Goal: Task Accomplishment & Management: Manage account settings

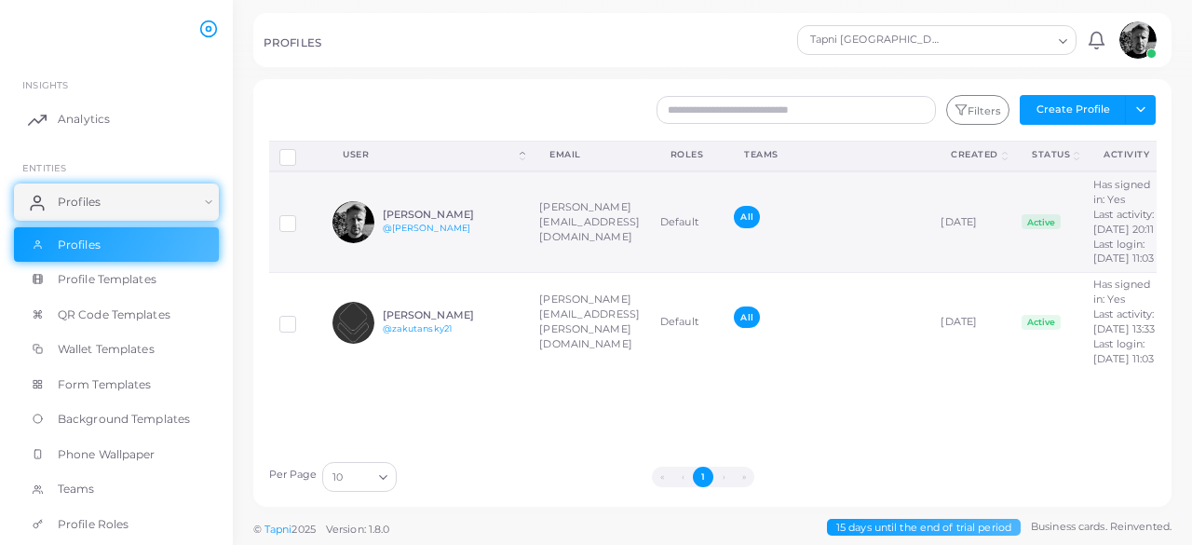
click at [349, 234] on img at bounding box center [353, 222] width 42 height 42
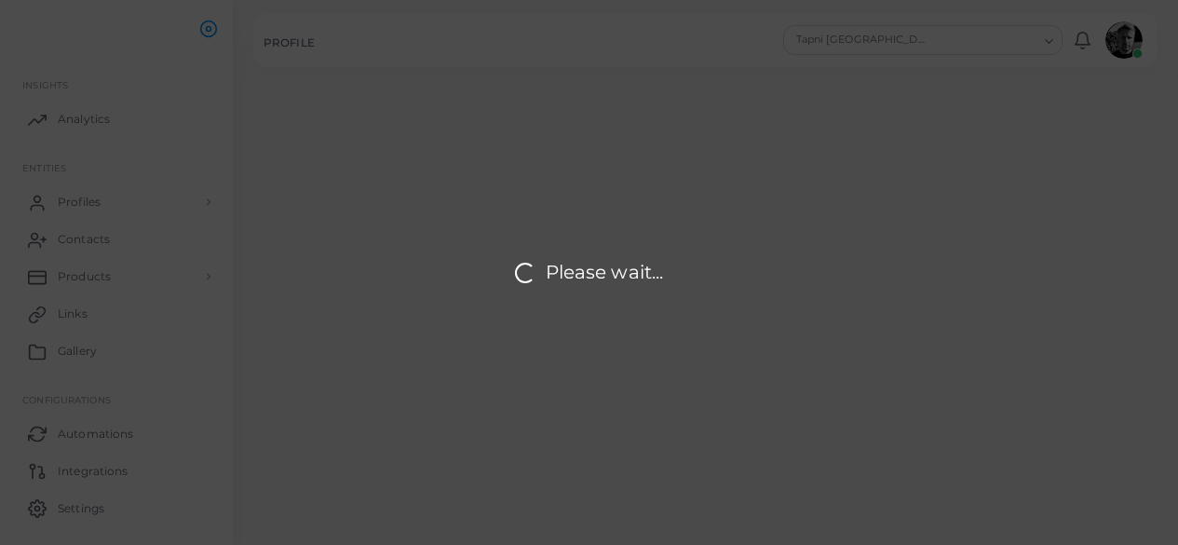
type input "**********"
type textarea "**********"
type input "**********"
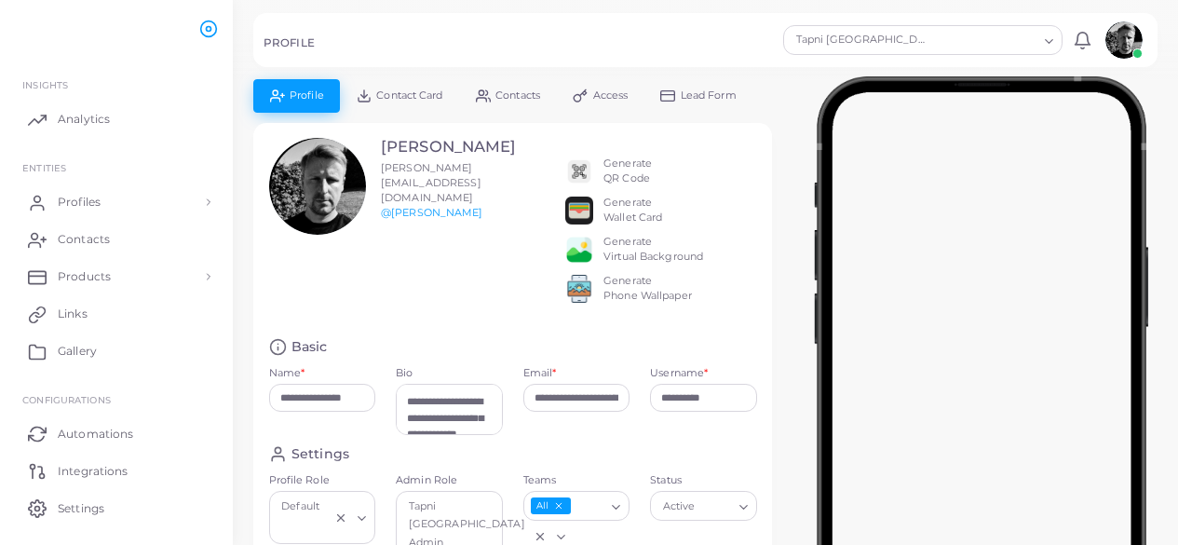
click at [602, 99] on span "Access" at bounding box center [610, 95] width 35 height 10
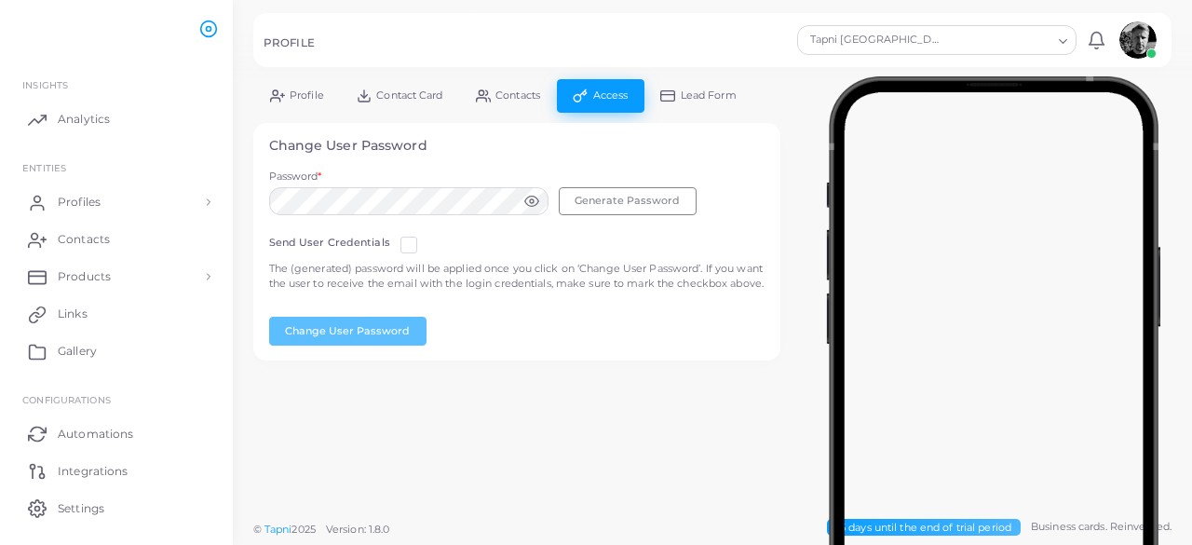
click at [403, 95] on span "Contact Card" at bounding box center [409, 95] width 66 height 10
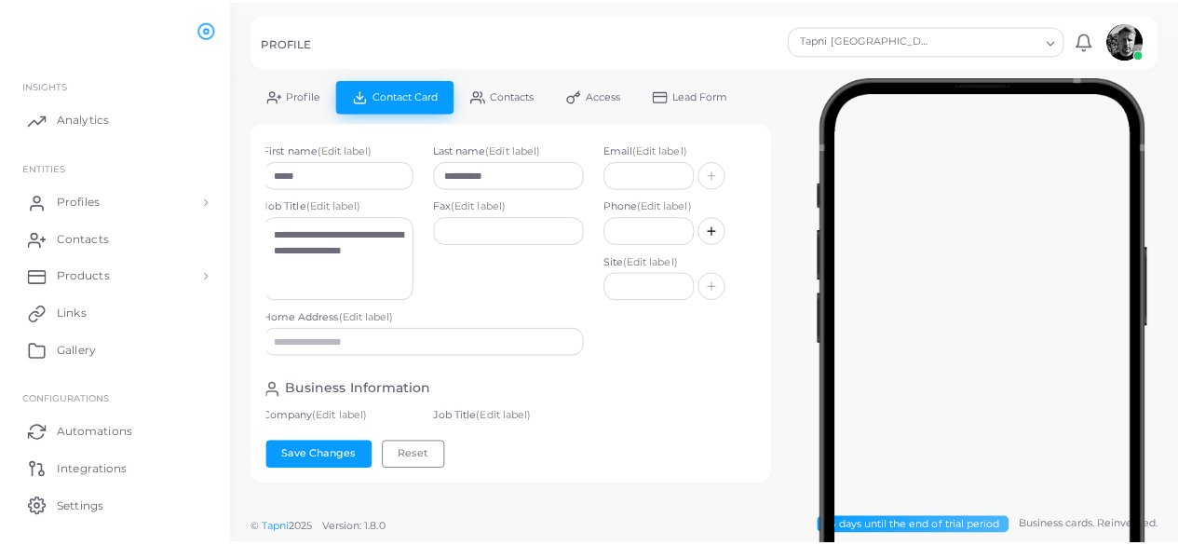
scroll to position [0, 3]
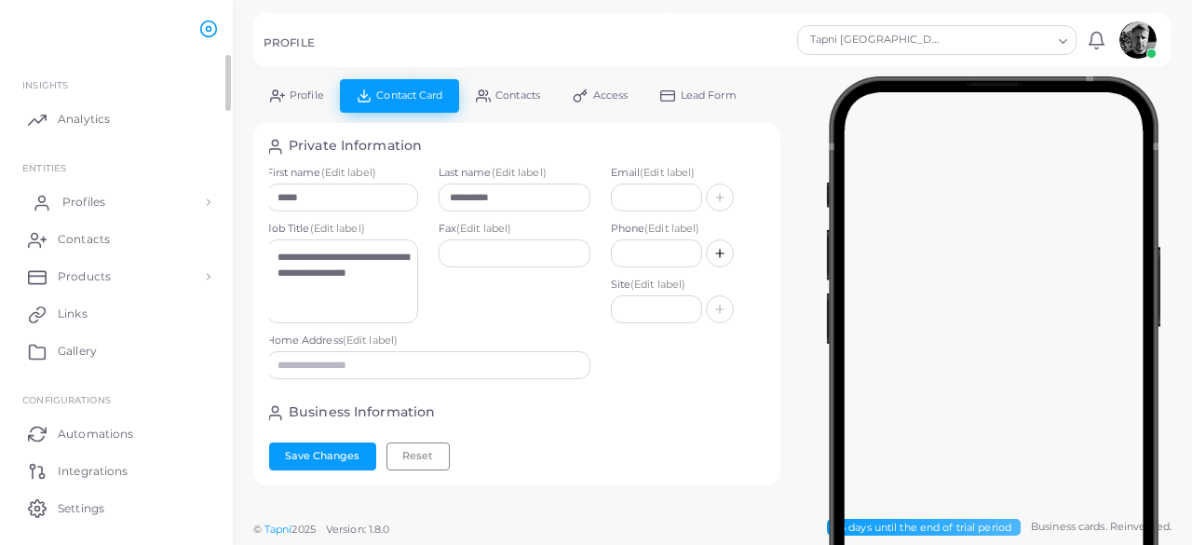
click at [80, 194] on span "Profiles" at bounding box center [83, 202] width 43 height 17
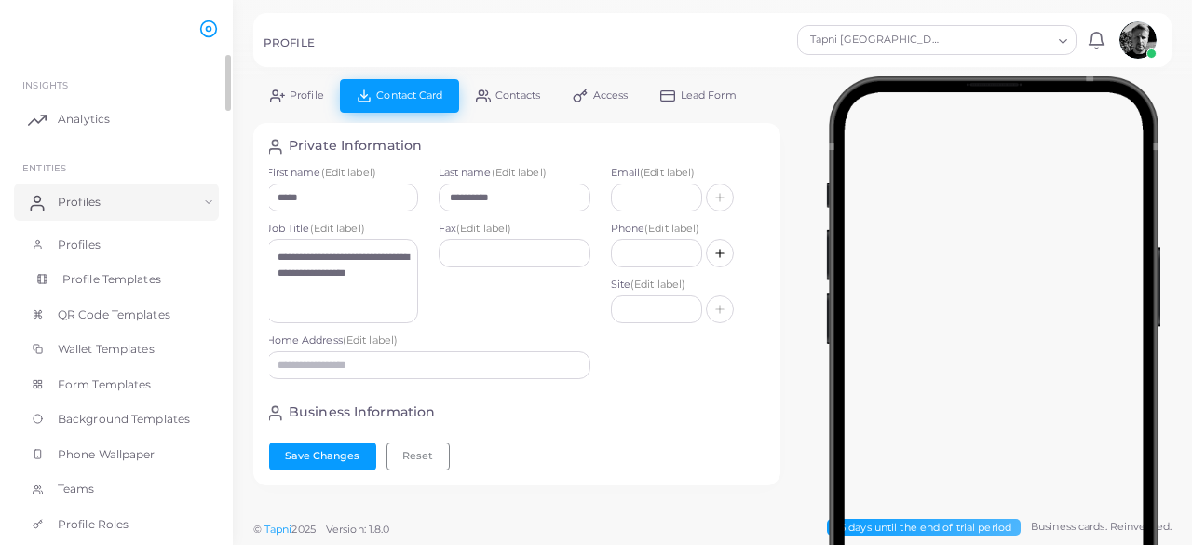
click at [77, 283] on span "Profile Templates" at bounding box center [111, 279] width 99 height 17
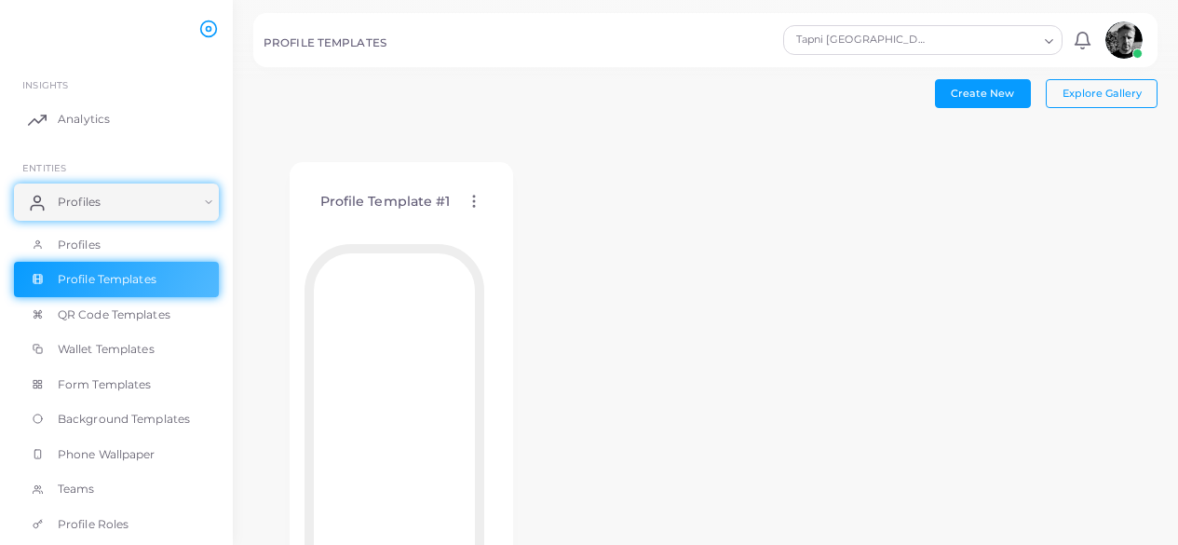
click at [473, 196] on circle at bounding box center [474, 197] width 2 height 2
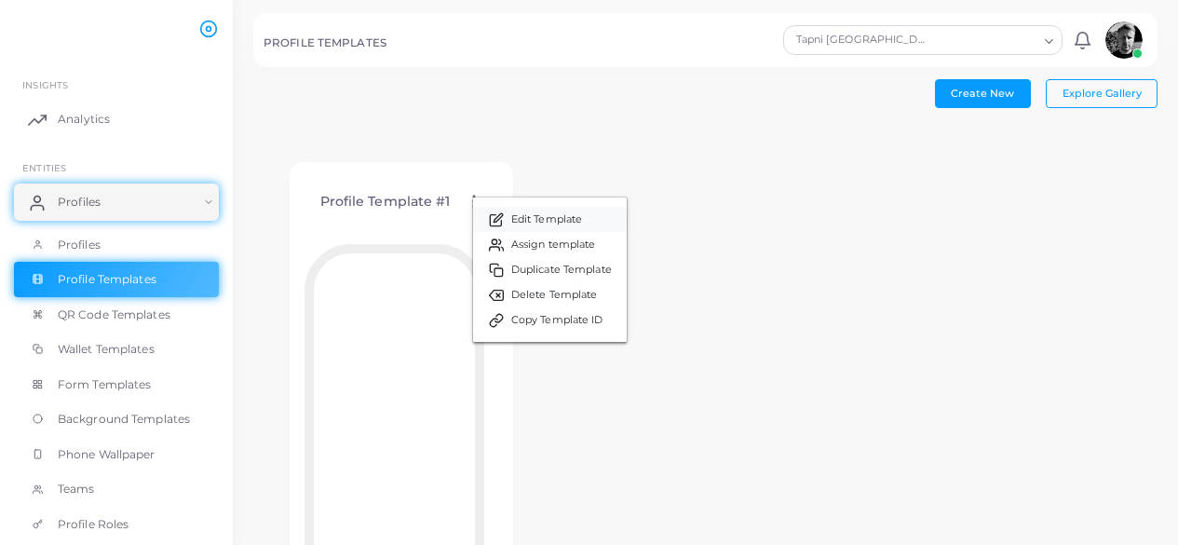
click at [561, 225] on span "Edit Template" at bounding box center [546, 219] width 71 height 15
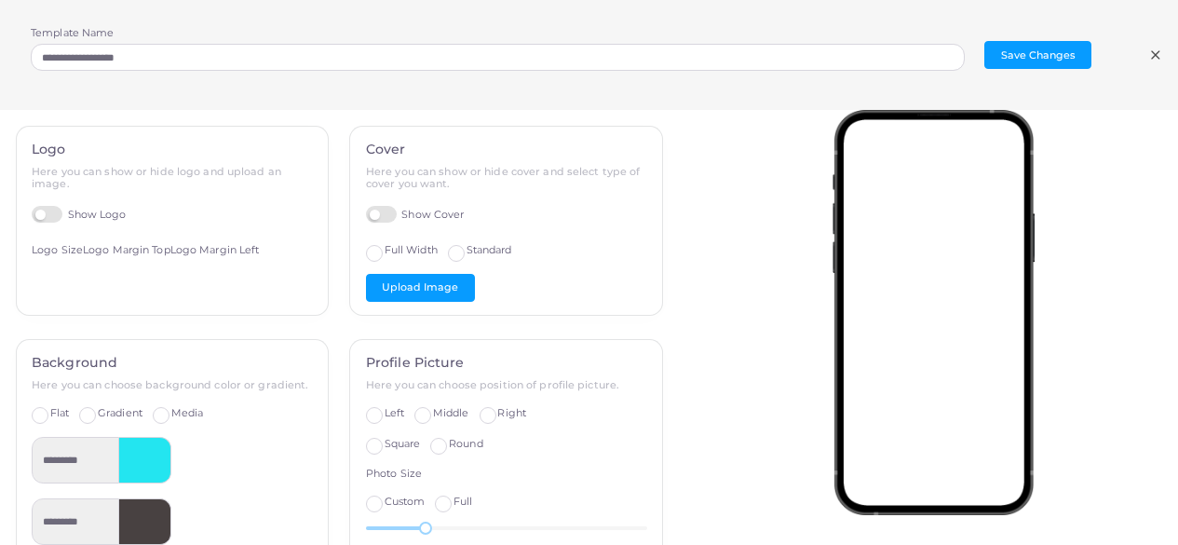
click at [385, 222] on label "Show Cover" at bounding box center [415, 215] width 99 height 18
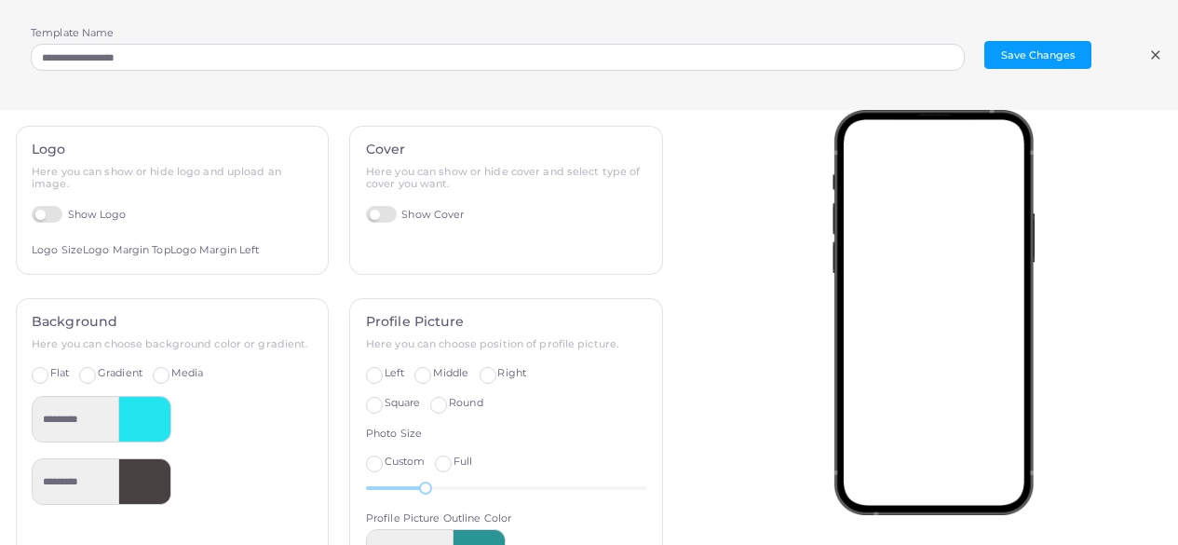
click at [378, 215] on label "Show Cover" at bounding box center [415, 215] width 99 height 18
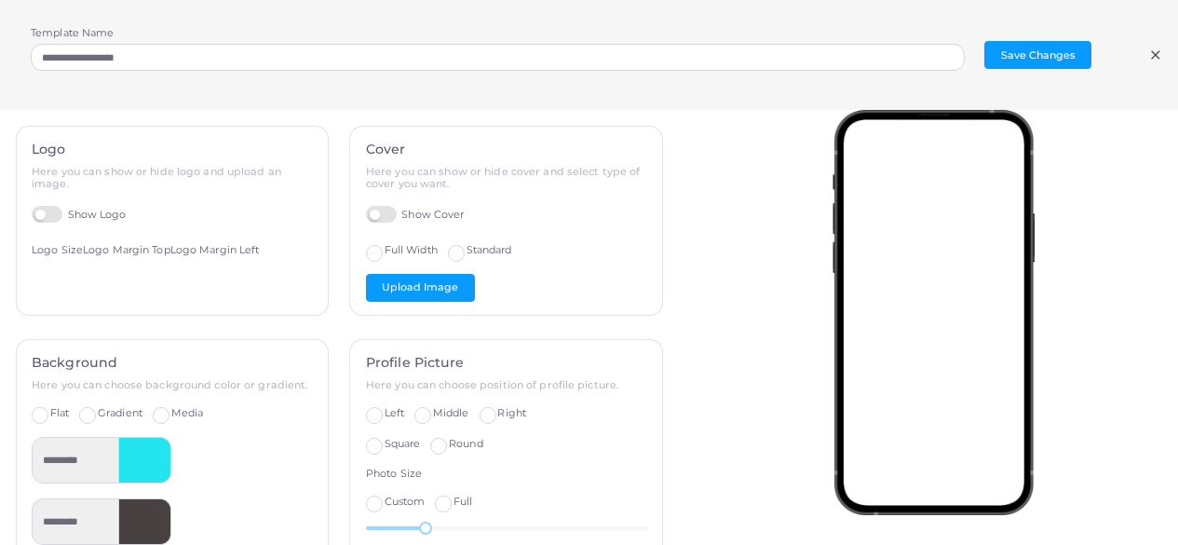
click at [467, 254] on label "Standard" at bounding box center [490, 250] width 46 height 15
click at [385, 249] on label "Full Width" at bounding box center [411, 250] width 53 height 15
click at [438, 298] on button "Upload Image" at bounding box center [420, 288] width 109 height 28
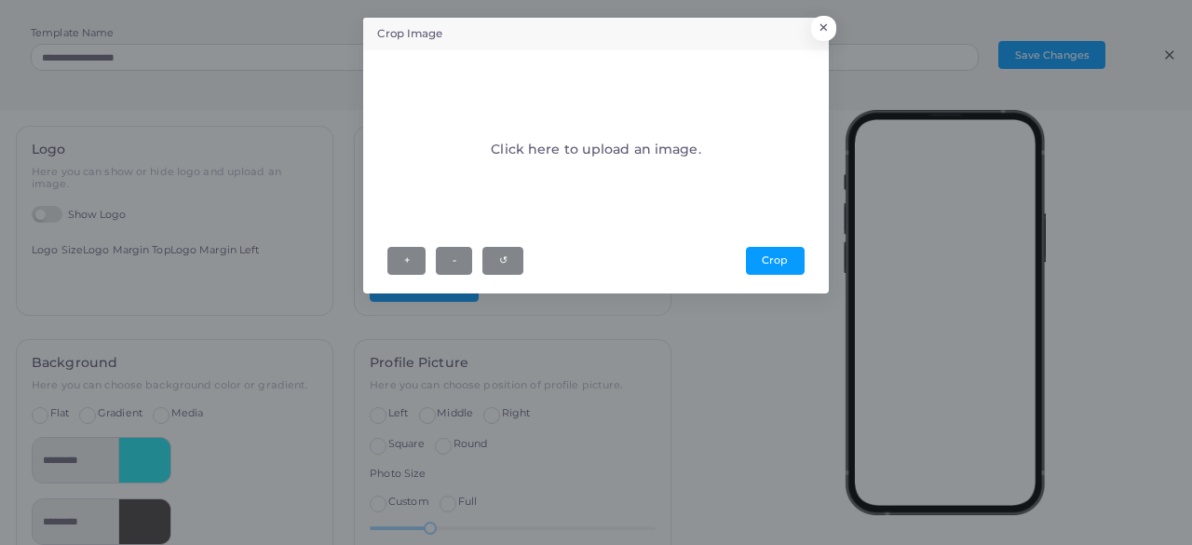
click at [656, 169] on div "Click here to upload an image." at bounding box center [595, 153] width 416 height 168
click at [620, 164] on div "Click here to upload an image." at bounding box center [595, 153] width 416 height 168
click at [1062, 237] on div "Crop Image × Click here to upload an image. + - ↺ [GEOGRAPHIC_DATA]" at bounding box center [596, 272] width 1192 height 545
click at [588, 148] on h4 "Click here to upload an image." at bounding box center [596, 150] width 210 height 16
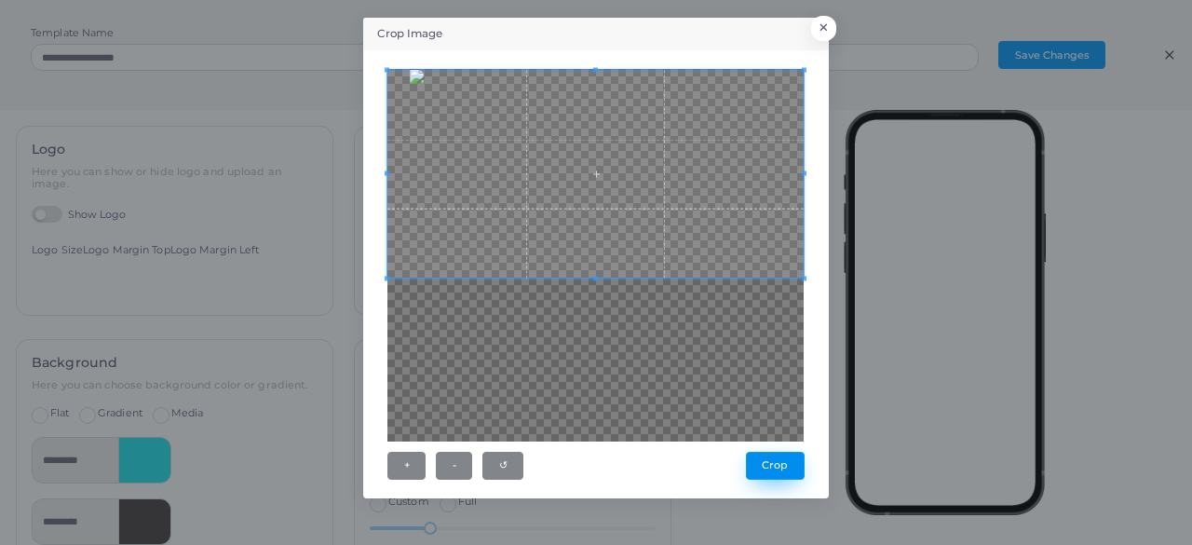
click at [776, 469] on button "Crop" at bounding box center [775, 466] width 59 height 28
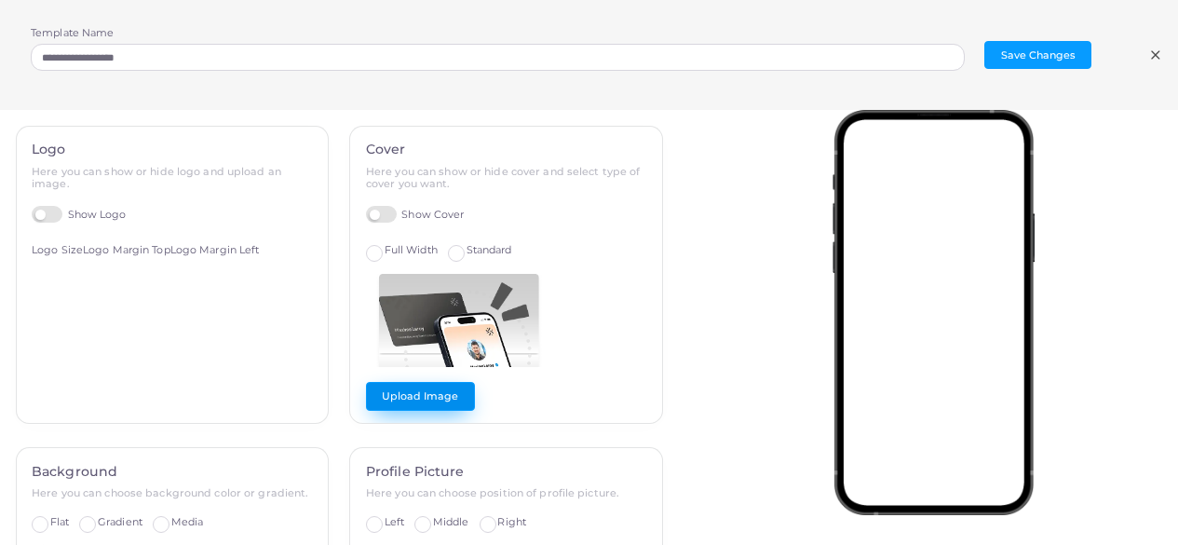
click at [417, 400] on button "Upload Image" at bounding box center [420, 396] width 109 height 28
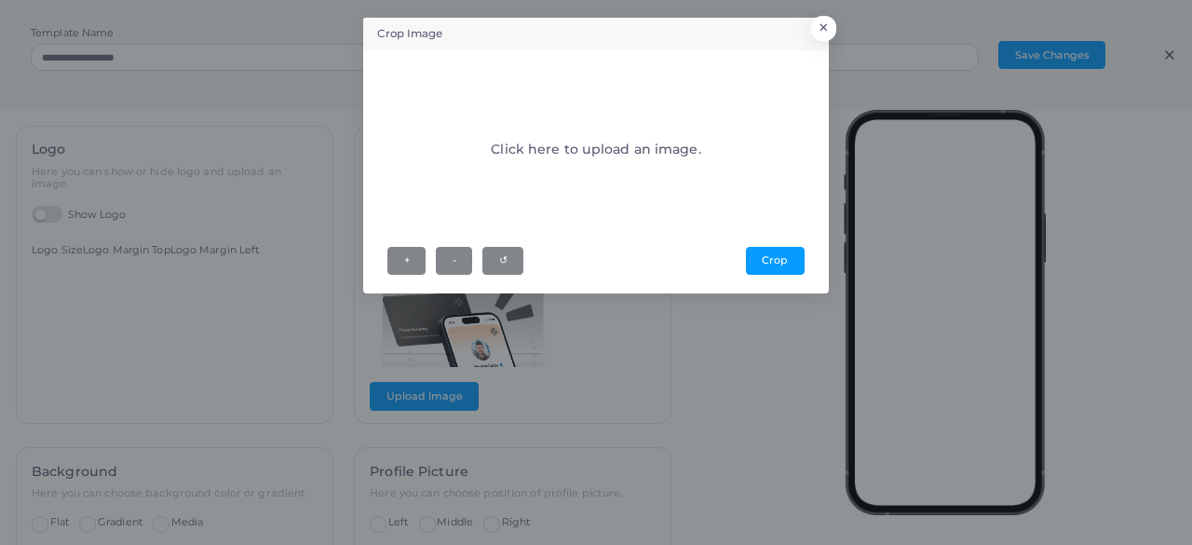
click at [499, 341] on div "Crop Image × Click here to upload an image. + - ↺ [GEOGRAPHIC_DATA]" at bounding box center [596, 272] width 1192 height 545
click at [766, 267] on button "Crop" at bounding box center [775, 261] width 59 height 28
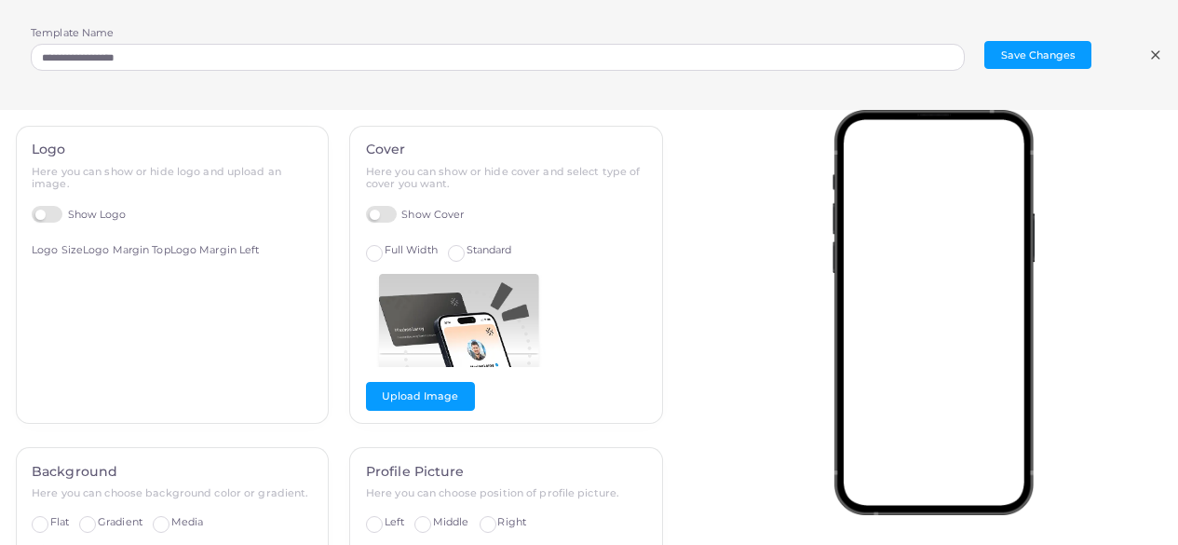
click at [484, 317] on img at bounding box center [459, 320] width 186 height 93
click at [419, 388] on button "Upload Image" at bounding box center [420, 396] width 109 height 28
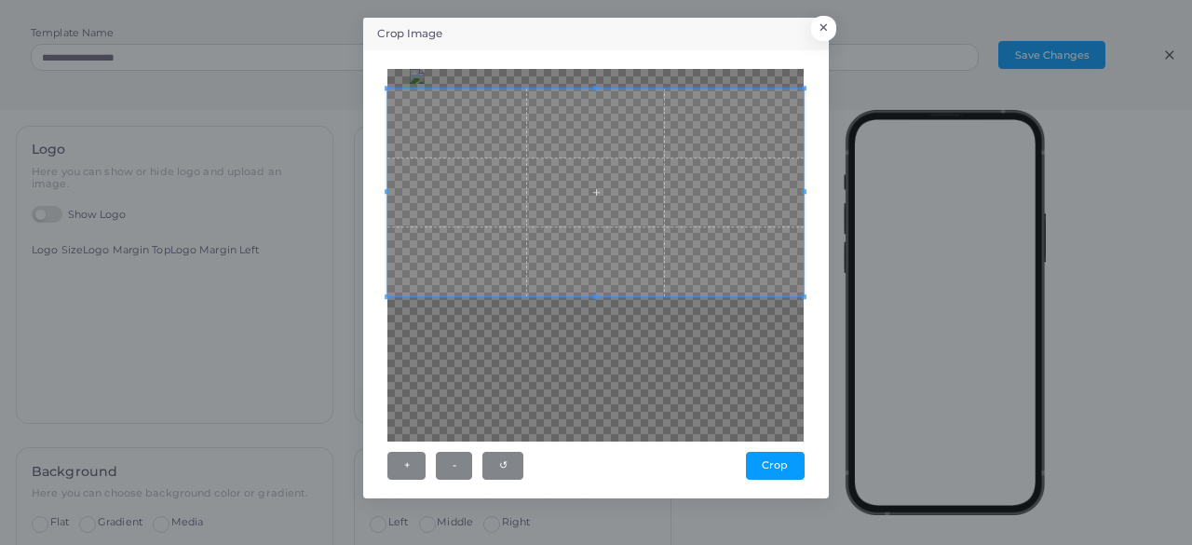
click at [796, 296] on span at bounding box center [595, 296] width 416 height 5
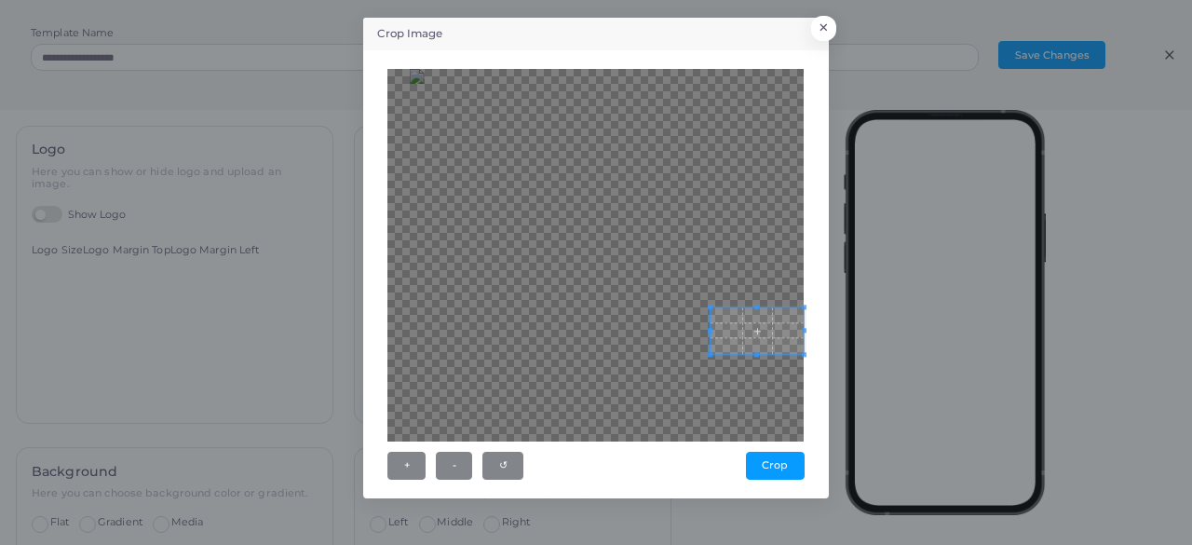
click at [766, 349] on span at bounding box center [756, 330] width 93 height 47
click at [761, 345] on span at bounding box center [756, 329] width 93 height 47
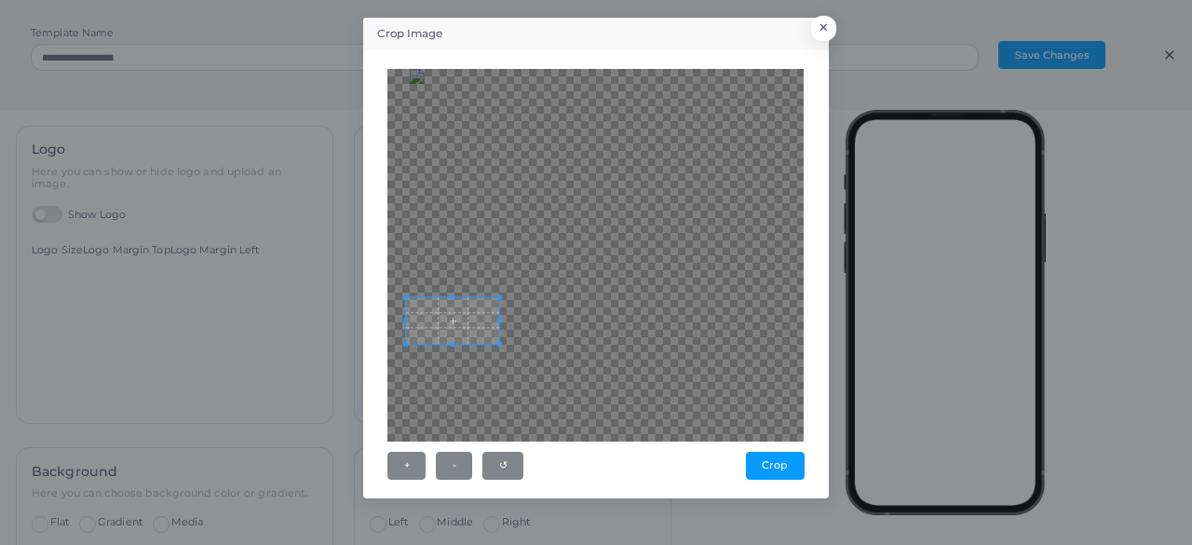
click at [462, 319] on span at bounding box center [452, 320] width 93 height 47
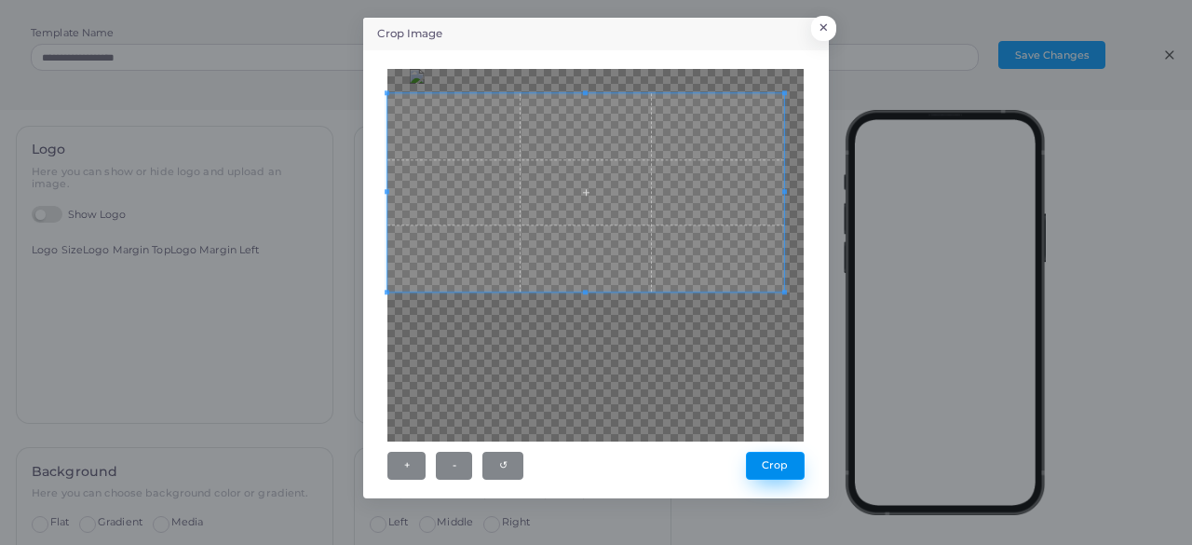
click at [787, 471] on button "Crop" at bounding box center [775, 466] width 59 height 28
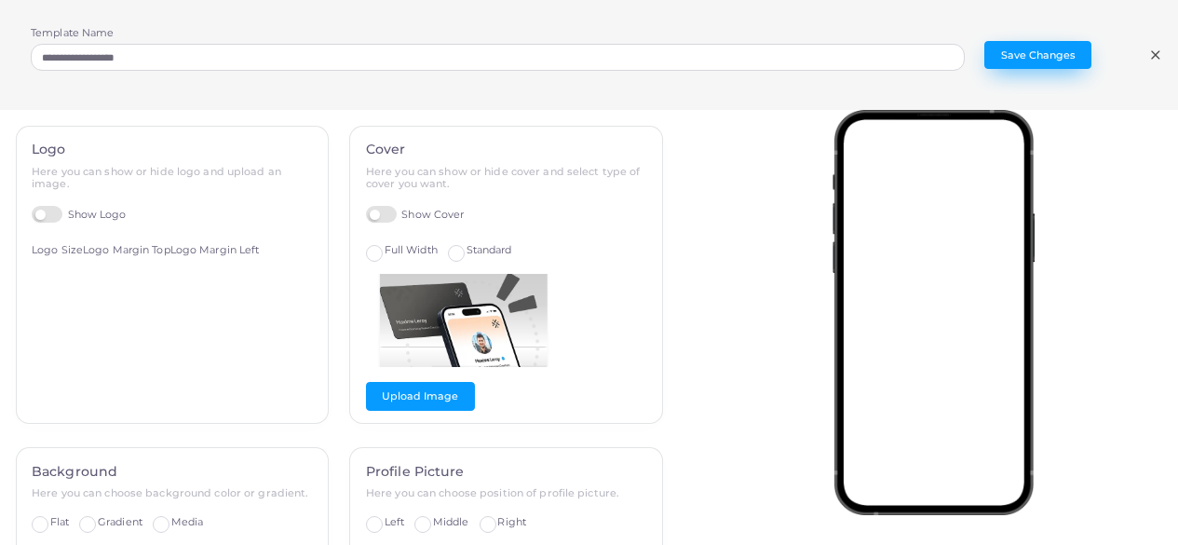
click at [1043, 61] on button "Save Changes" at bounding box center [1037, 55] width 107 height 28
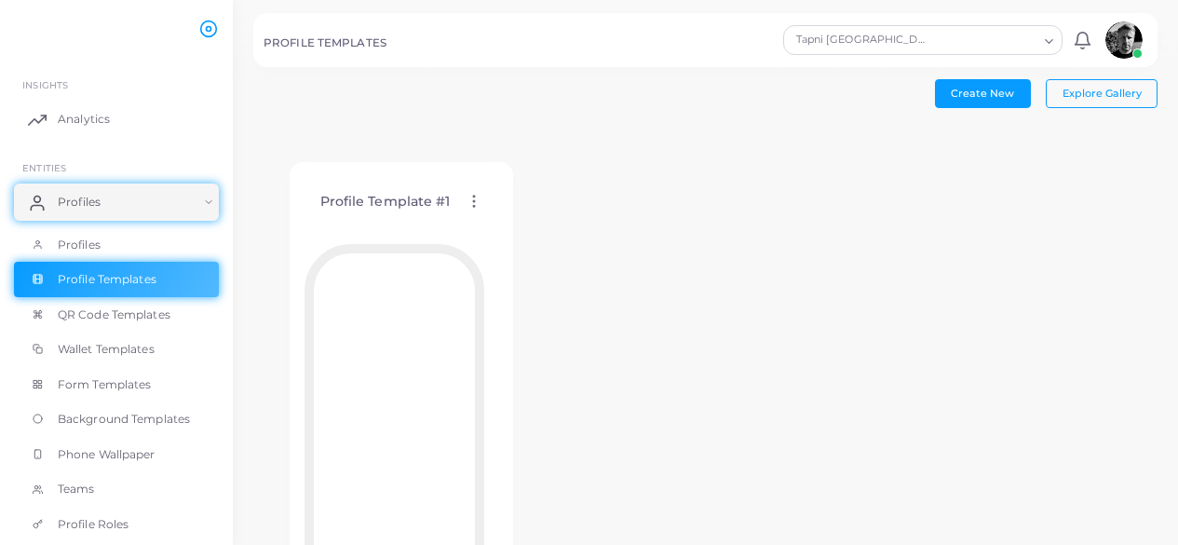
click at [76, 248] on span "Profiles" at bounding box center [79, 245] width 43 height 17
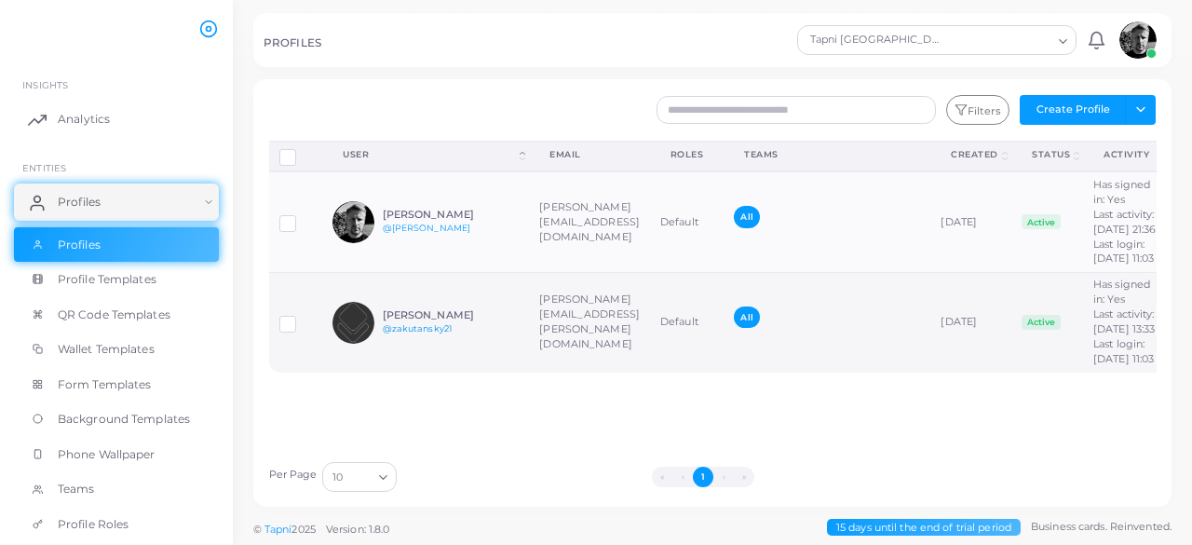
click at [449, 333] on link "@zakutansky21" at bounding box center [417, 328] width 69 height 10
click at [302, 317] on label at bounding box center [302, 317] width 0 height 0
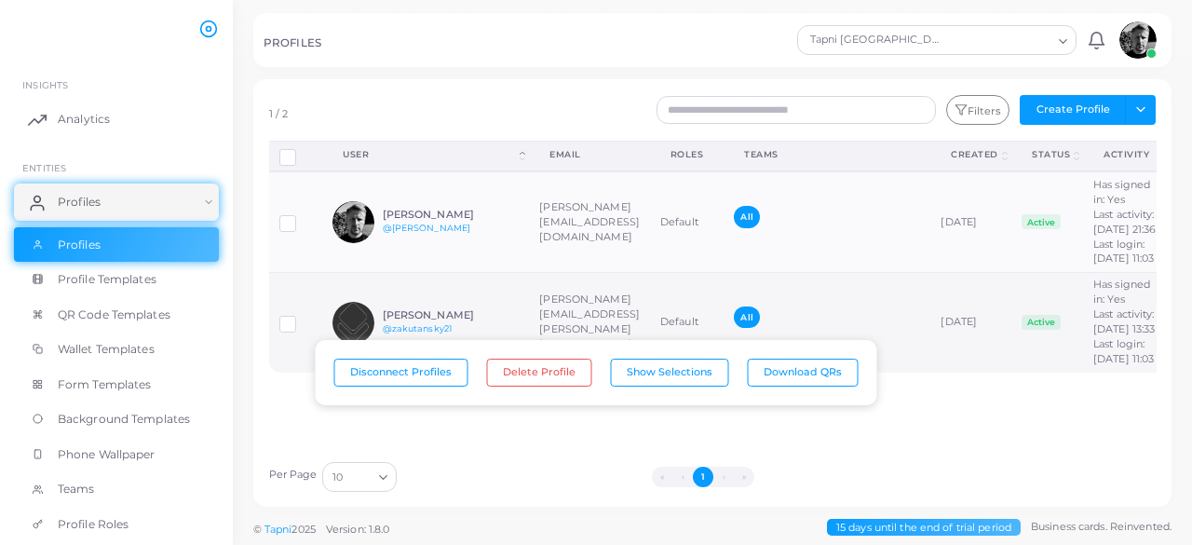
click at [302, 317] on label at bounding box center [302, 317] width 0 height 0
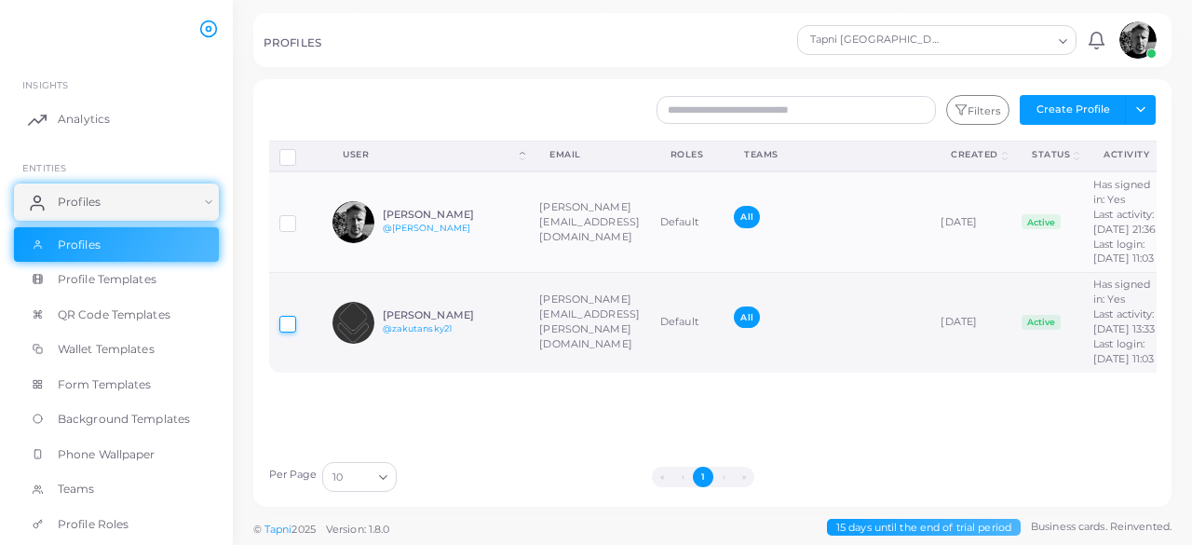
scroll to position [0, 0]
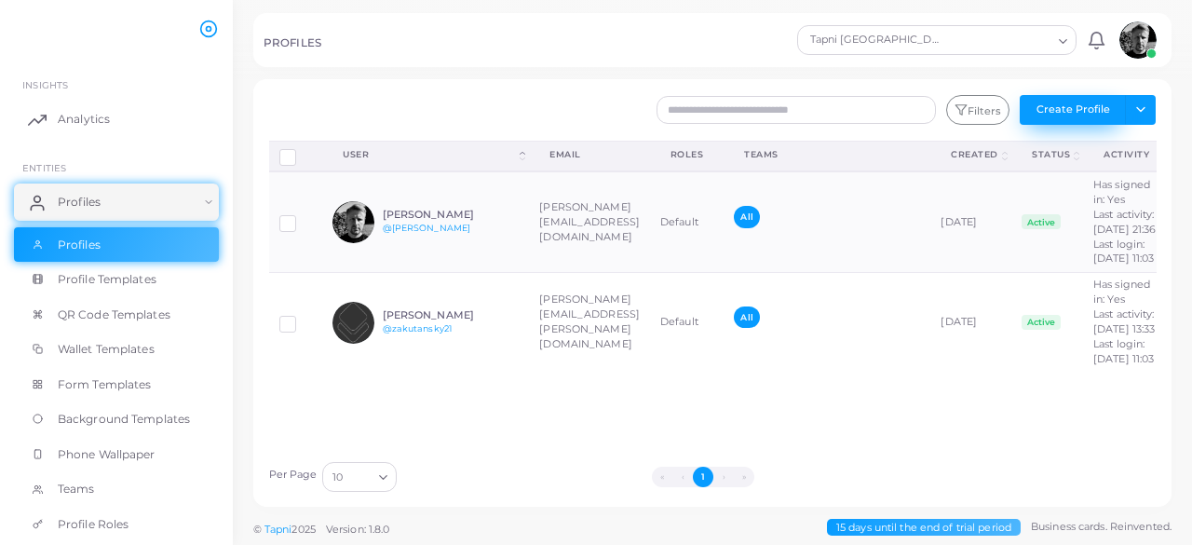
click at [1111, 117] on button "Create Profile" at bounding box center [1073, 110] width 106 height 30
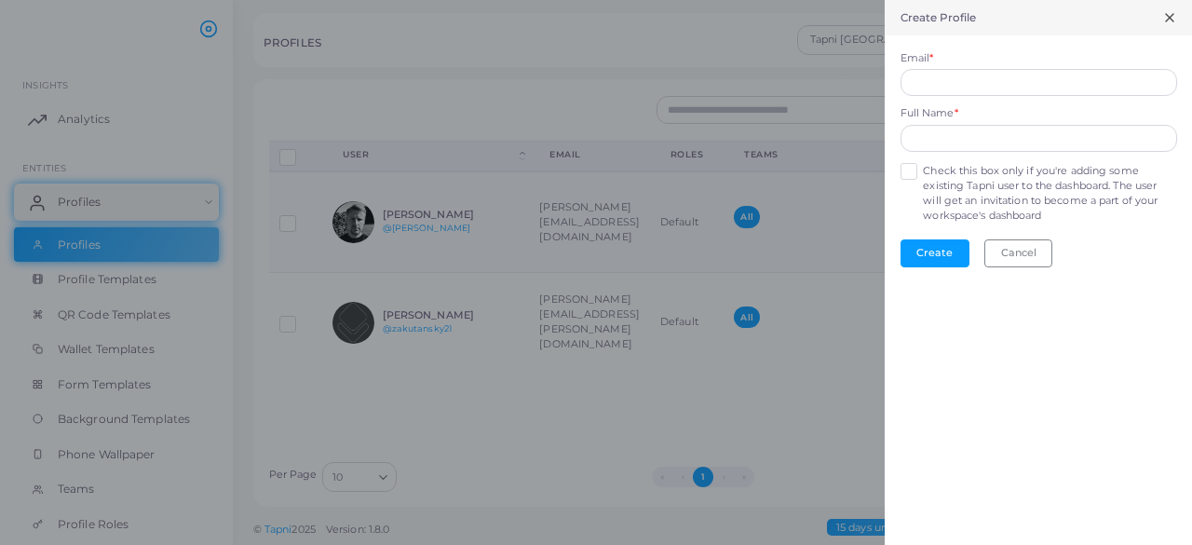
click at [923, 170] on label "Check this box only if you're adding some existing Tapni user to the dashboard.…" at bounding box center [1049, 194] width 253 height 60
click at [1170, 16] on line at bounding box center [1169, 17] width 7 height 7
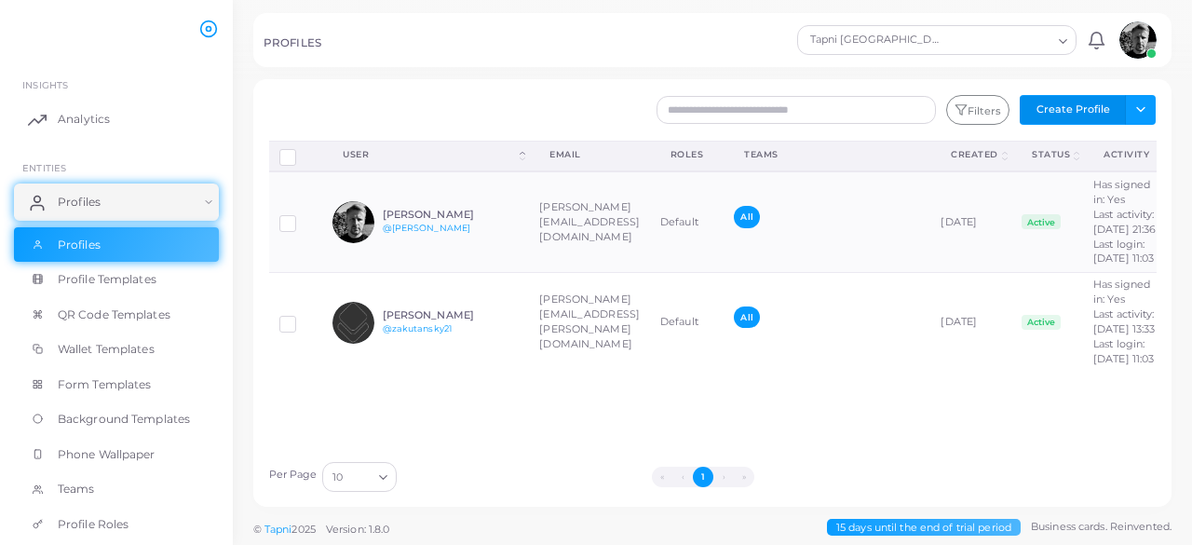
click at [1074, 107] on button "Create Profile" at bounding box center [1073, 110] width 106 height 30
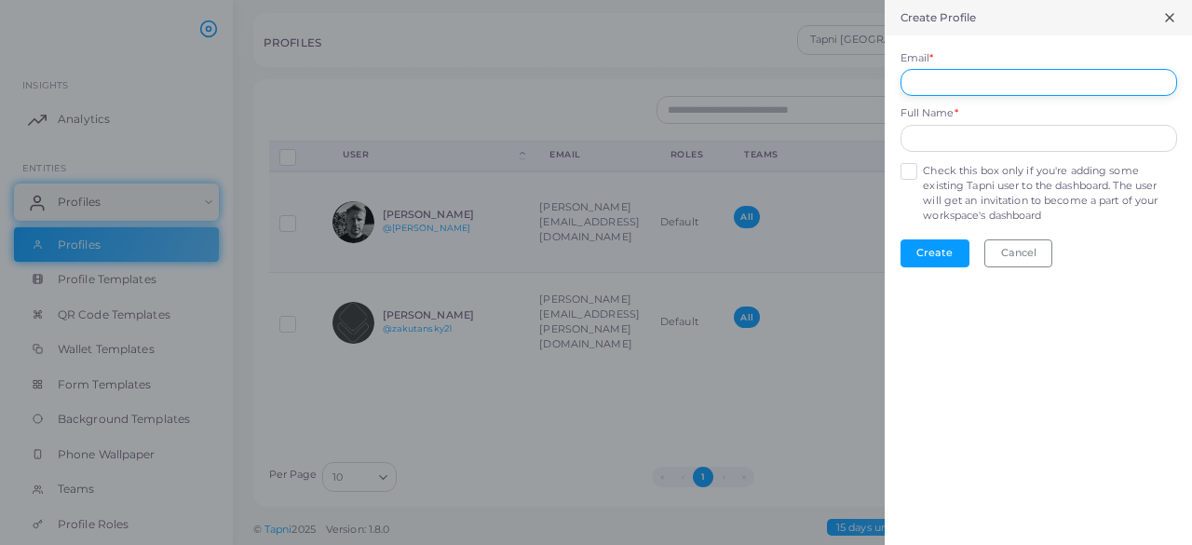
click at [1022, 78] on input "Email *" at bounding box center [1038, 83] width 277 height 28
type input "**********"
click at [958, 133] on input "text" at bounding box center [1038, 139] width 277 height 28
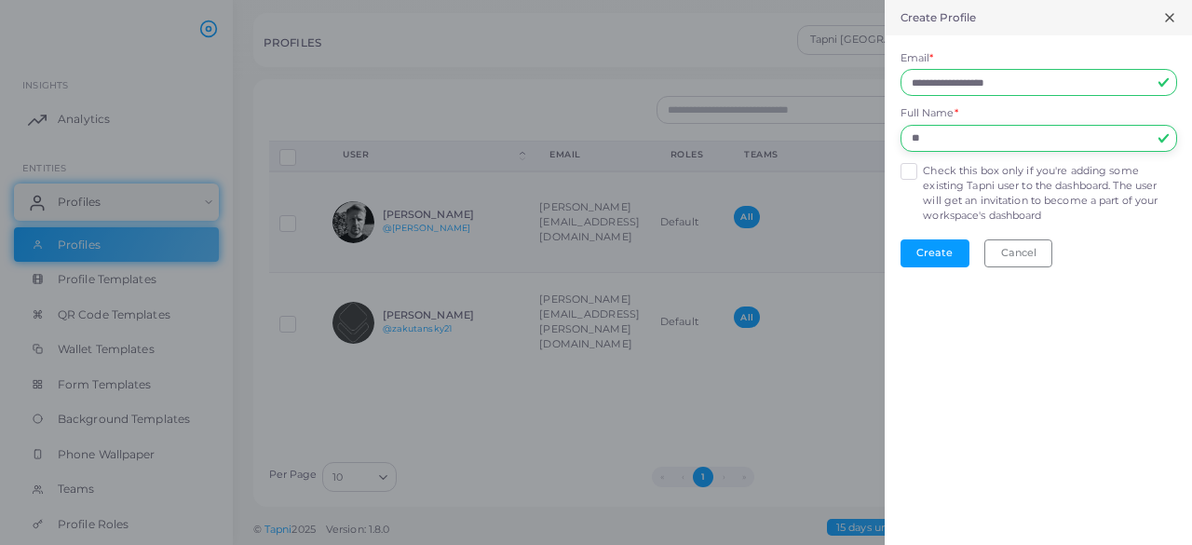
type input "*"
type input "******"
click at [923, 168] on label "Check this box only if you're adding some existing Tapni user to the dashboard.…" at bounding box center [1049, 194] width 253 height 60
click at [938, 251] on button "Create" at bounding box center [934, 253] width 69 height 28
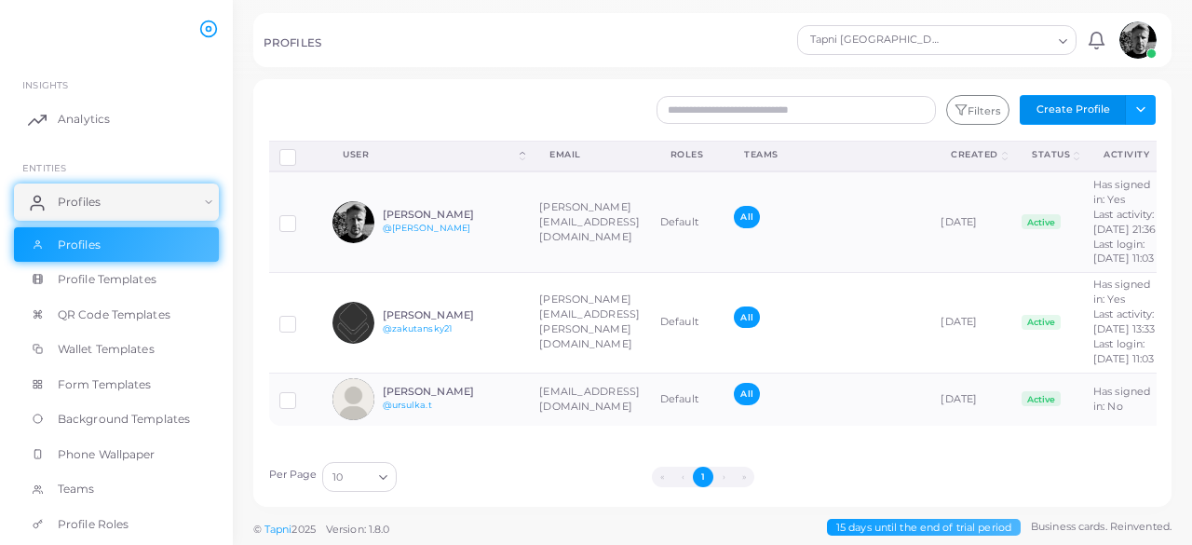
scroll to position [0, 171]
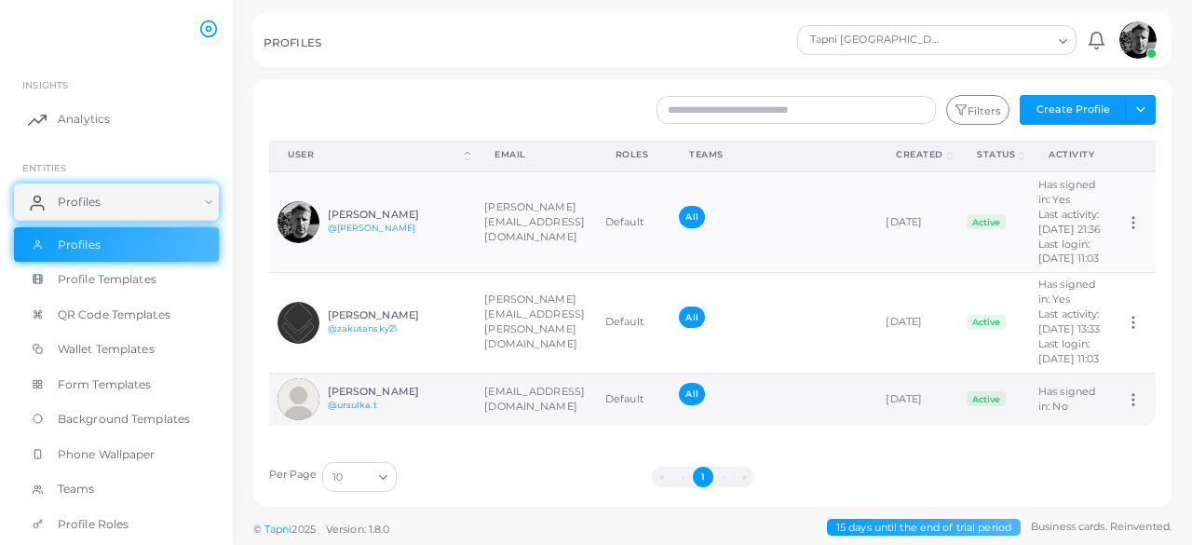
click at [1132, 400] on circle at bounding box center [1133, 400] width 2 height 2
click at [1014, 467] on div "Per Page 10 Loading... « ‹ 1 › »" at bounding box center [713, 472] width 908 height 40
click at [1132, 396] on circle at bounding box center [1133, 395] width 2 height 2
click at [1106, 477] on div "Per Page 10 Loading... « ‹ 1 › »" at bounding box center [713, 472] width 908 height 40
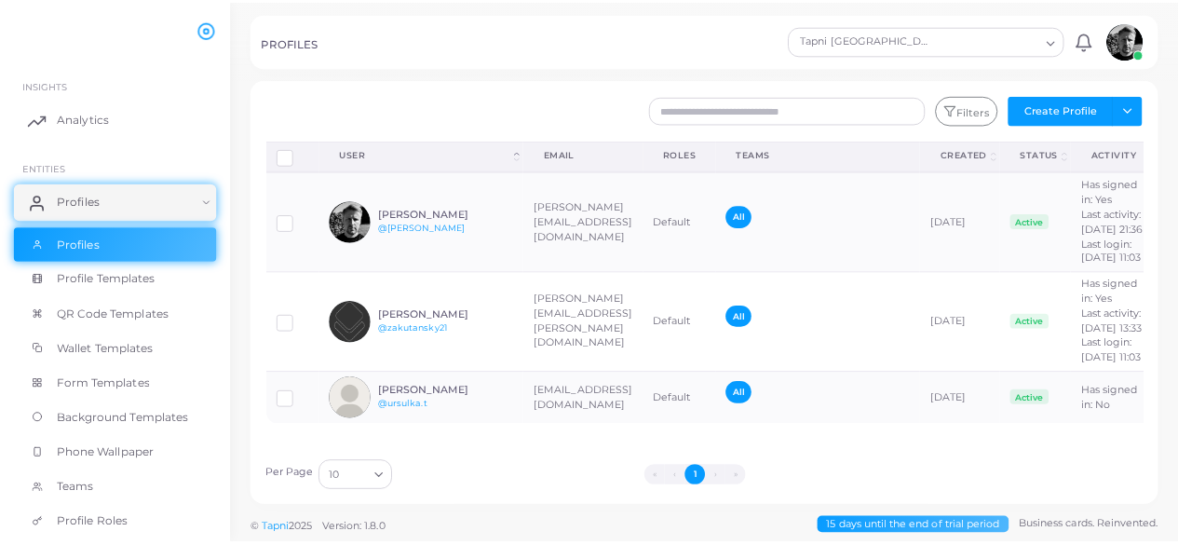
scroll to position [87, 0]
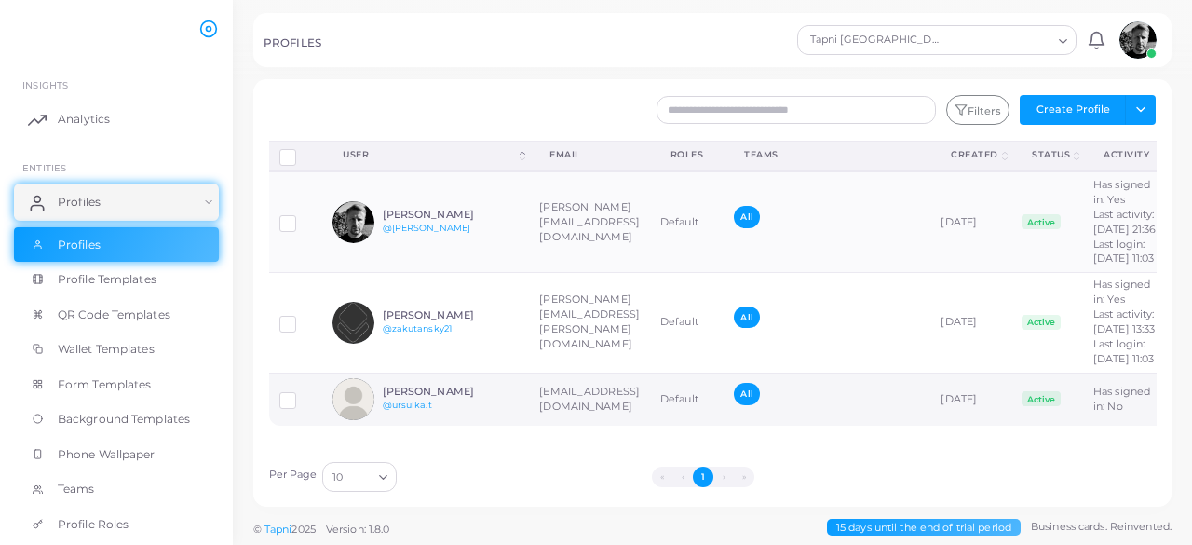
click at [486, 413] on div "[PERSON_NAME] @ursulka.t" at bounding box center [451, 398] width 137 height 27
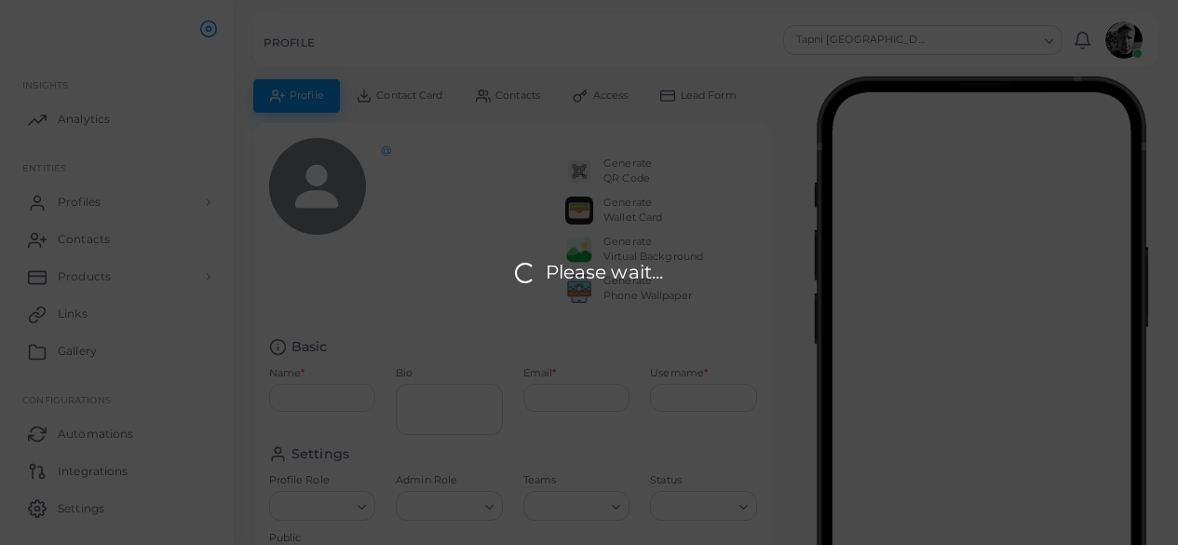
type input "******"
type input "**********"
type input "*********"
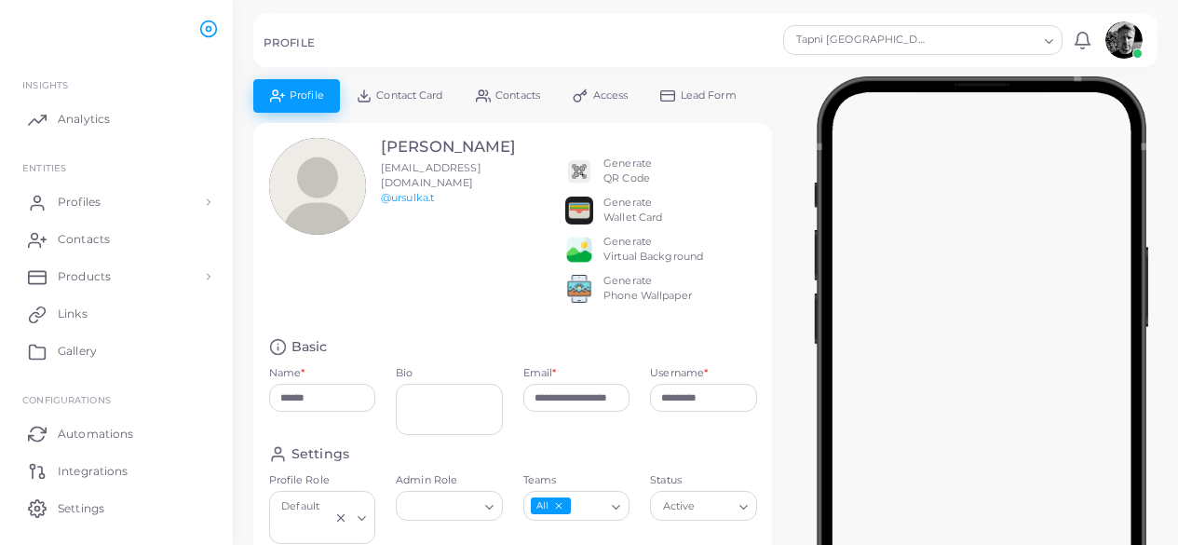
click at [295, 88] on link "Profile" at bounding box center [296, 95] width 87 height 33
click at [91, 204] on span "Profiles" at bounding box center [83, 202] width 43 height 17
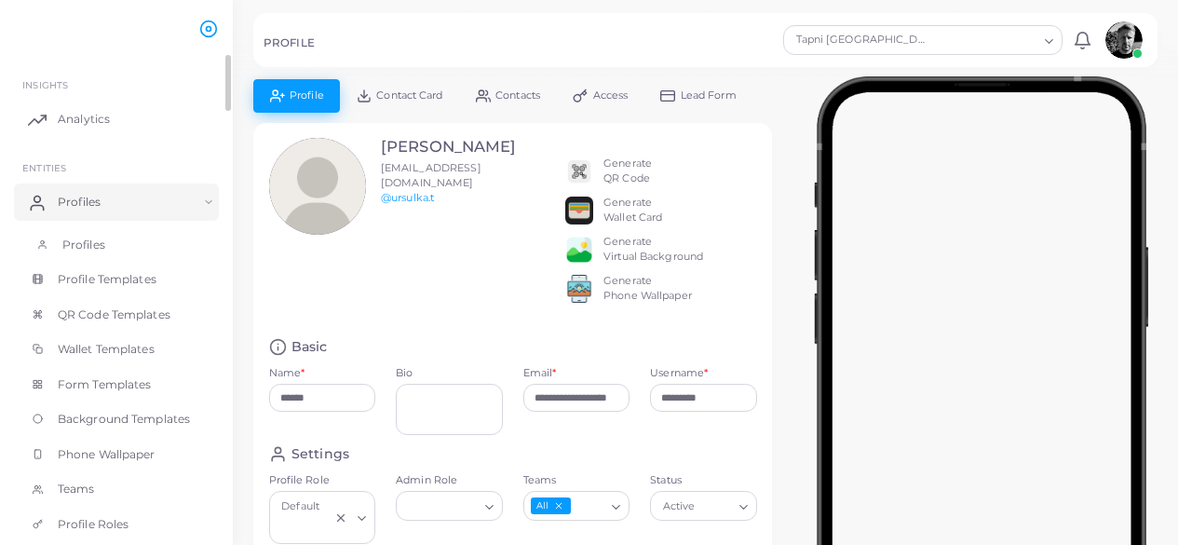
click at [82, 238] on span "Profiles" at bounding box center [83, 245] width 43 height 17
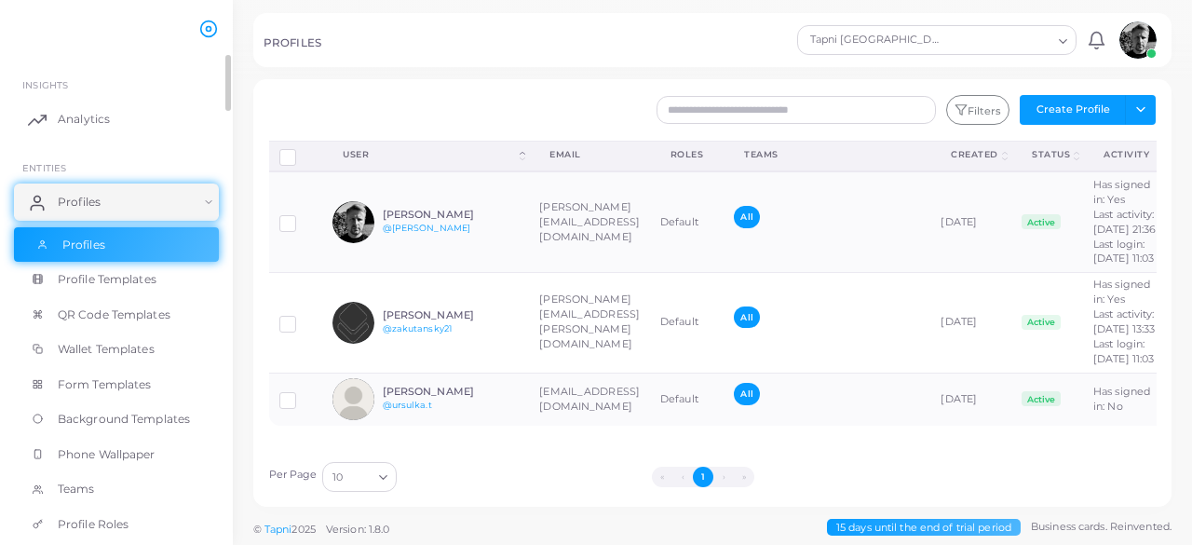
scroll to position [87, 0]
click at [302, 394] on label at bounding box center [302, 394] width 0 height 0
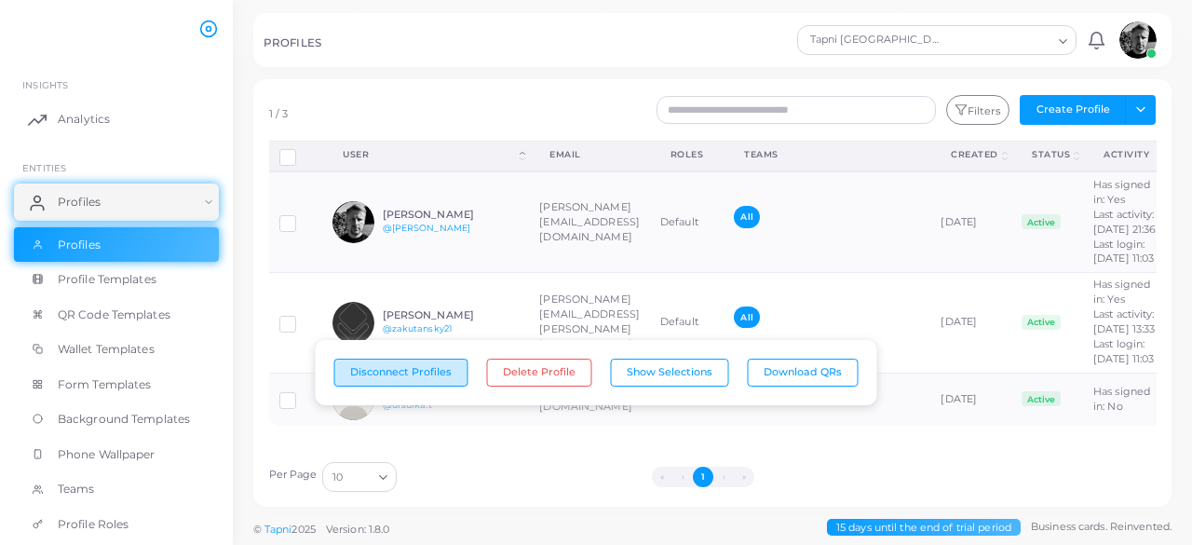
click at [399, 379] on button "Disconnect Profiles" at bounding box center [401, 372] width 134 height 28
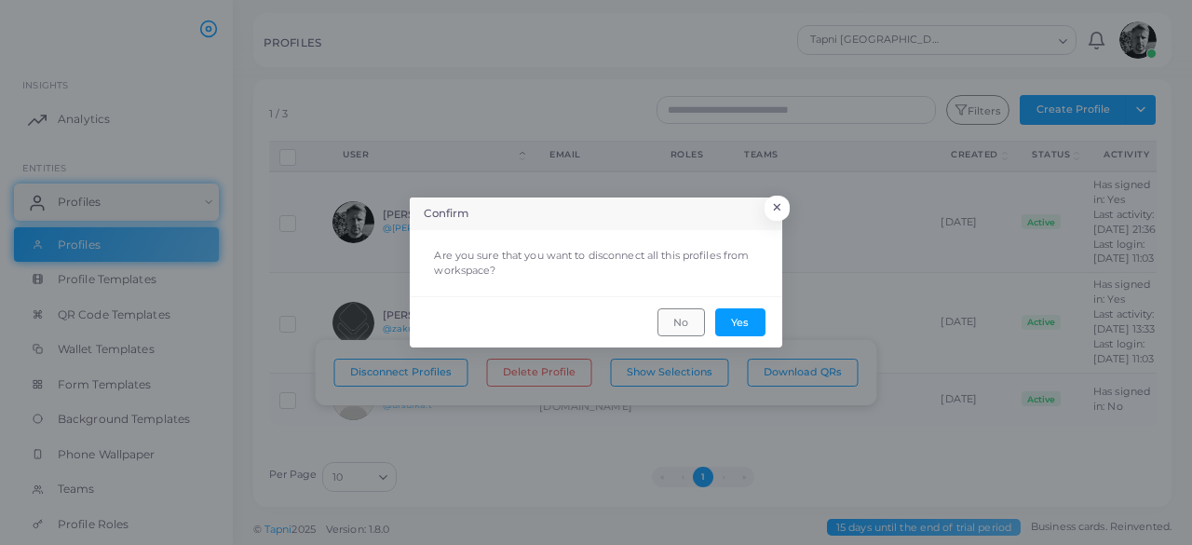
click at [675, 316] on button "No" at bounding box center [680, 322] width 47 height 28
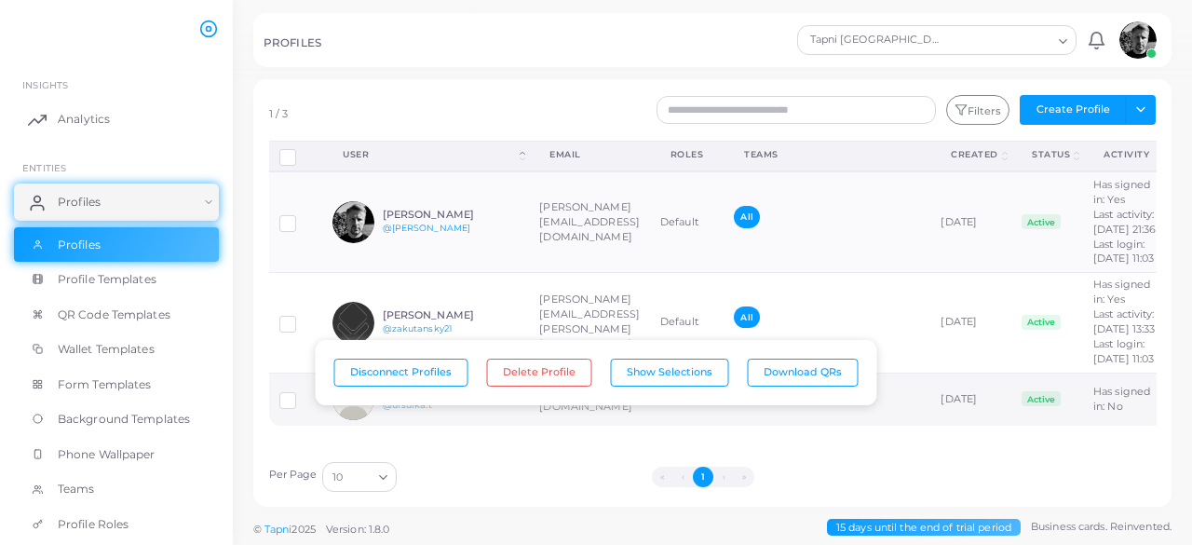
click at [302, 394] on label at bounding box center [302, 394] width 0 height 0
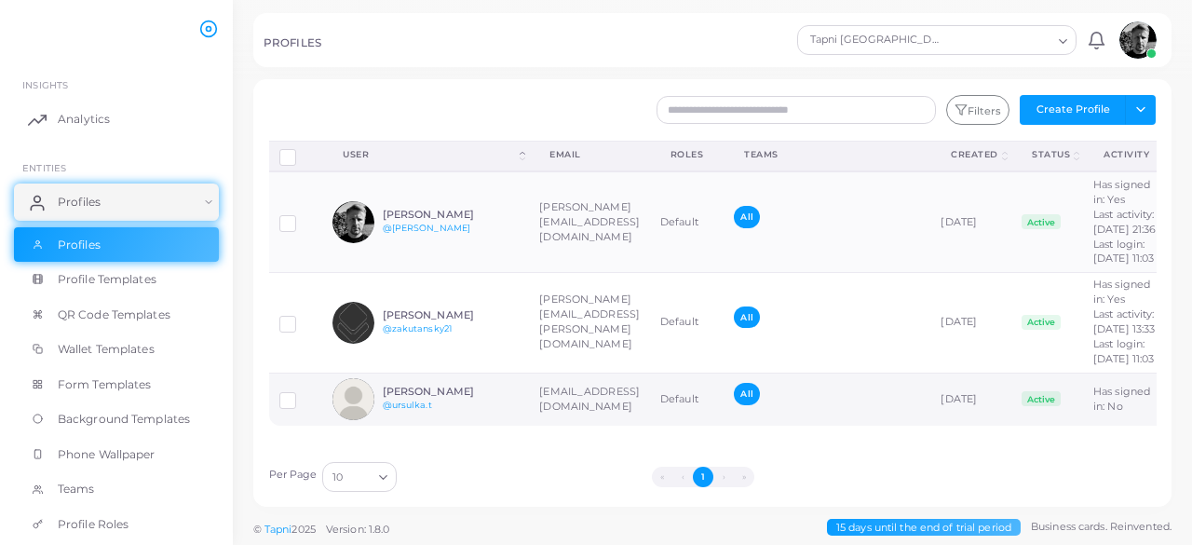
click at [302, 394] on label at bounding box center [302, 394] width 0 height 0
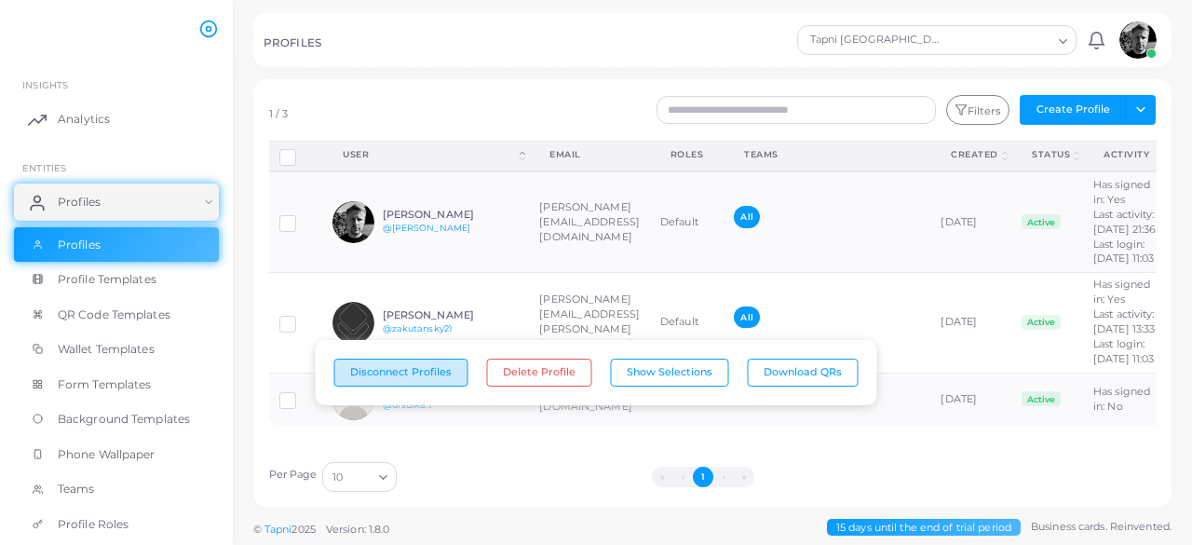
click at [418, 377] on button "Disconnect Profiles" at bounding box center [401, 372] width 134 height 28
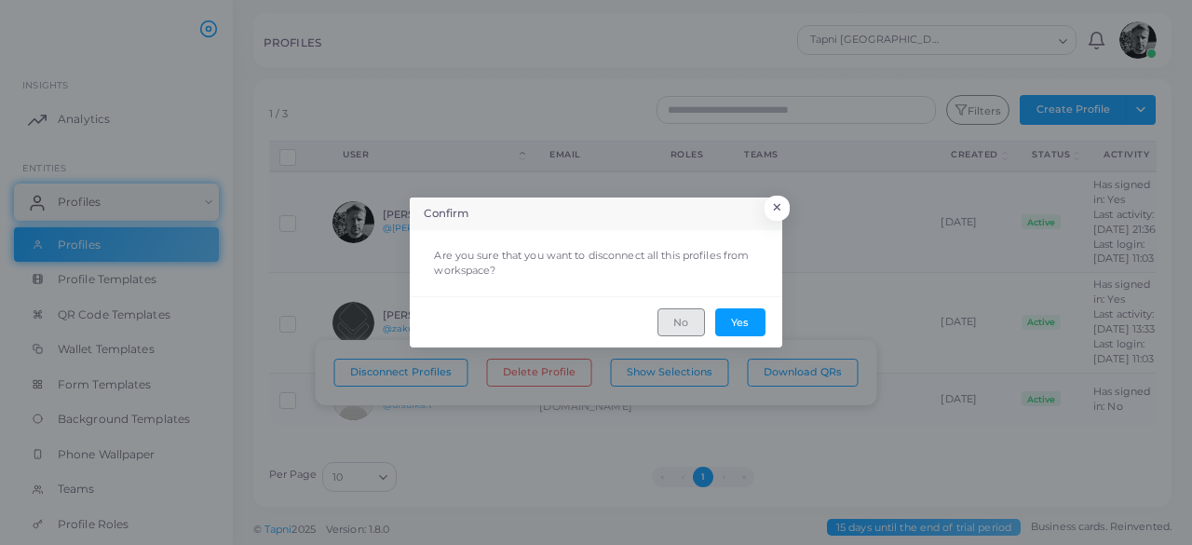
click at [683, 325] on button "No" at bounding box center [680, 322] width 47 height 28
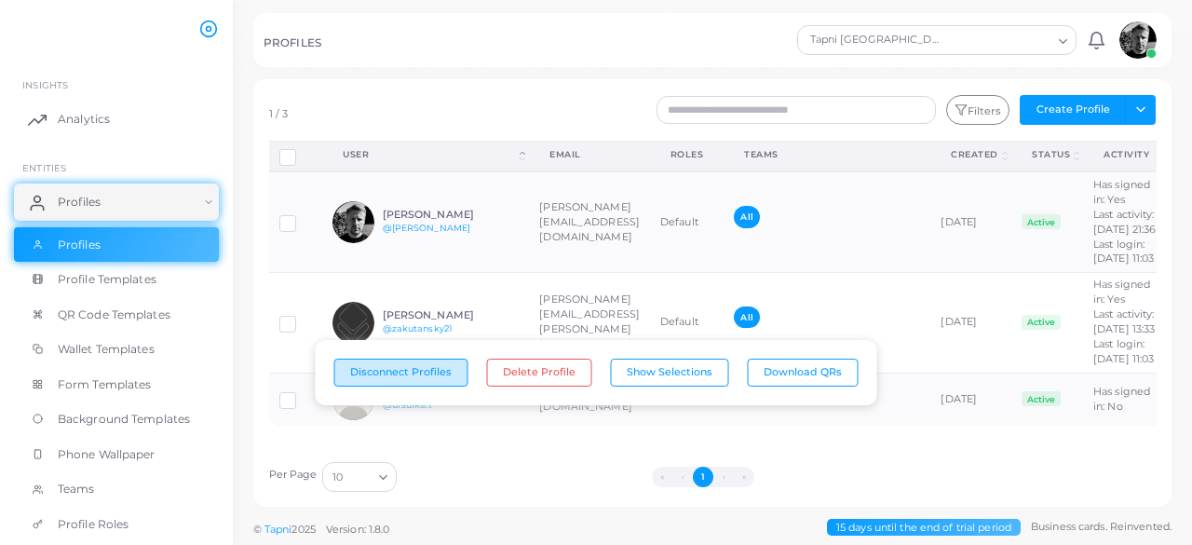
click at [435, 381] on button "Disconnect Profiles" at bounding box center [401, 372] width 134 height 28
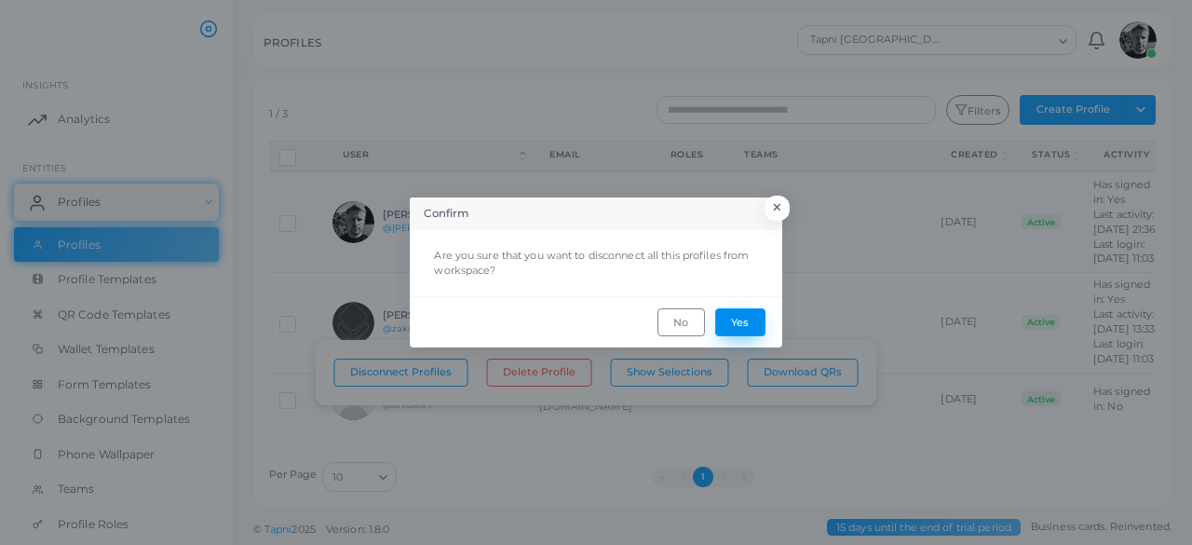
click at [746, 324] on button "Yes" at bounding box center [740, 322] width 50 height 28
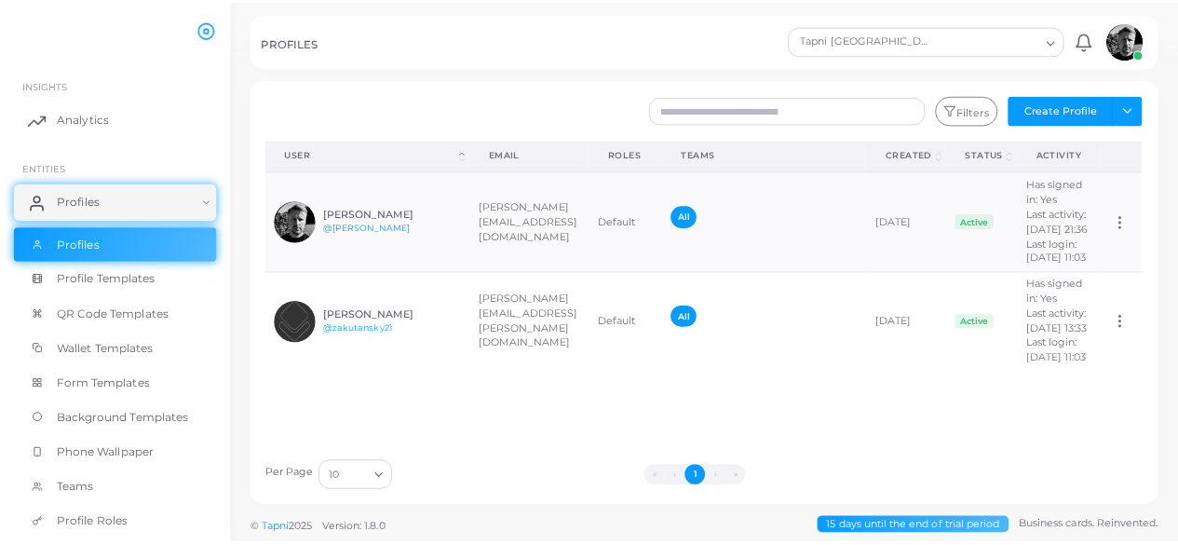
scroll to position [0, 32]
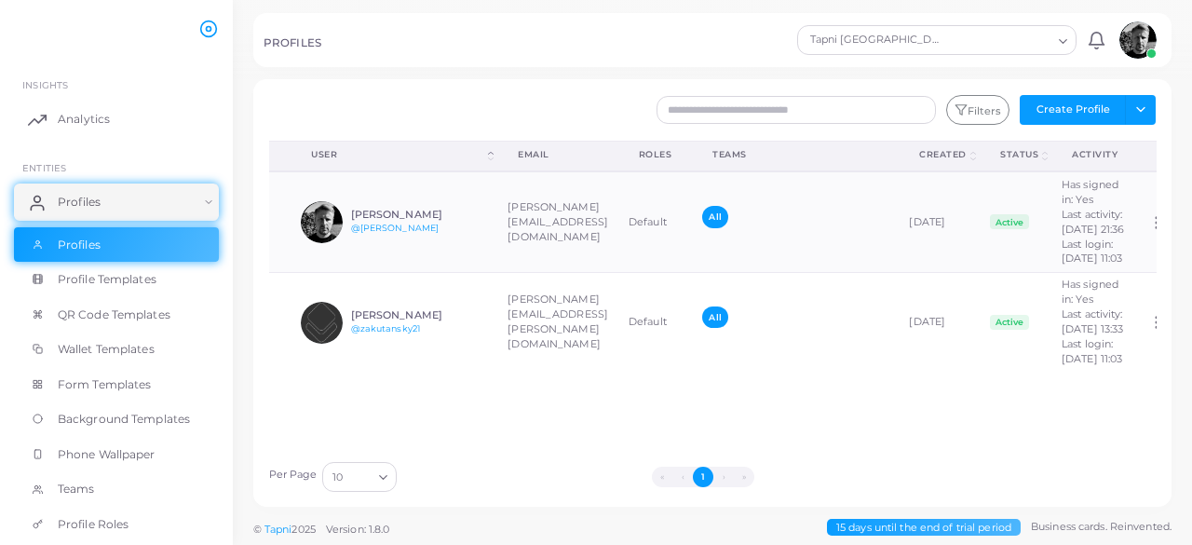
click at [78, 312] on span "QR Code Templates" at bounding box center [114, 314] width 113 height 17
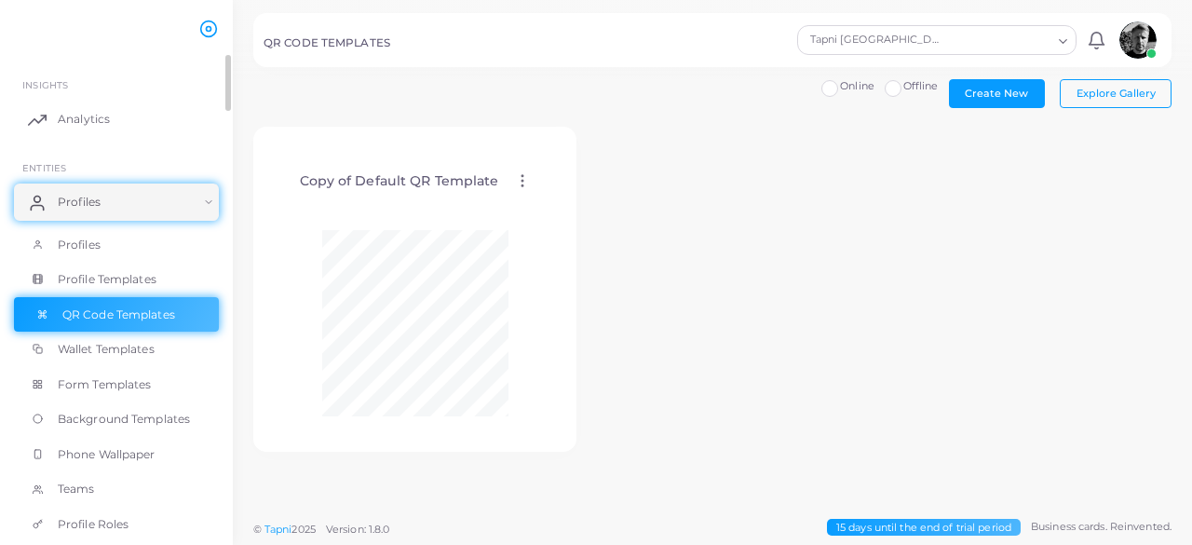
click at [101, 277] on span "Profile Templates" at bounding box center [107, 279] width 99 height 17
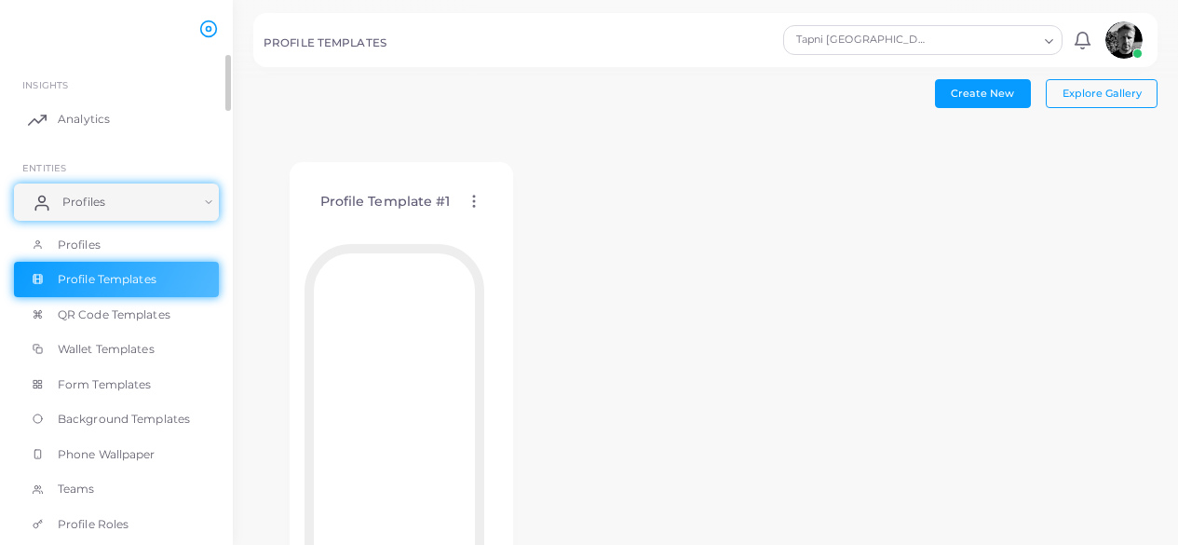
click at [158, 191] on link "Profiles" at bounding box center [116, 201] width 205 height 37
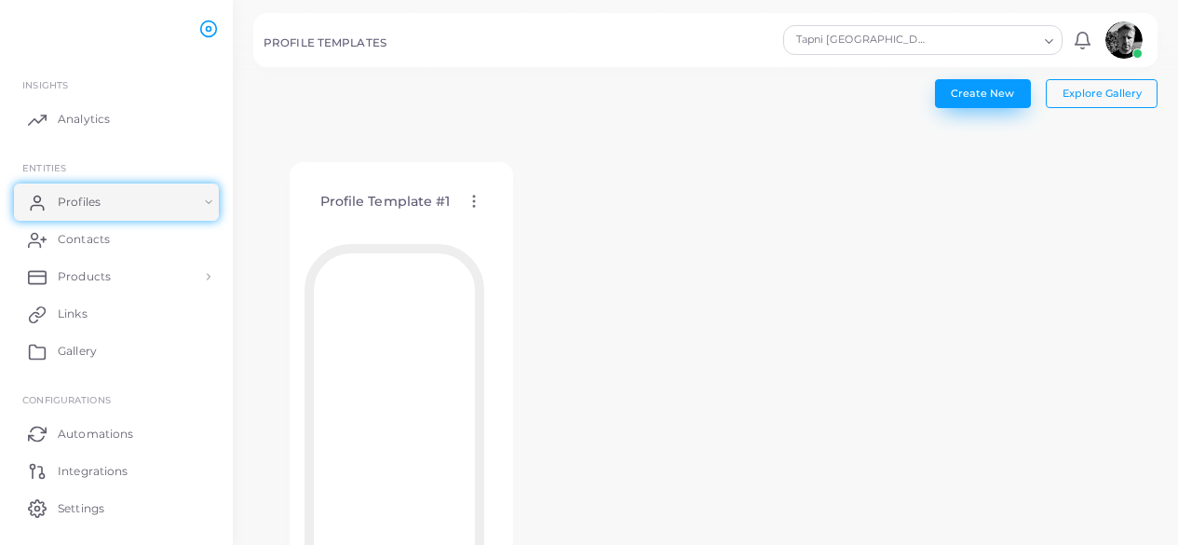
click at [975, 95] on span "Create New" at bounding box center [982, 93] width 63 height 13
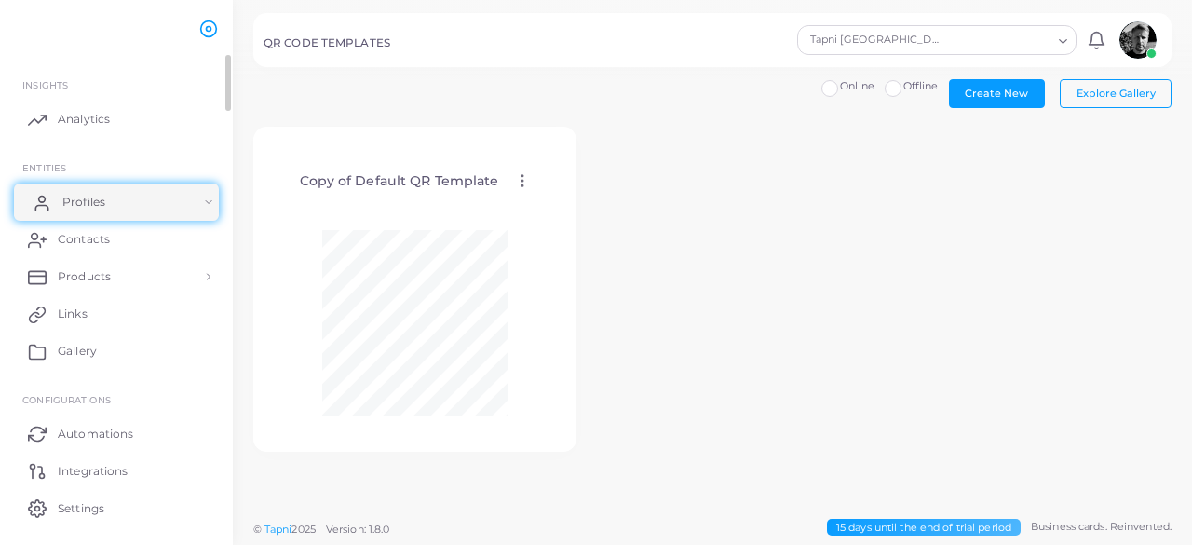
click at [83, 185] on link "Profiles" at bounding box center [116, 201] width 205 height 37
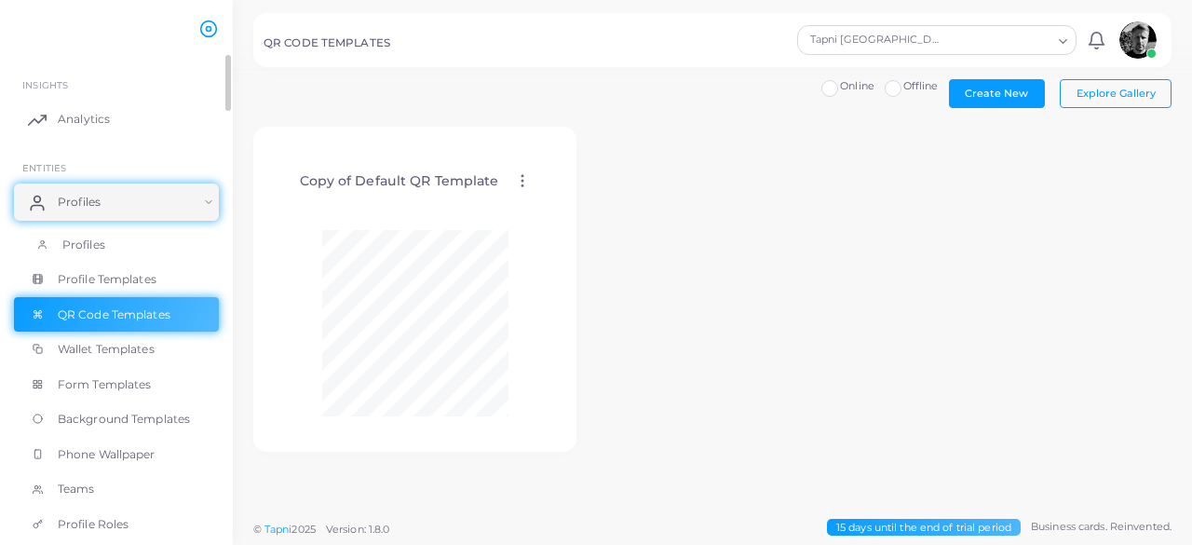
click at [77, 239] on span "Profiles" at bounding box center [83, 245] width 43 height 17
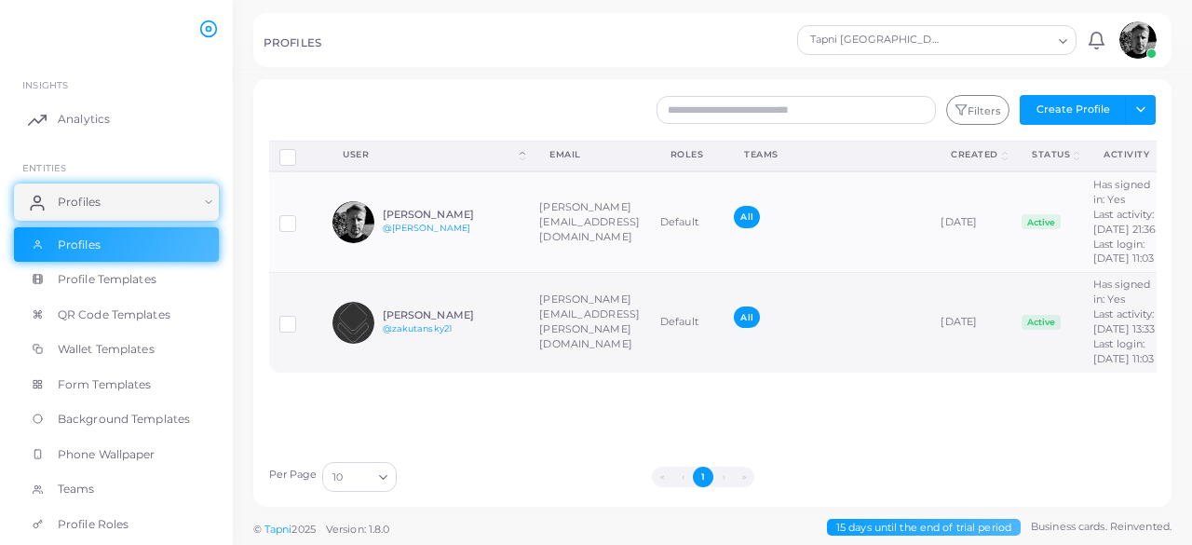
click at [302, 317] on label at bounding box center [302, 317] width 0 height 0
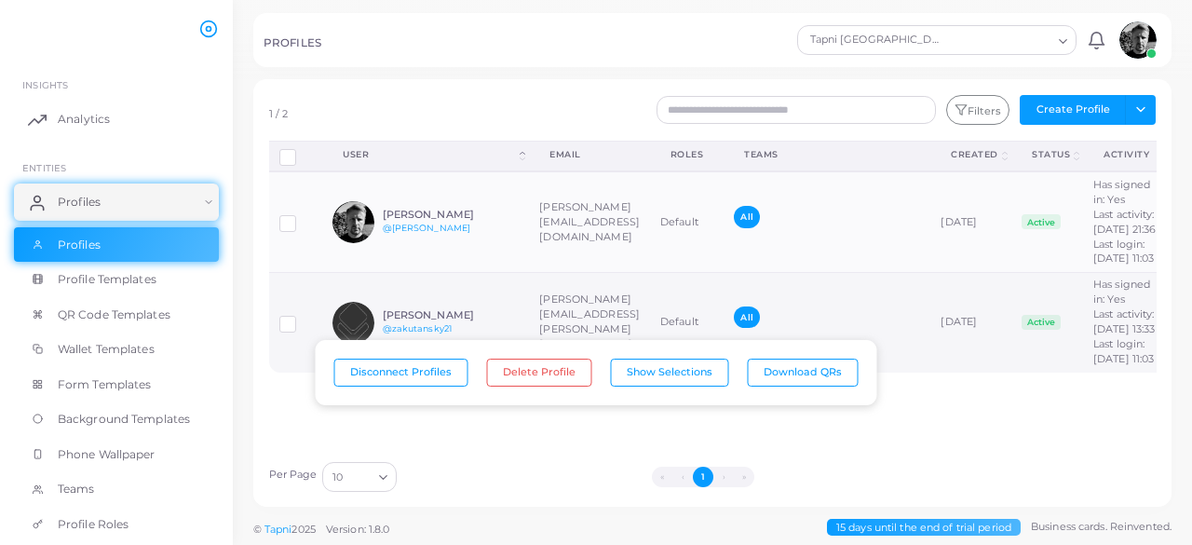
click at [302, 317] on label at bounding box center [302, 317] width 0 height 0
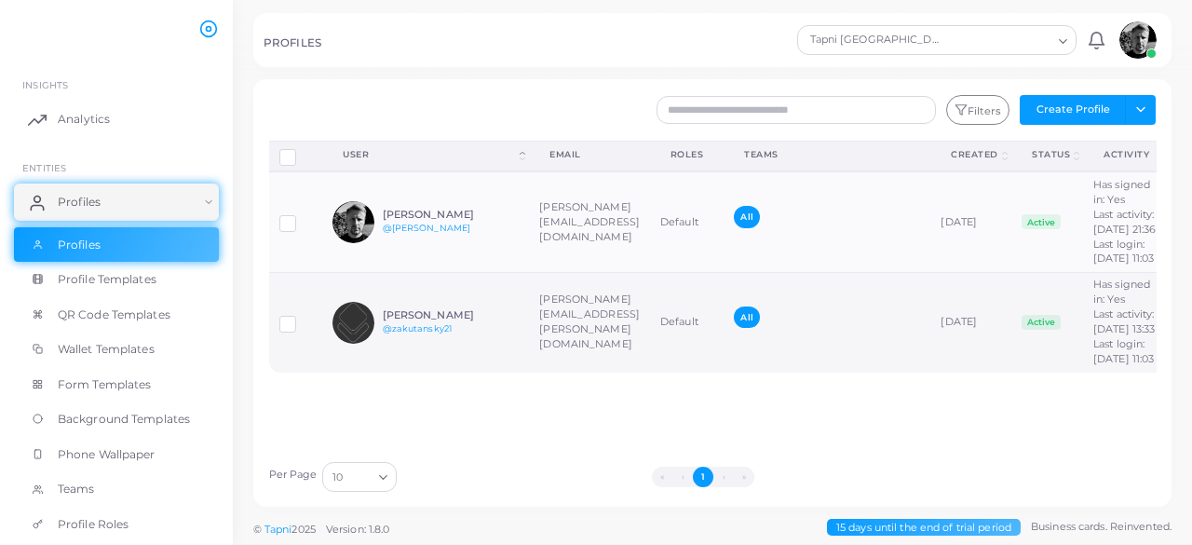
click at [624, 372] on td "[PERSON_NAME][EMAIL_ADDRESS][PERSON_NAME][DOMAIN_NAME]" at bounding box center [589, 322] width 121 height 100
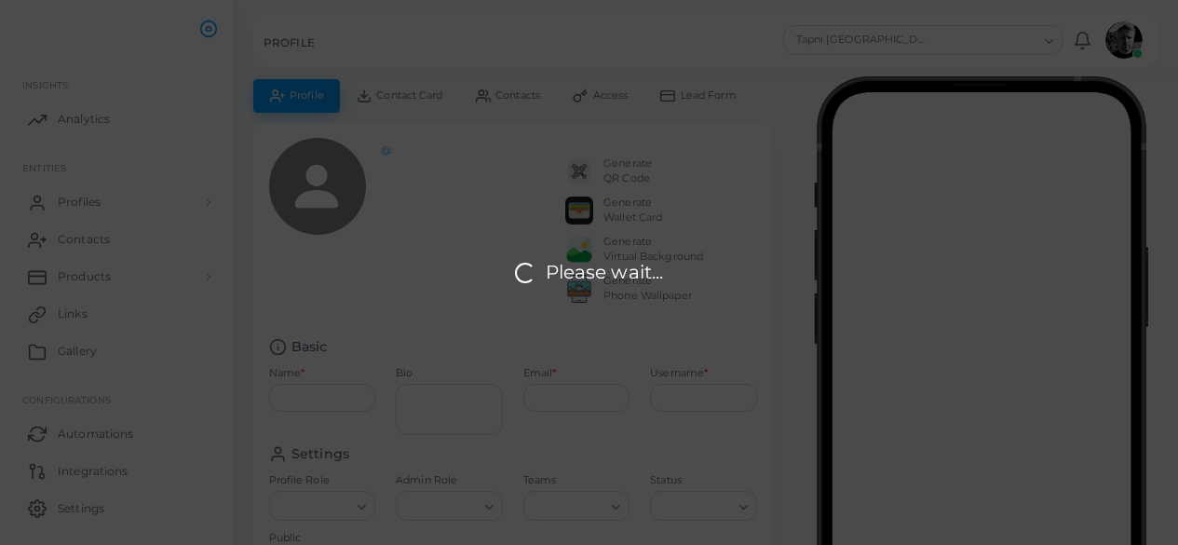
type input "**********"
type textarea "**********"
type input "**********"
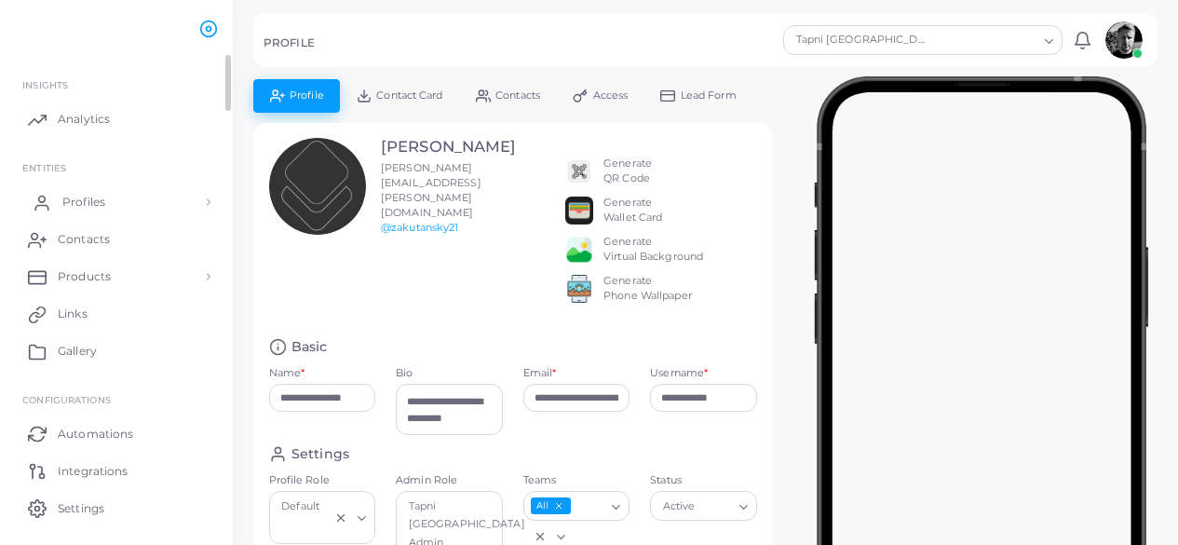
click at [210, 202] on link "Profiles" at bounding box center [116, 201] width 205 height 37
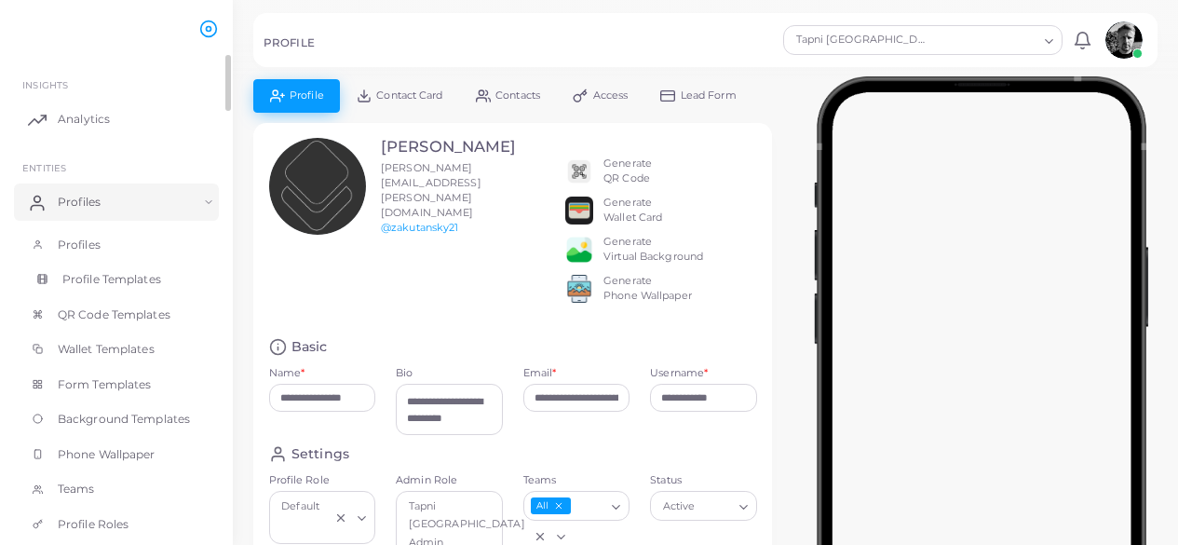
click at [130, 288] on link "Profile Templates" at bounding box center [116, 279] width 205 height 35
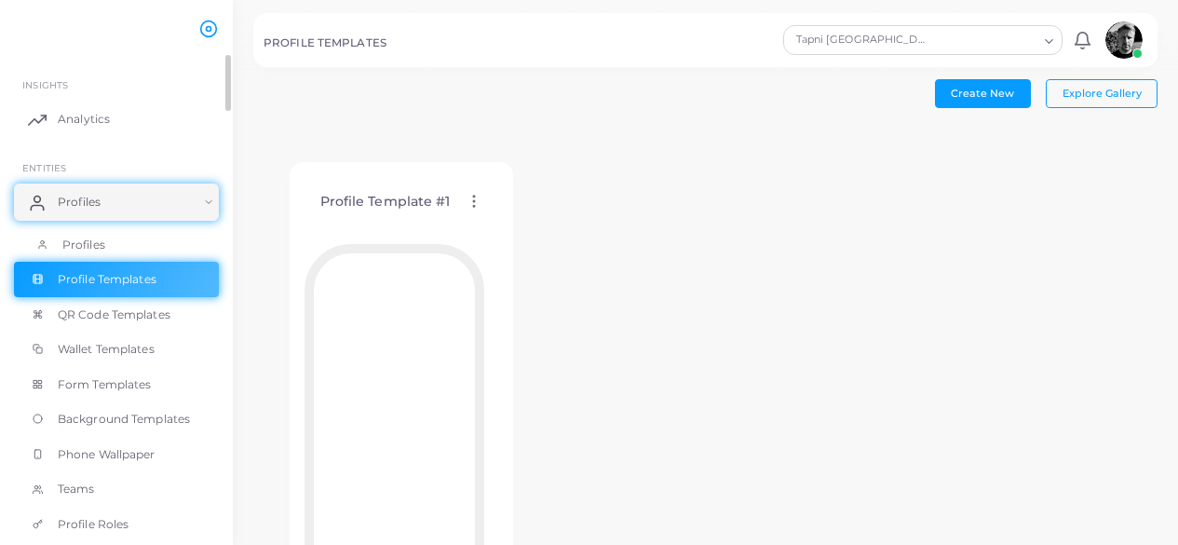
click at [90, 251] on span "Profiles" at bounding box center [83, 245] width 43 height 17
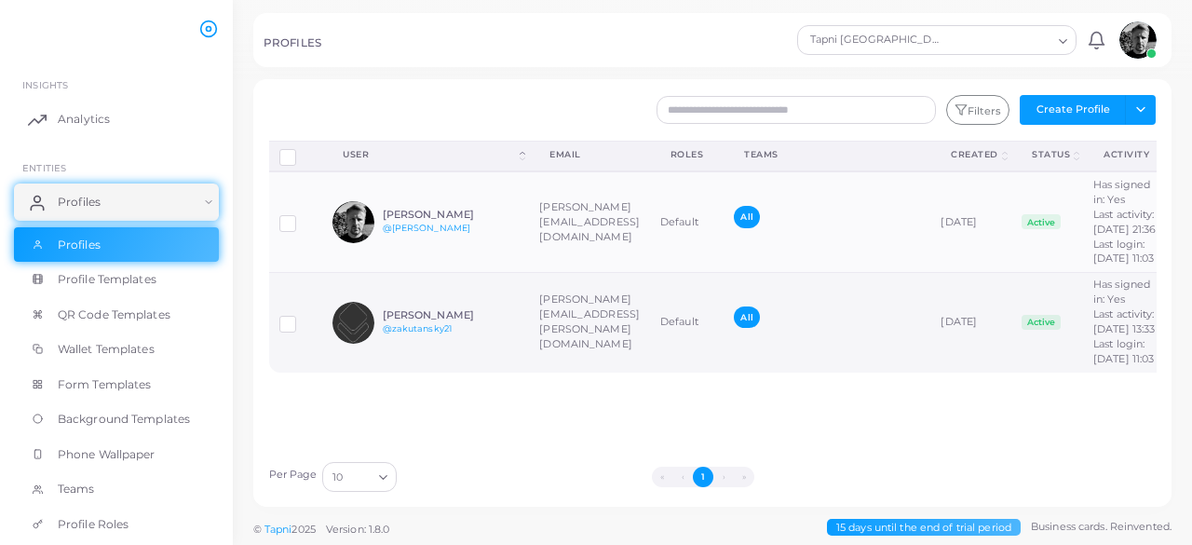
click at [759, 328] on span "All" at bounding box center [746, 316] width 25 height 21
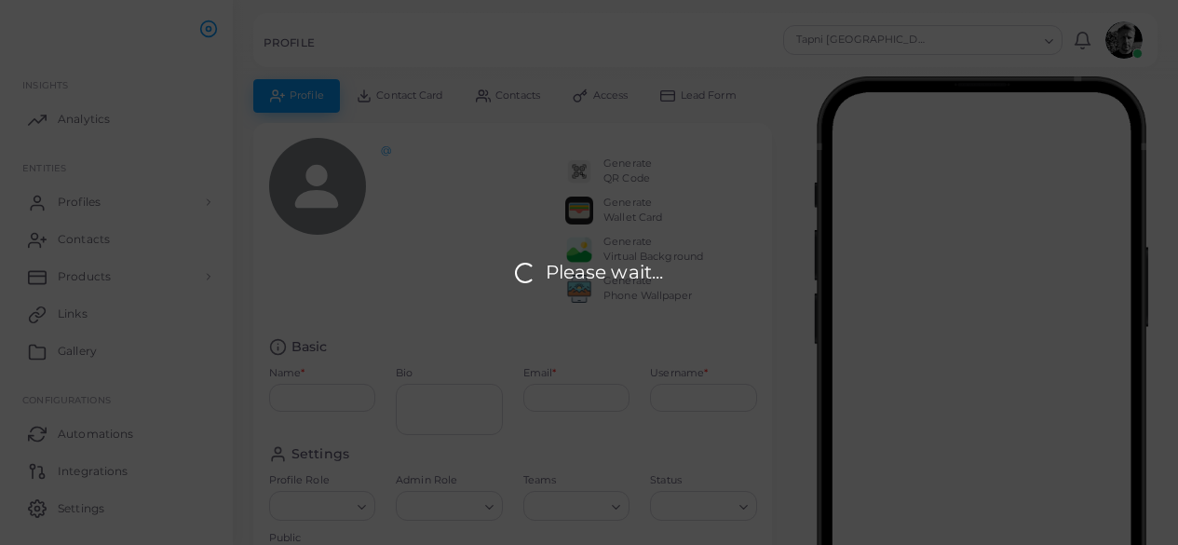
type input "**********"
type textarea "**********"
type input "**********"
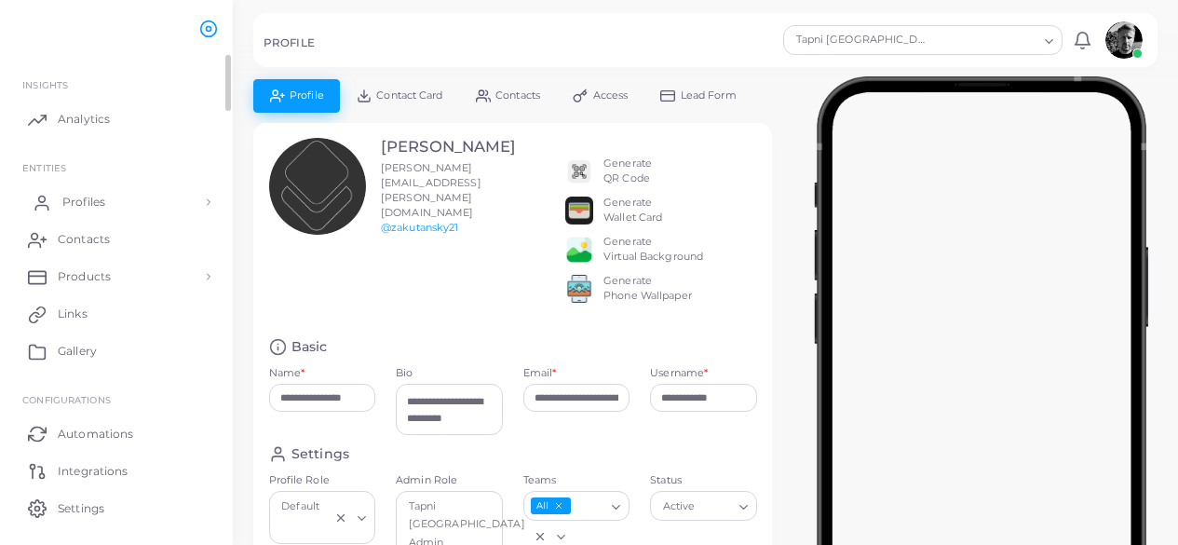
click at [182, 200] on link "Profiles" at bounding box center [116, 201] width 205 height 37
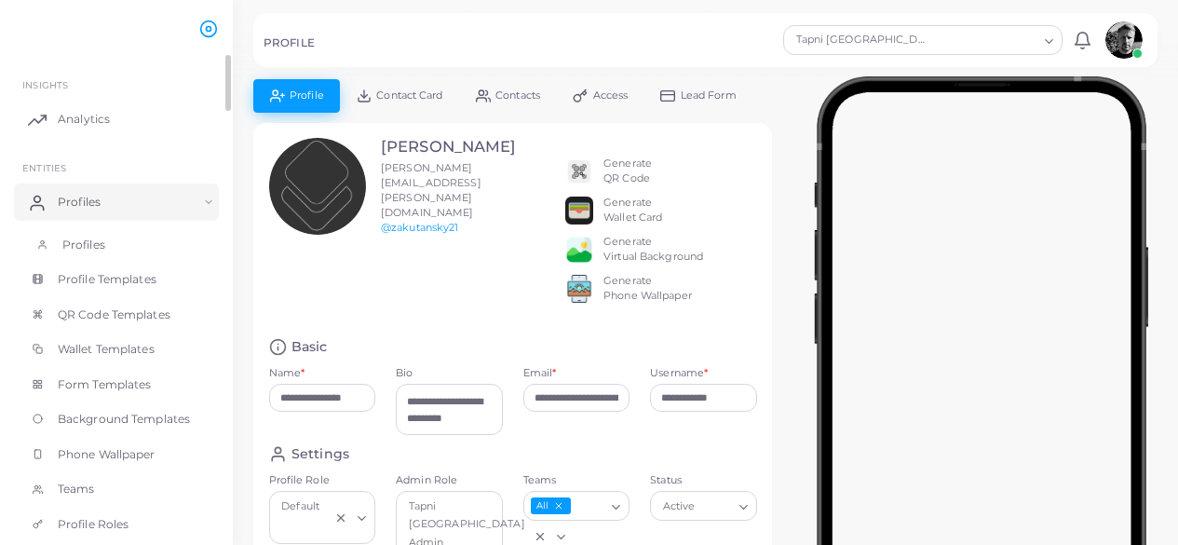
click at [88, 239] on span "Profiles" at bounding box center [83, 245] width 43 height 17
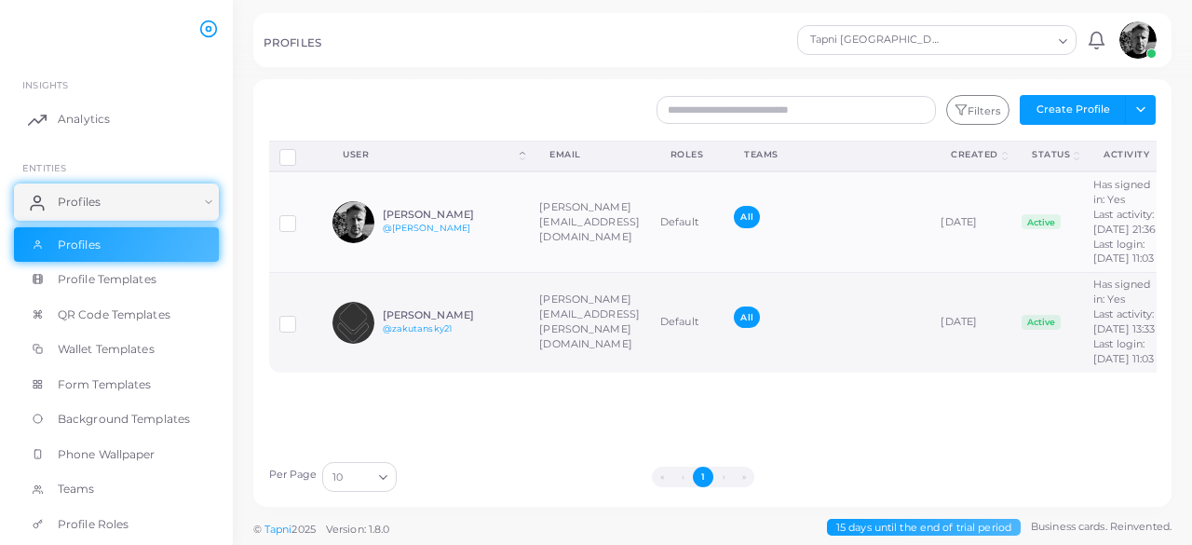
click at [302, 317] on label at bounding box center [302, 317] width 0 height 0
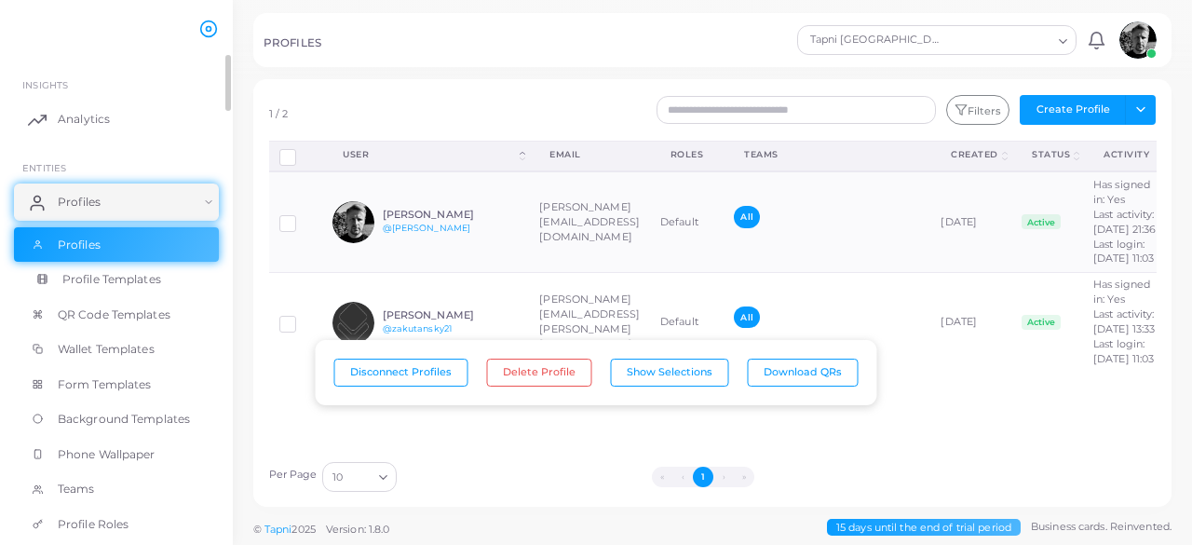
click at [150, 277] on span "Profile Templates" at bounding box center [111, 279] width 99 height 17
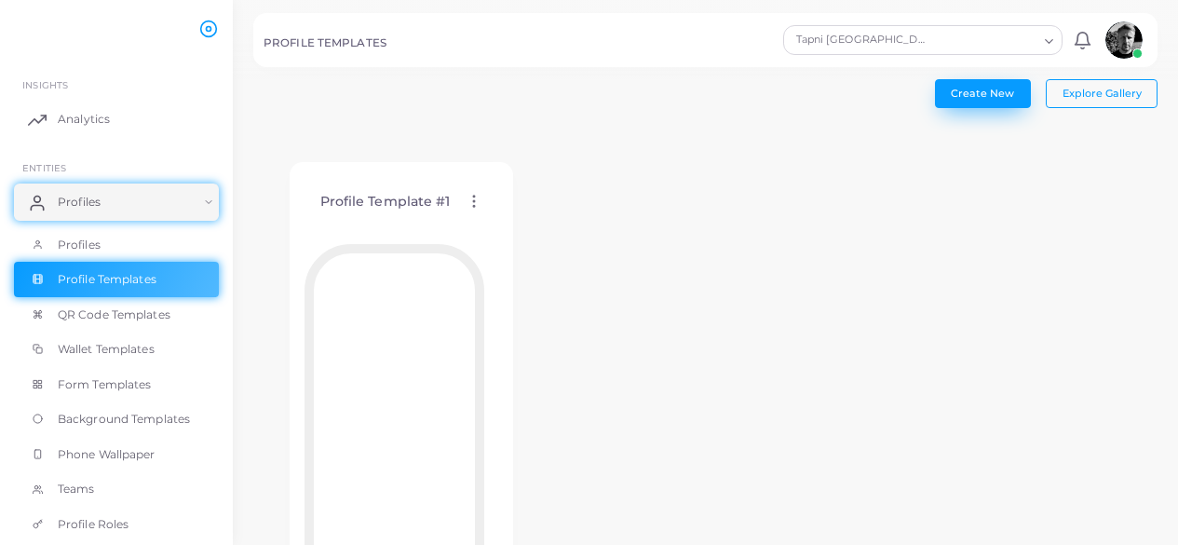
click at [1000, 103] on button "Create New" at bounding box center [983, 93] width 96 height 28
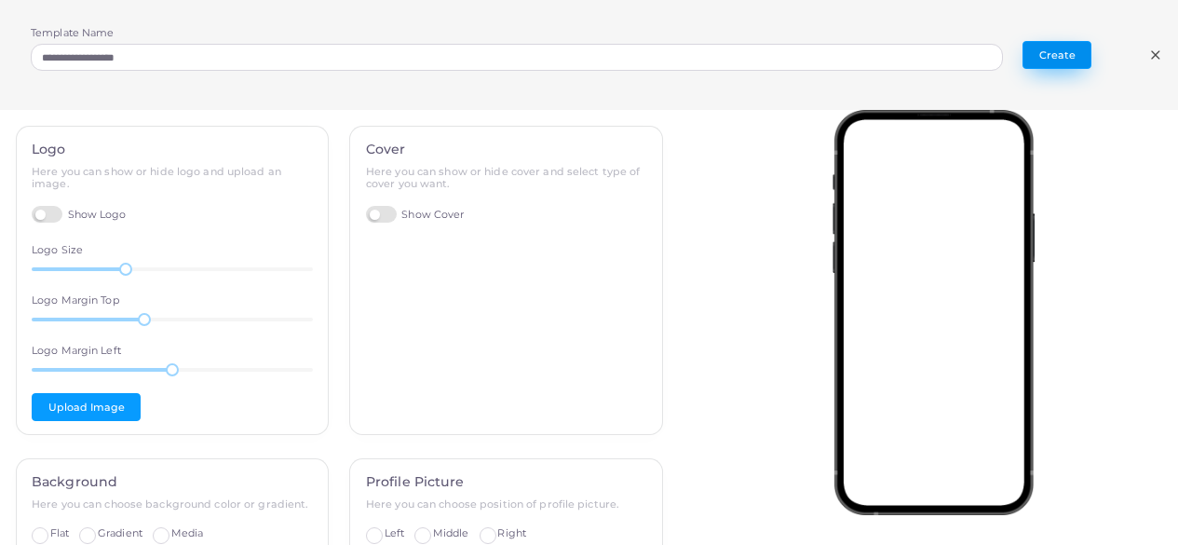
click at [1054, 55] on button "Create" at bounding box center [1056, 55] width 69 height 28
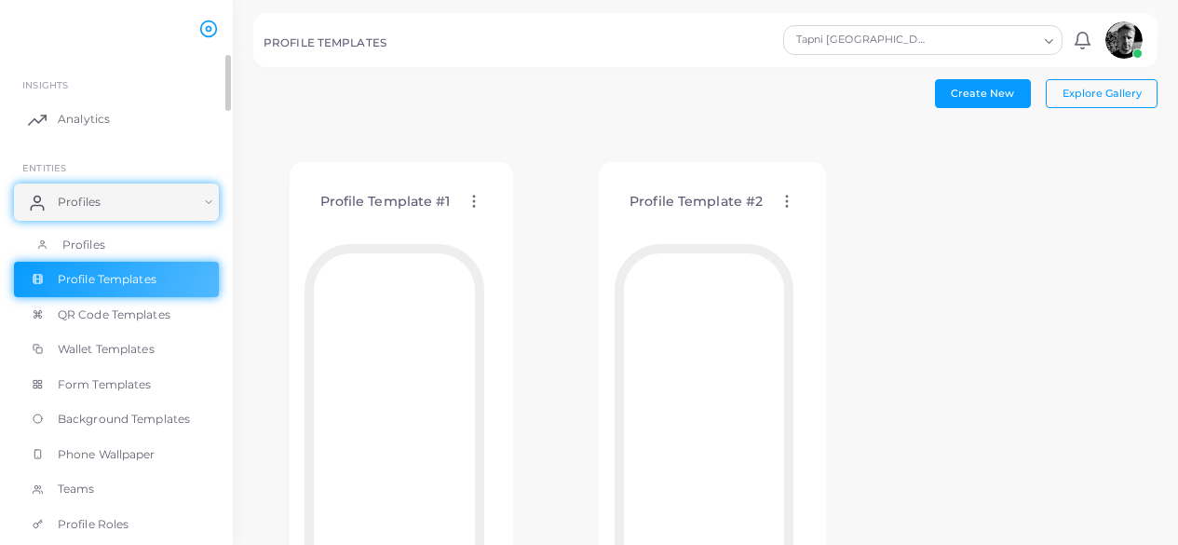
click at [111, 253] on link "Profiles" at bounding box center [116, 244] width 205 height 35
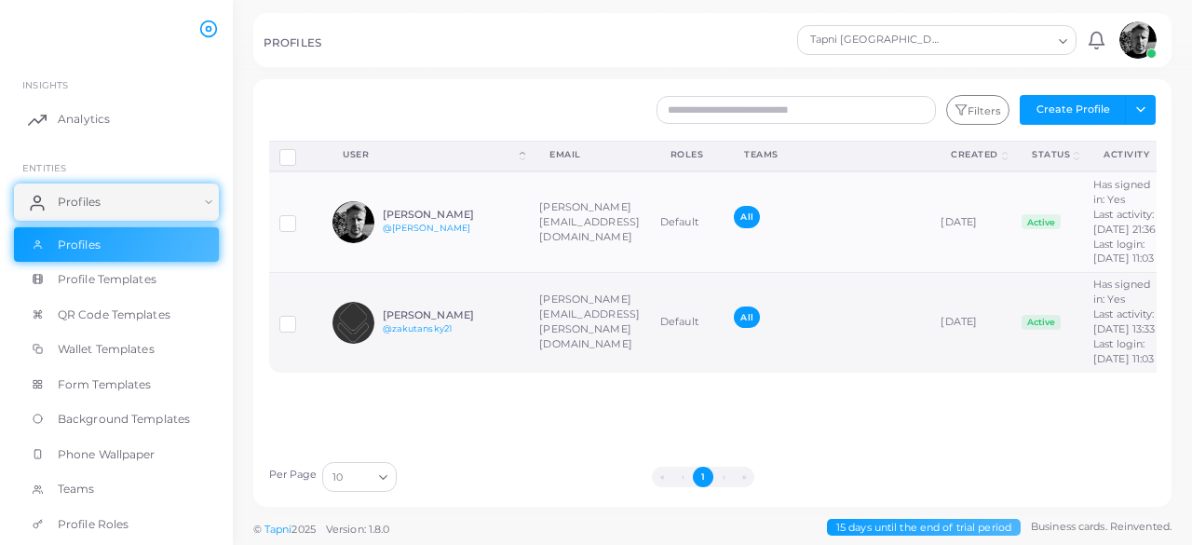
click at [302, 317] on label at bounding box center [302, 317] width 0 height 0
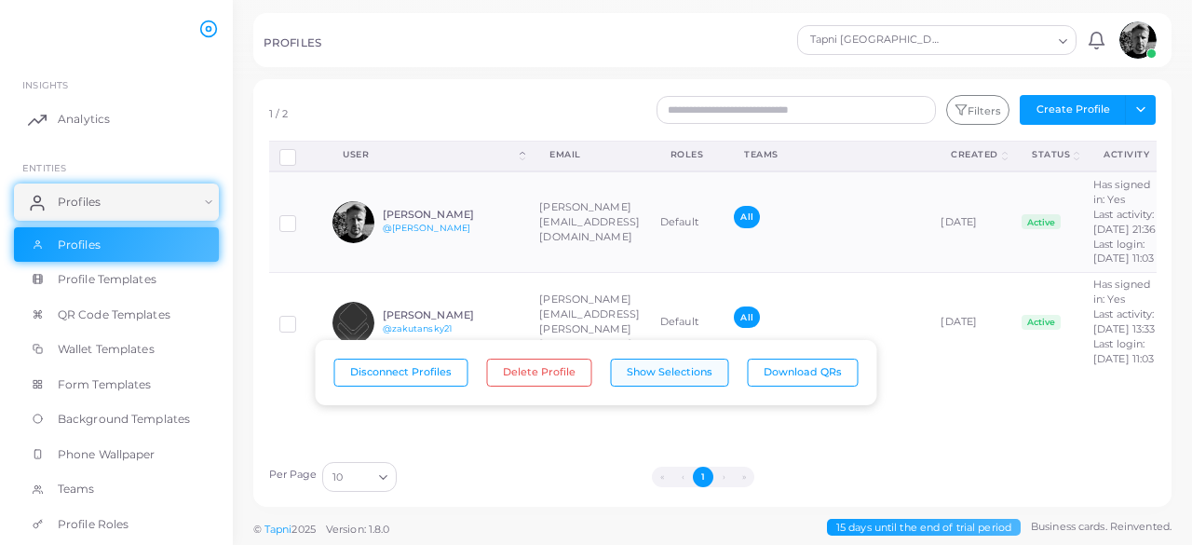
click at [681, 374] on button "Show Selections" at bounding box center [670, 372] width 118 height 28
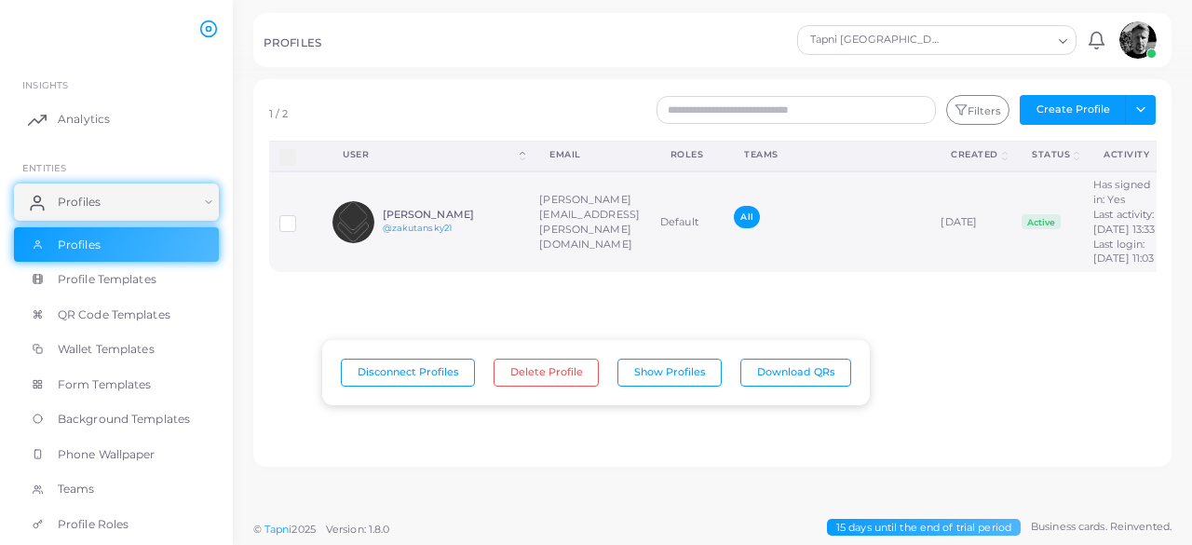
click at [302, 217] on label at bounding box center [302, 217] width 0 height 0
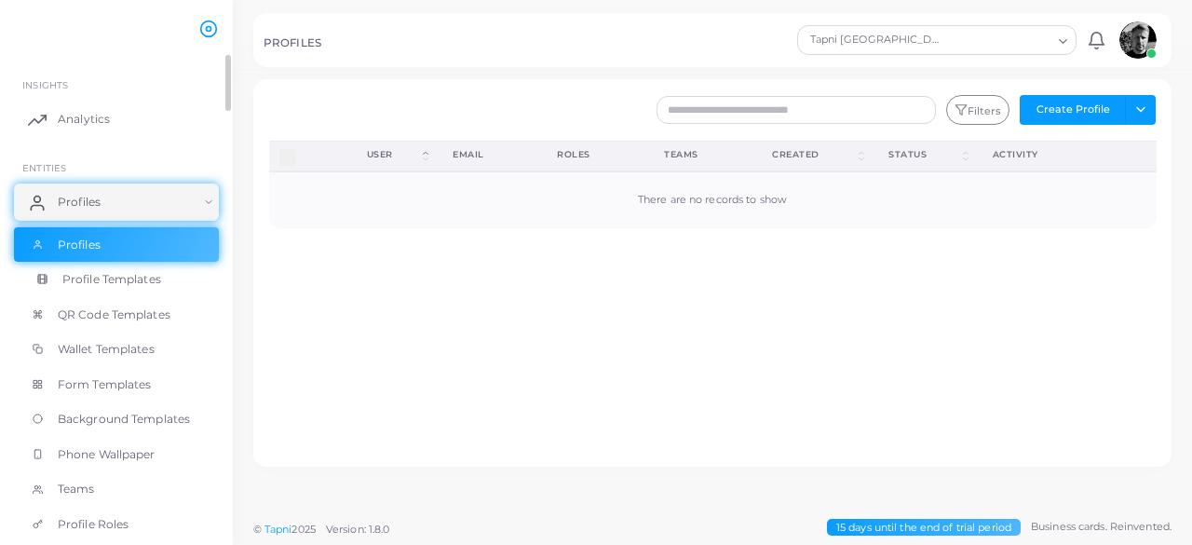
click at [112, 286] on span "Profile Templates" at bounding box center [111, 279] width 99 height 17
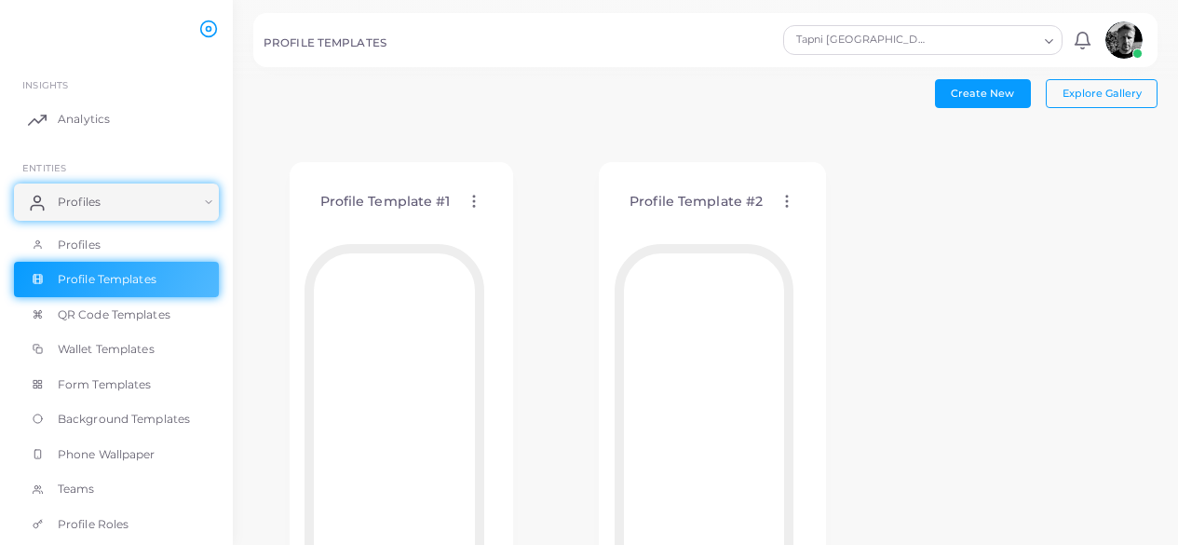
click at [786, 196] on circle at bounding box center [787, 197] width 2 height 2
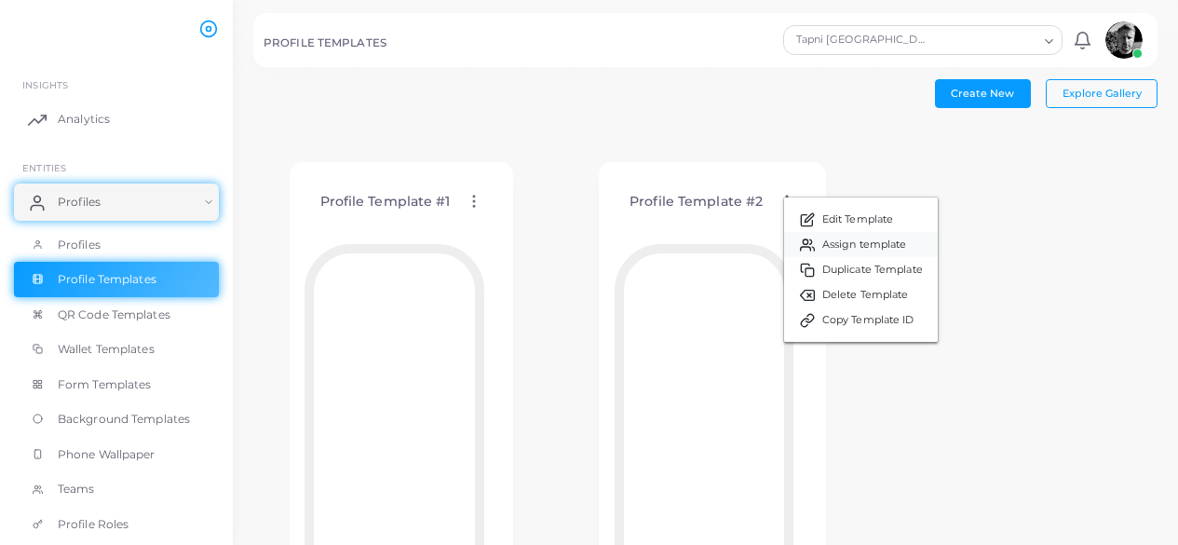
click at [886, 248] on span "Assign template" at bounding box center [864, 244] width 85 height 15
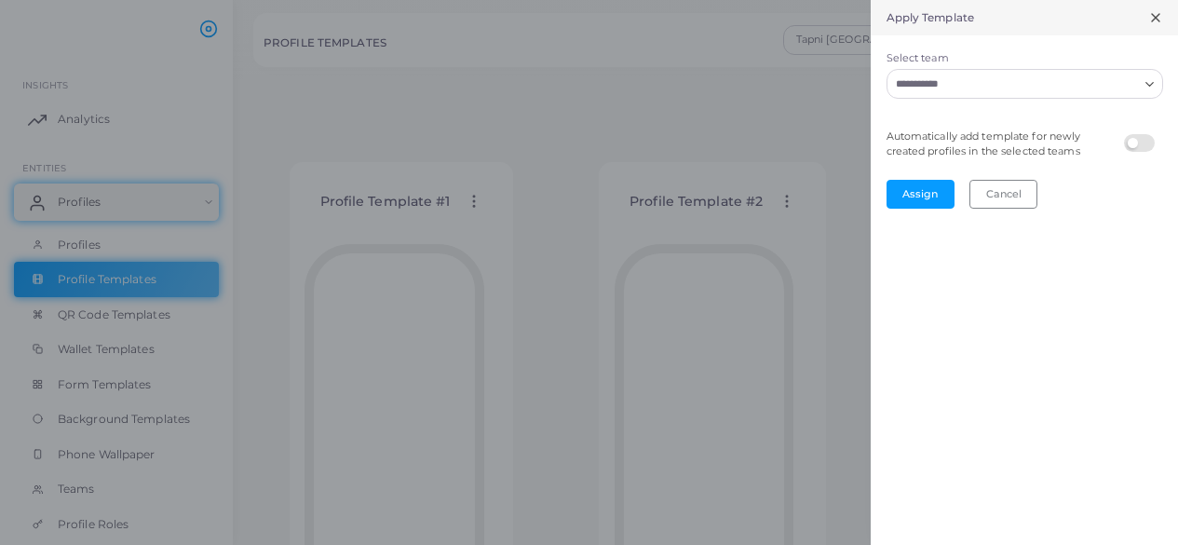
click at [1141, 61] on label "Select team" at bounding box center [1024, 58] width 277 height 15
click at [1138, 74] on input "Select team" at bounding box center [1013, 84] width 249 height 20
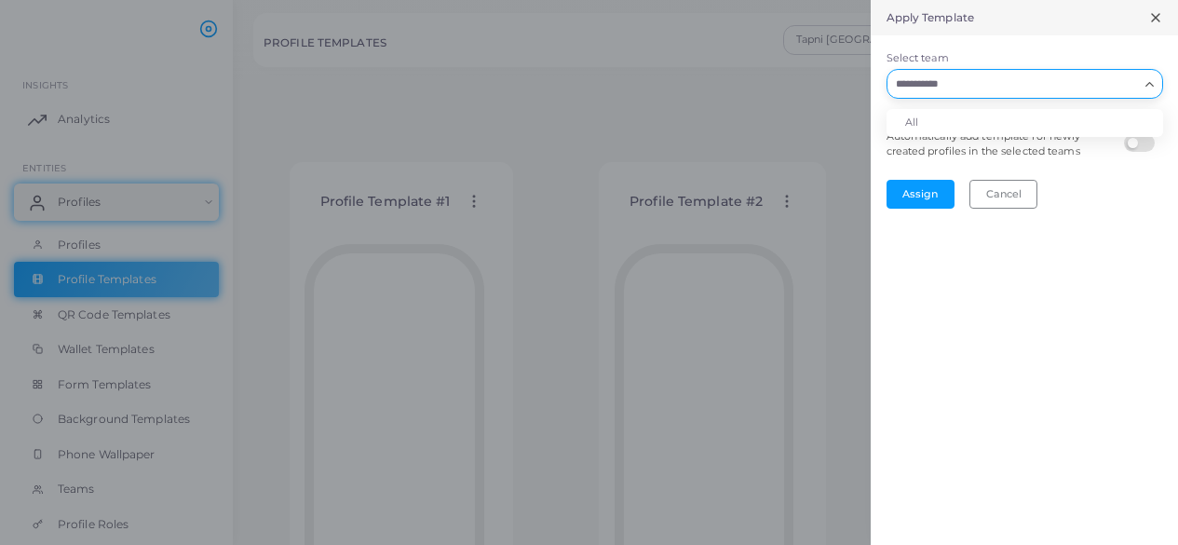
click at [1111, 246] on div "Apply Template Select team Loading... All Automatically add template for newly …" at bounding box center [1024, 272] width 307 height 545
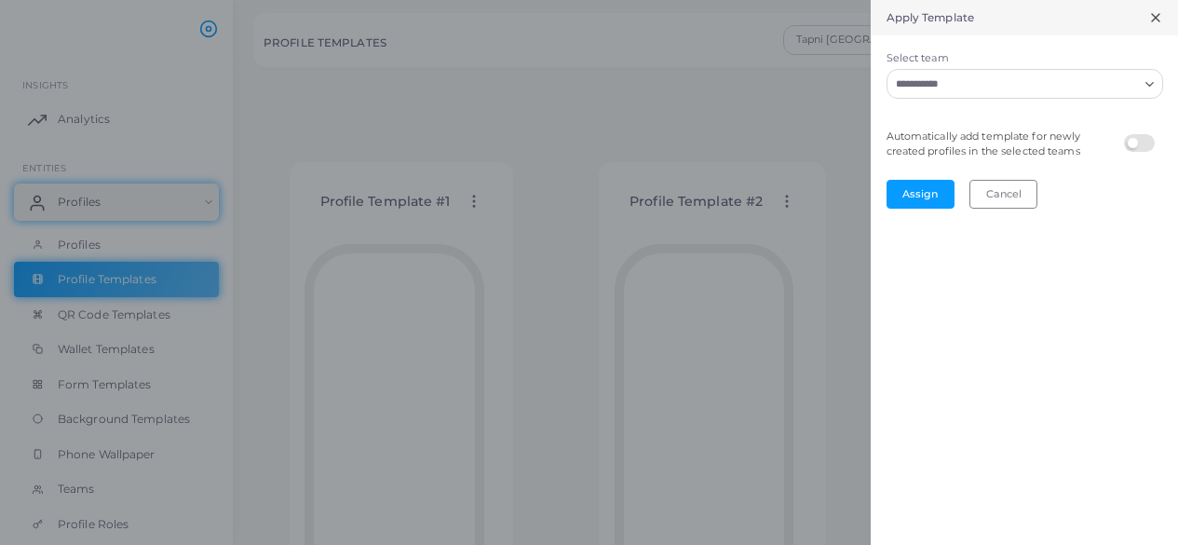
click at [1155, 16] on icon at bounding box center [1155, 17] width 15 height 15
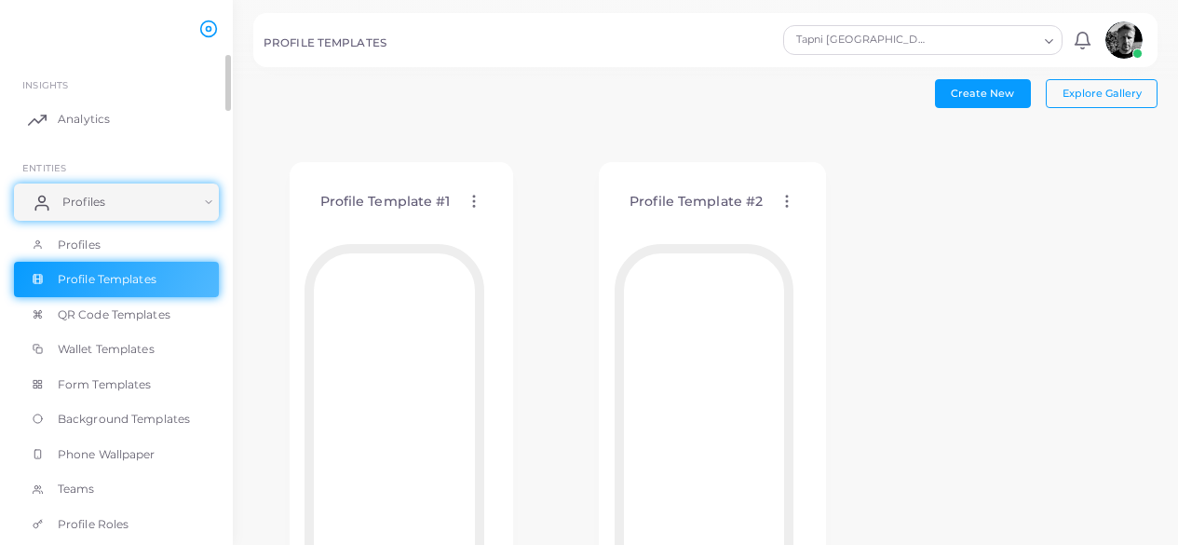
click at [84, 198] on span "Profiles" at bounding box center [83, 202] width 43 height 17
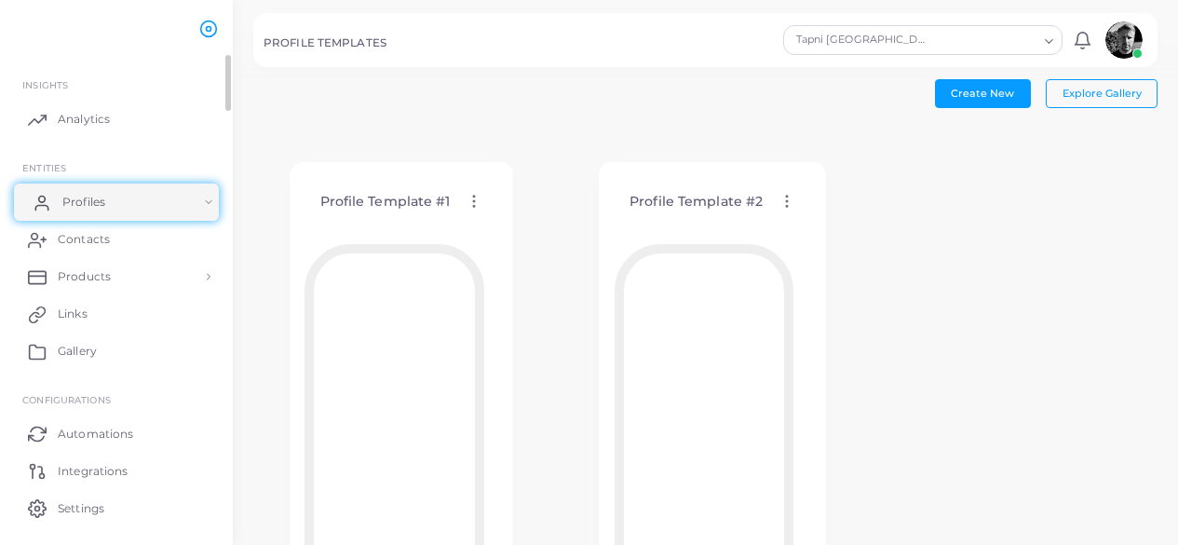
click at [83, 202] on span "Profiles" at bounding box center [83, 202] width 43 height 17
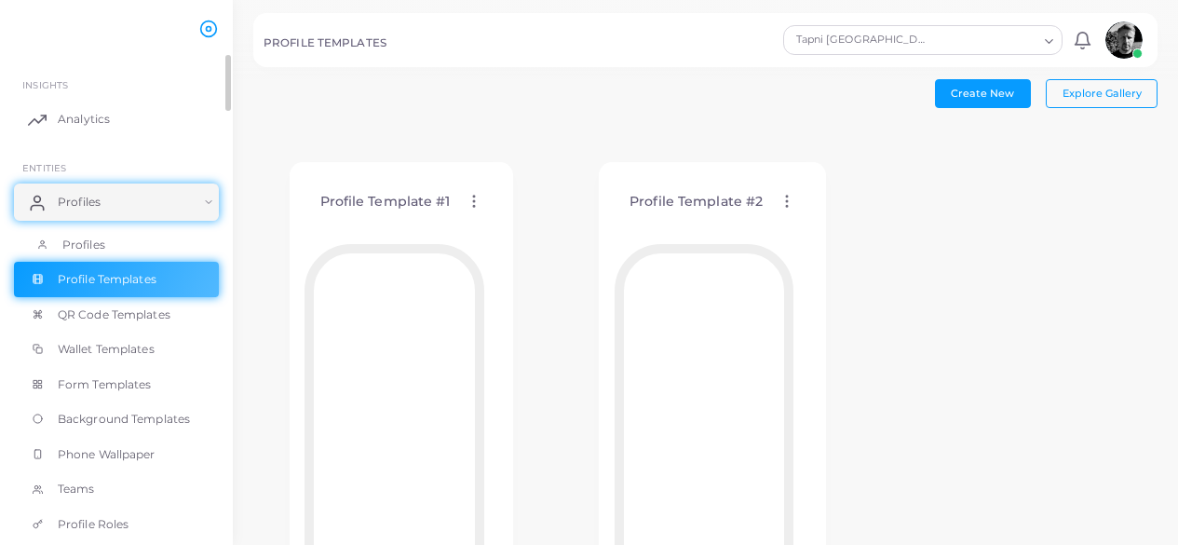
click at [79, 234] on link "Profiles" at bounding box center [116, 244] width 205 height 35
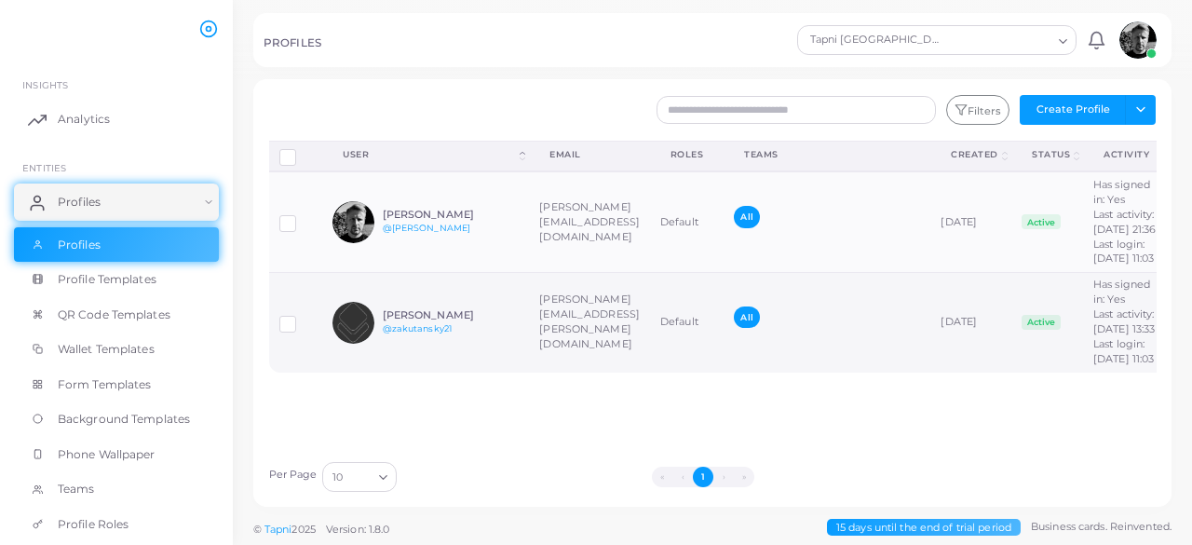
click at [759, 328] on span "All" at bounding box center [746, 316] width 25 height 21
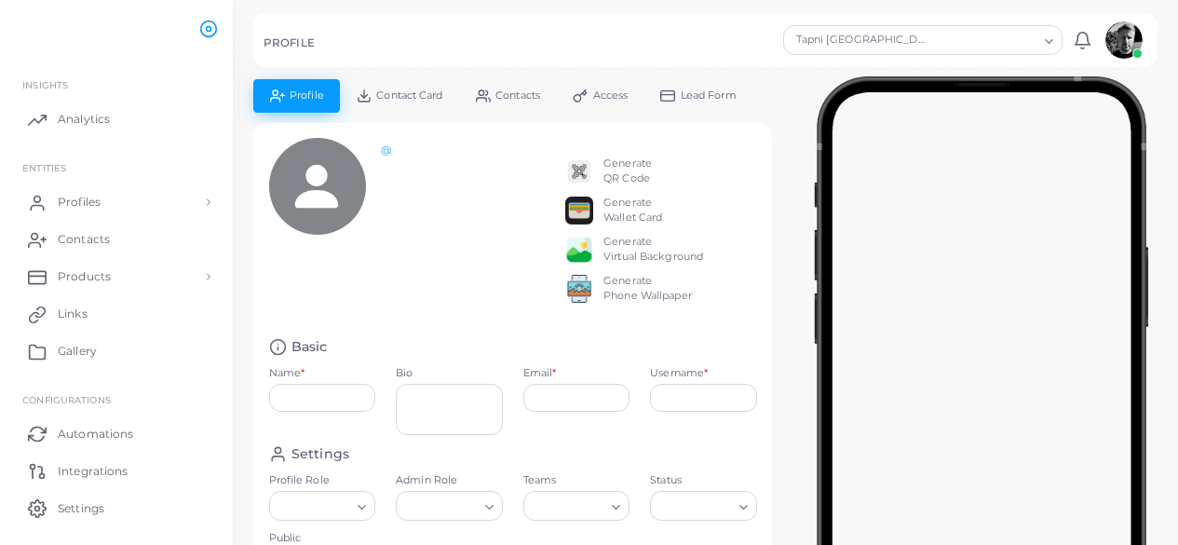
type input "**********"
type textarea "**********"
type input "**********"
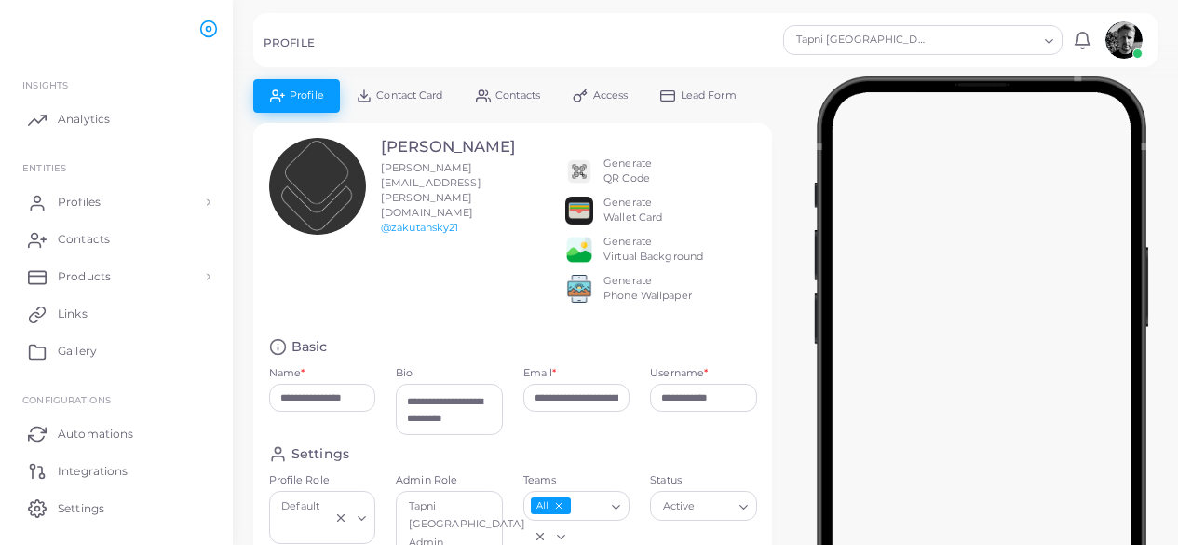
click at [1035, 44] on input "Search for option" at bounding box center [983, 40] width 107 height 20
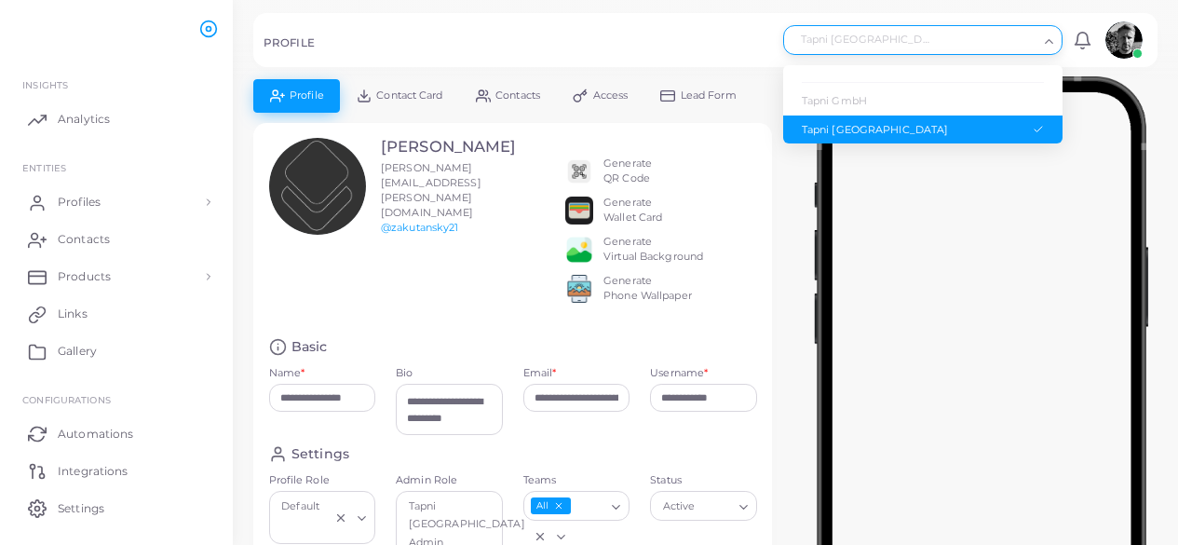
click at [1143, 318] on iframe at bounding box center [981, 405] width 326 height 652
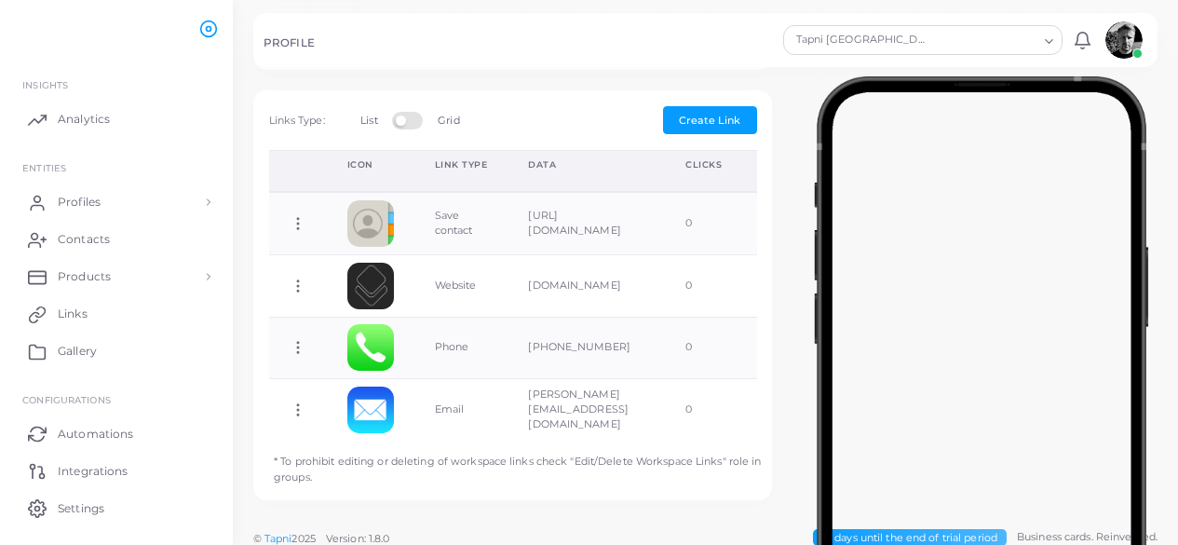
scroll to position [663, 0]
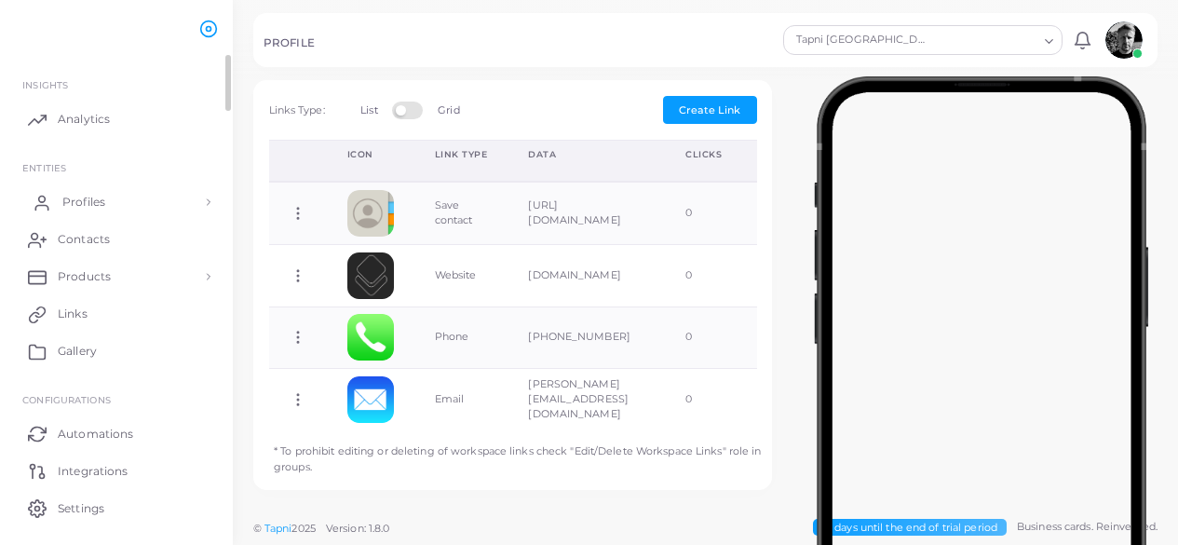
click at [70, 205] on span "Profiles" at bounding box center [83, 202] width 43 height 17
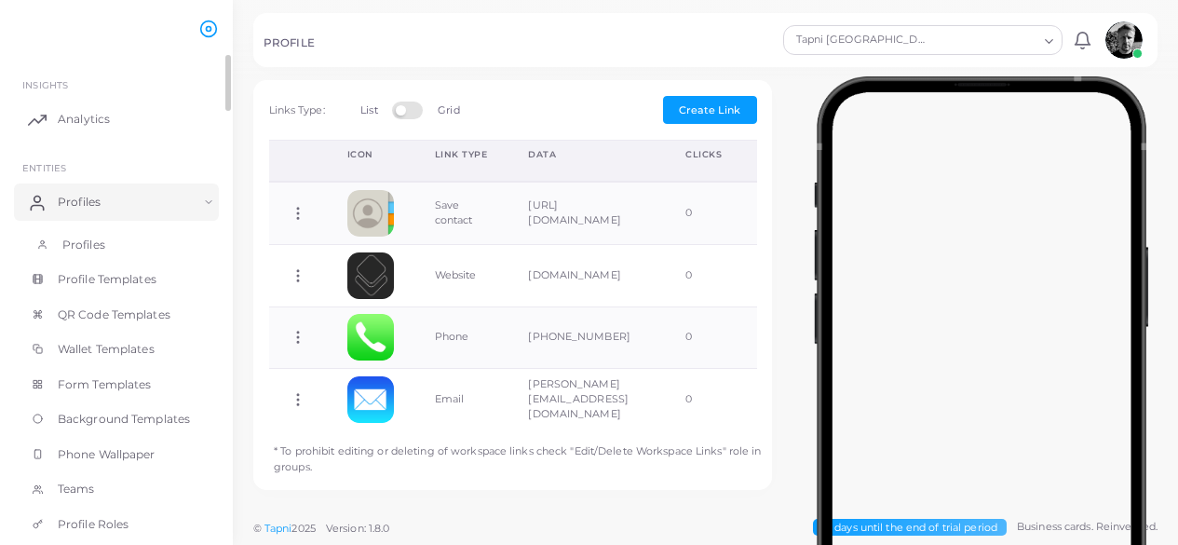
click at [70, 240] on span "Profiles" at bounding box center [83, 245] width 43 height 17
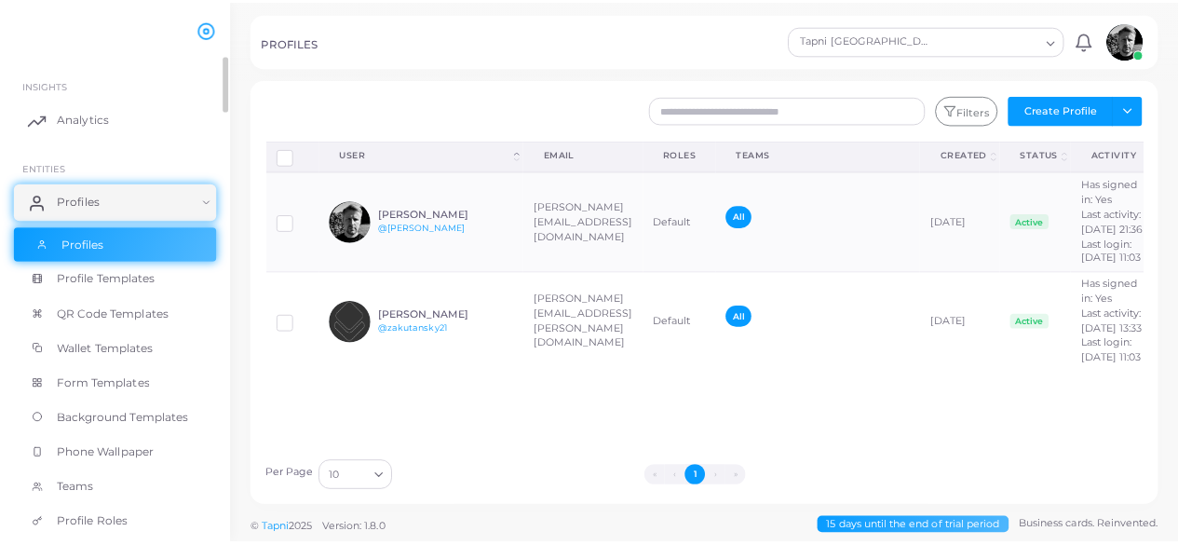
scroll to position [0, 147]
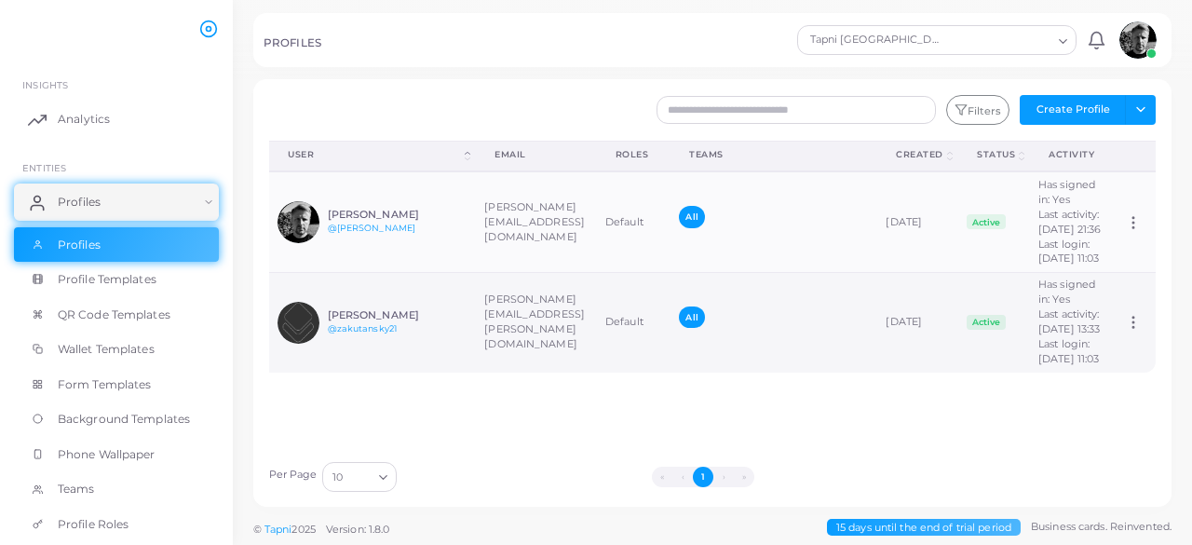
click at [1132, 318] on circle at bounding box center [1133, 318] width 2 height 2
click at [1123, 378] on span "Assign Product" at bounding box center [1112, 374] width 78 height 15
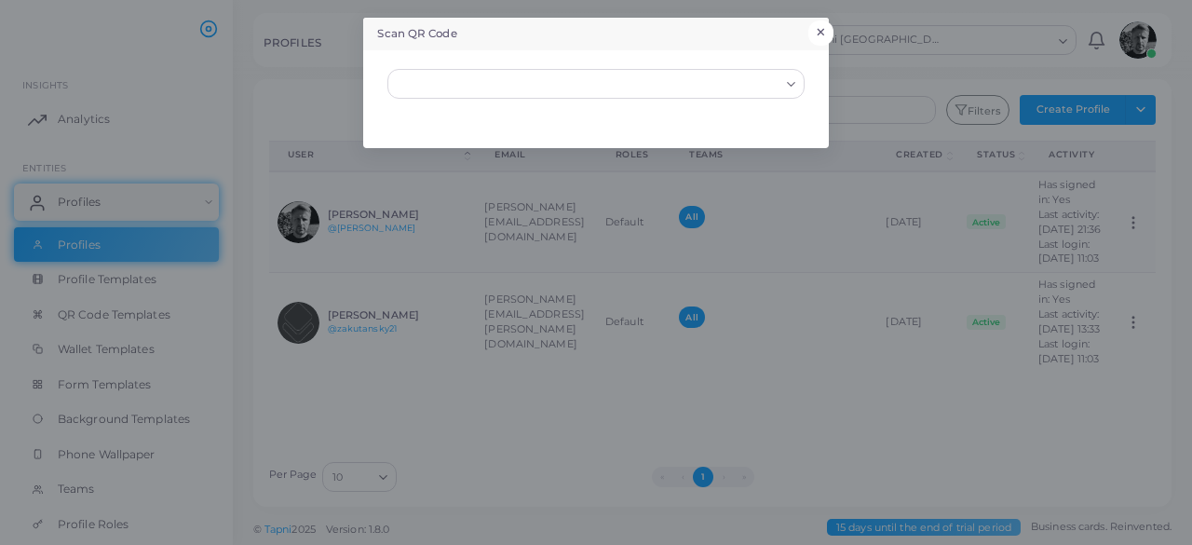
click at [823, 34] on button "×" at bounding box center [820, 32] width 25 height 24
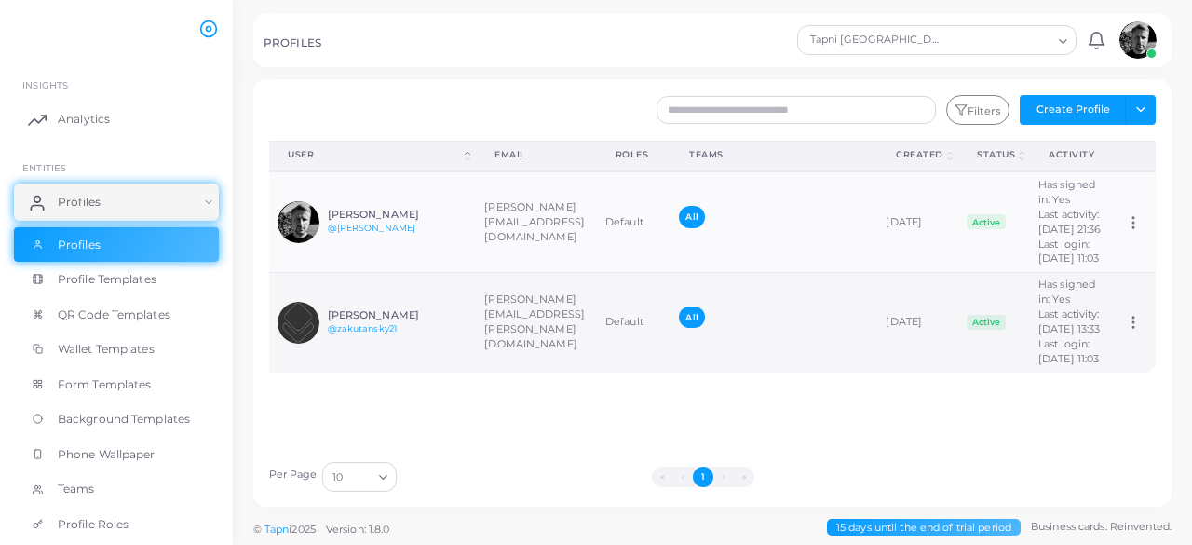
click at [1132, 329] on circle at bounding box center [1133, 328] width 2 height 2
click at [931, 372] on td "[DATE]" at bounding box center [915, 322] width 81 height 100
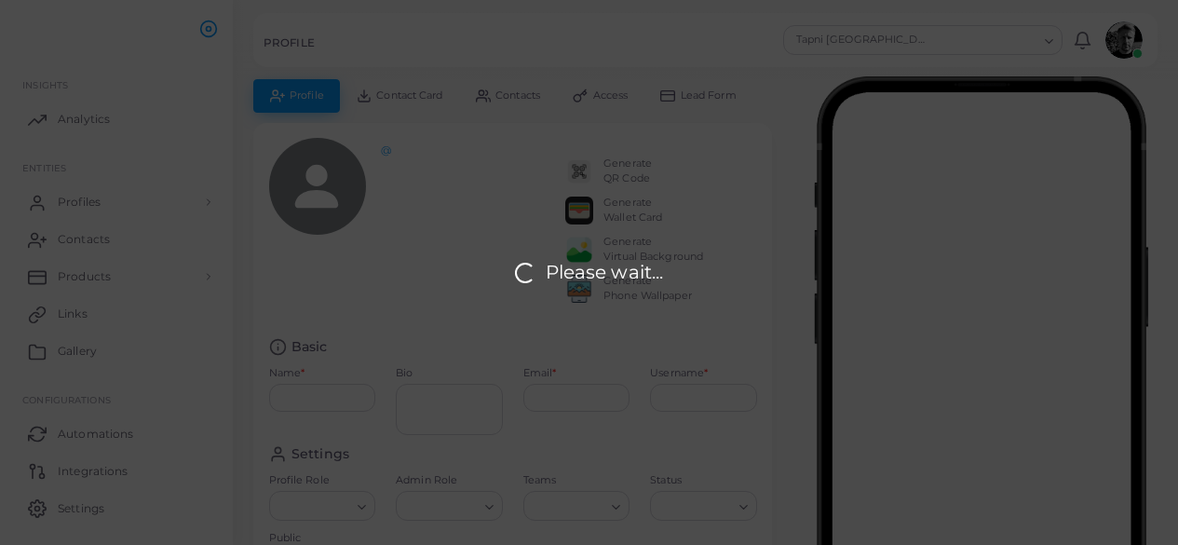
type input "**********"
type textarea "**********"
type input "**********"
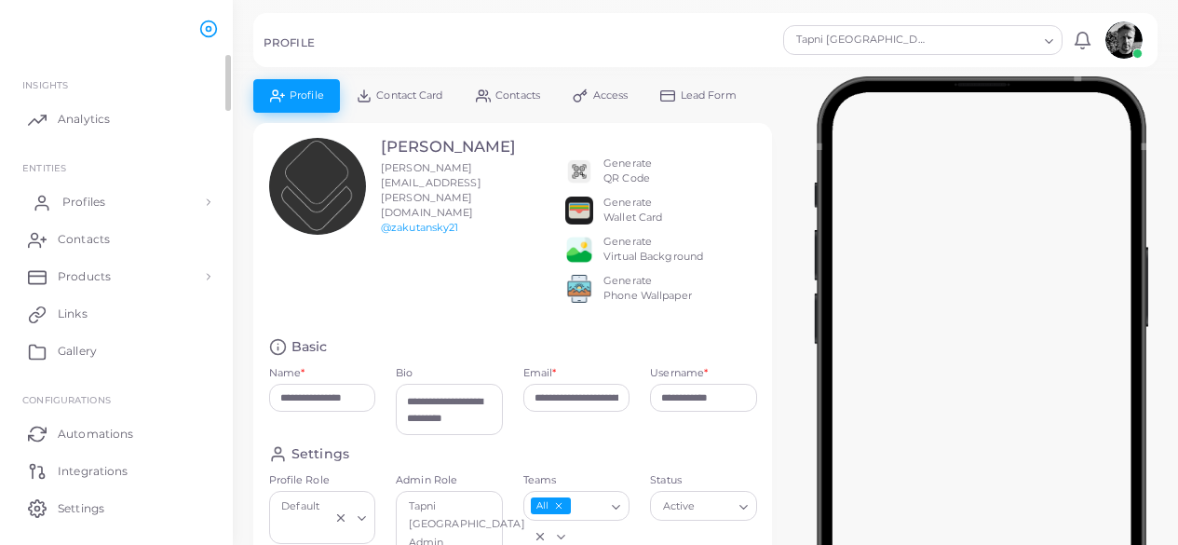
click at [101, 202] on link "Profiles" at bounding box center [116, 201] width 205 height 37
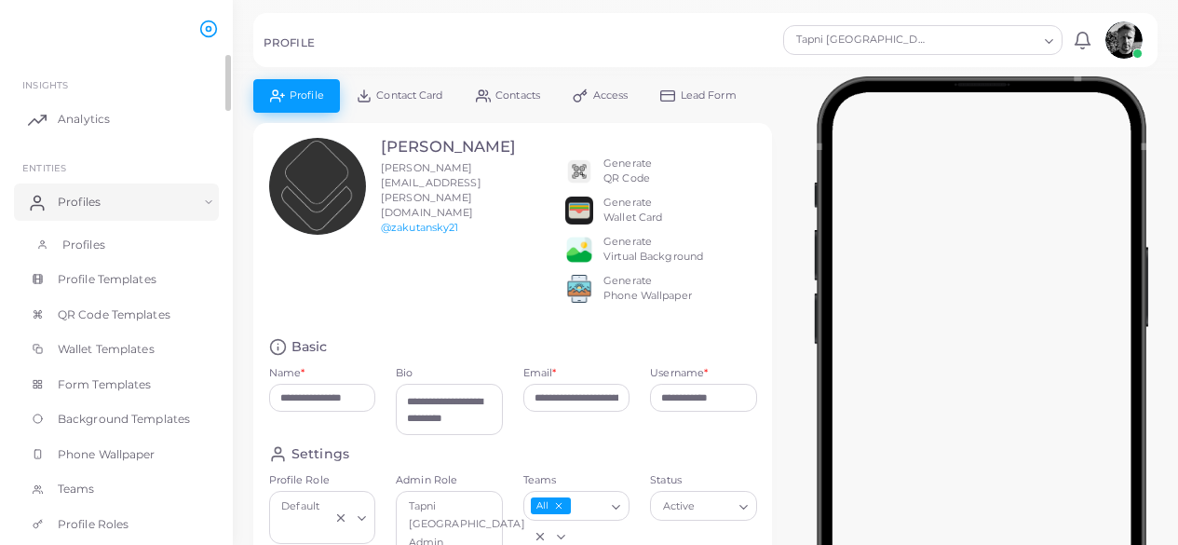
click at [79, 247] on span "Profiles" at bounding box center [83, 245] width 43 height 17
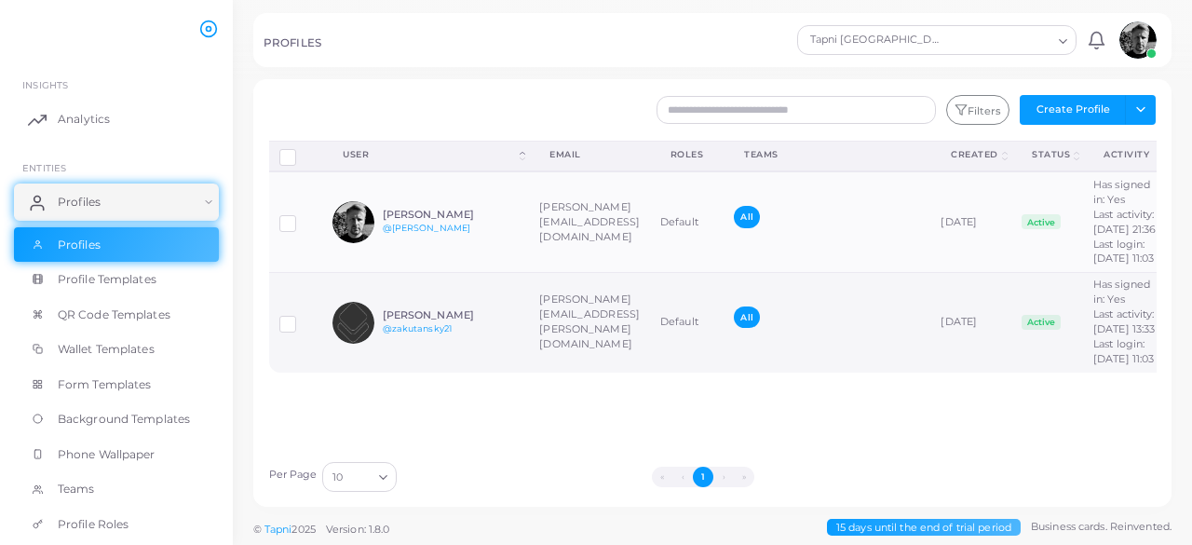
click at [1011, 372] on td "[DATE]" at bounding box center [970, 322] width 81 height 100
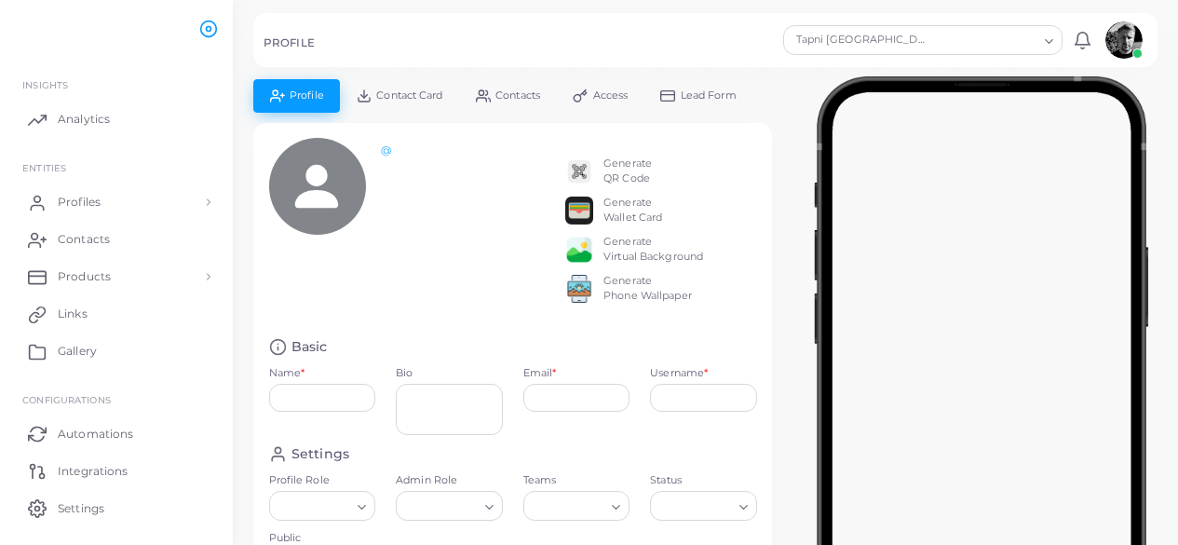
type input "**********"
type textarea "**********"
type input "**********"
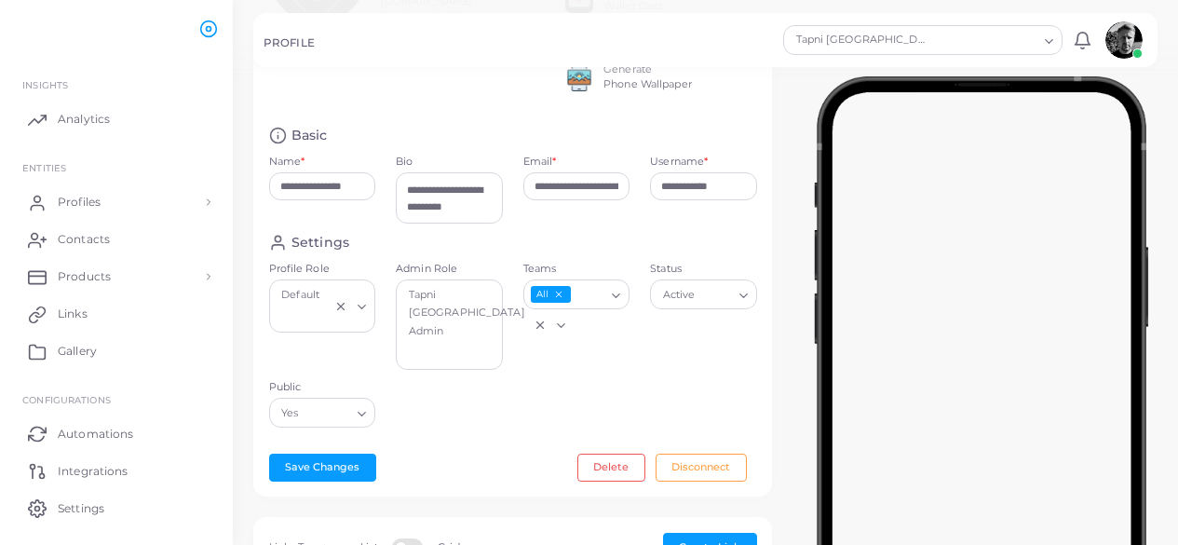
scroll to position [243, 0]
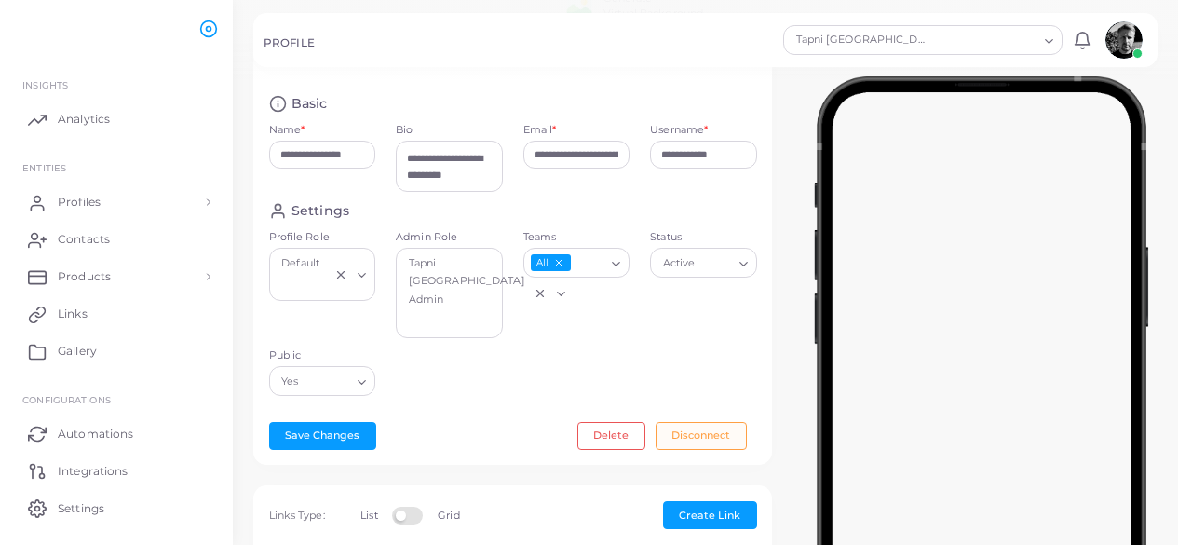
click at [708, 448] on button "Disconnect" at bounding box center [701, 436] width 91 height 28
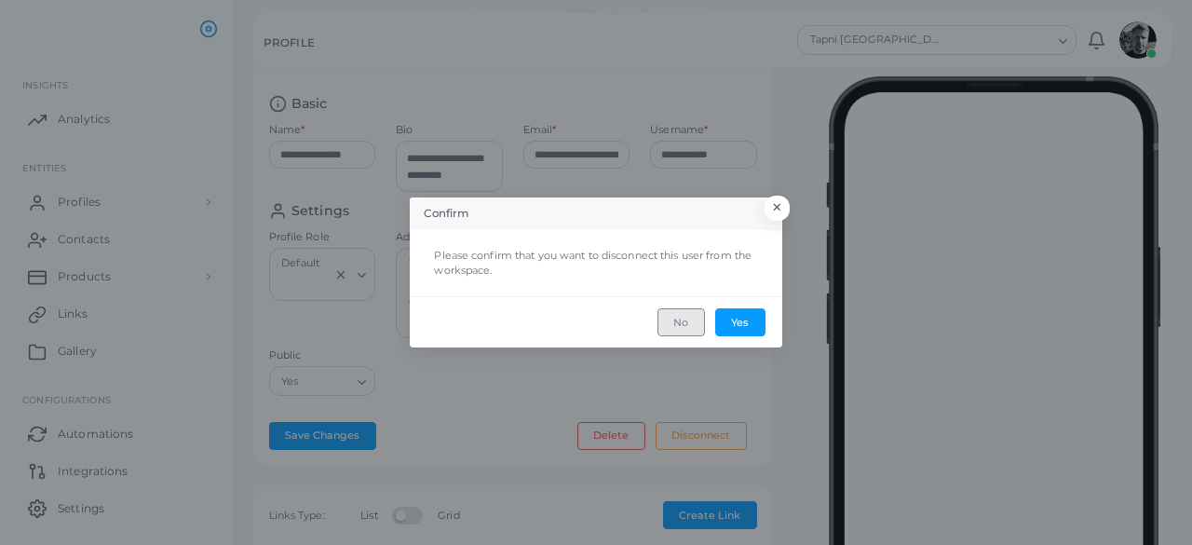
click at [667, 328] on button "No" at bounding box center [680, 322] width 47 height 28
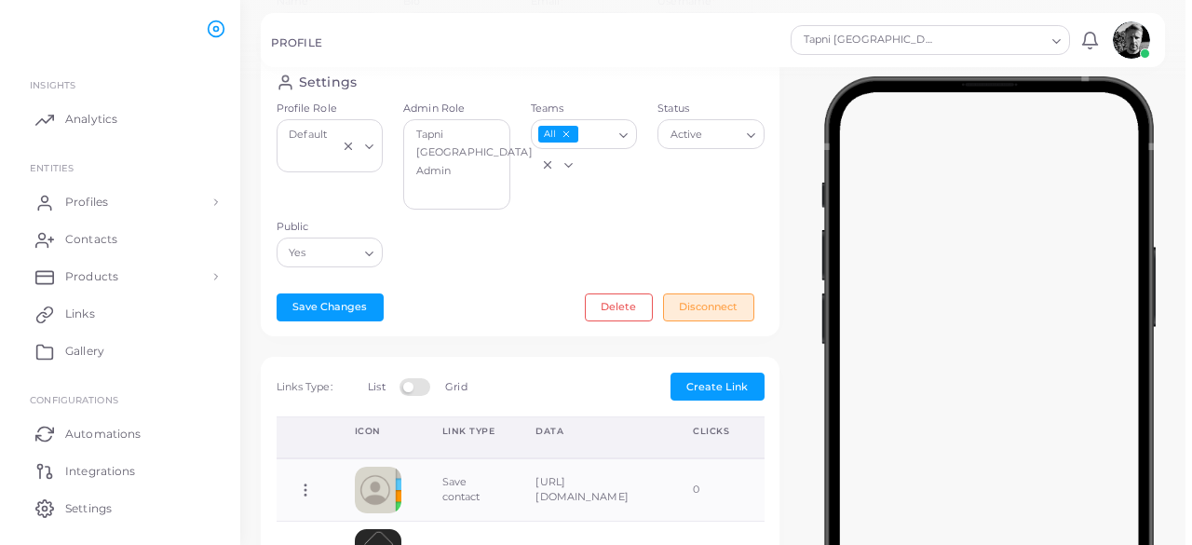
scroll to position [0, 0]
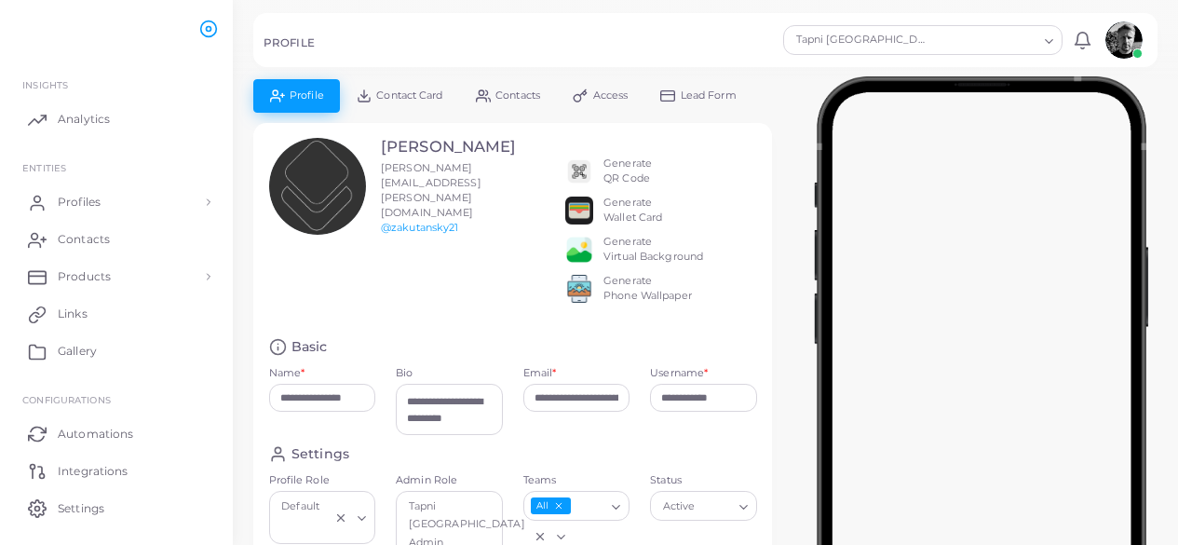
click at [1151, 194] on div at bounding box center [981, 405] width 393 height 652
click at [769, 309] on div "**********" at bounding box center [512, 416] width 519 height 586
click at [709, 100] on span "Lead Form" at bounding box center [709, 95] width 56 height 10
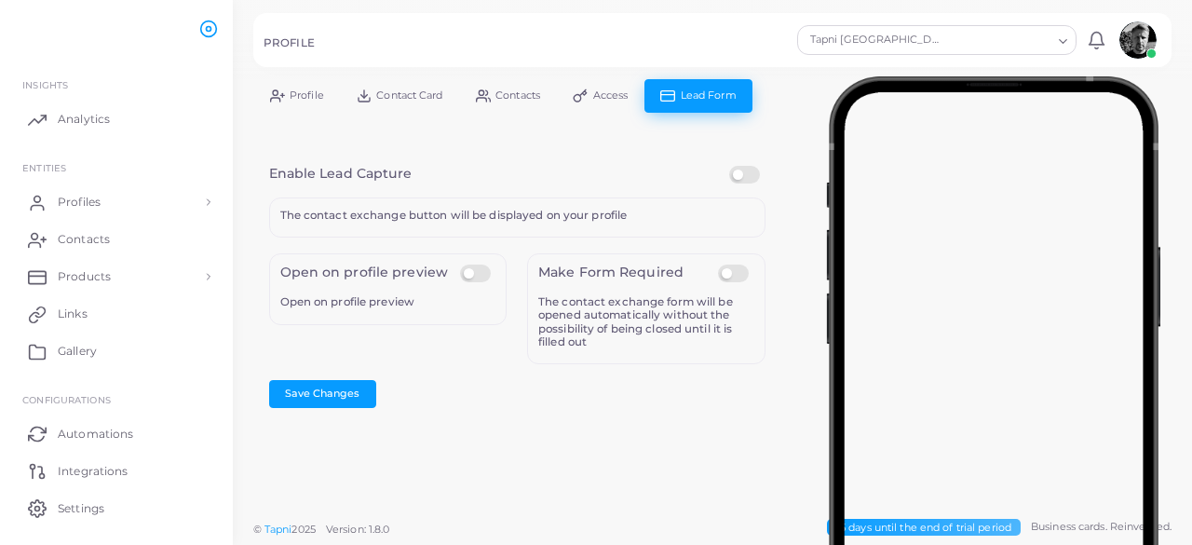
click at [603, 94] on span "Access" at bounding box center [610, 95] width 35 height 10
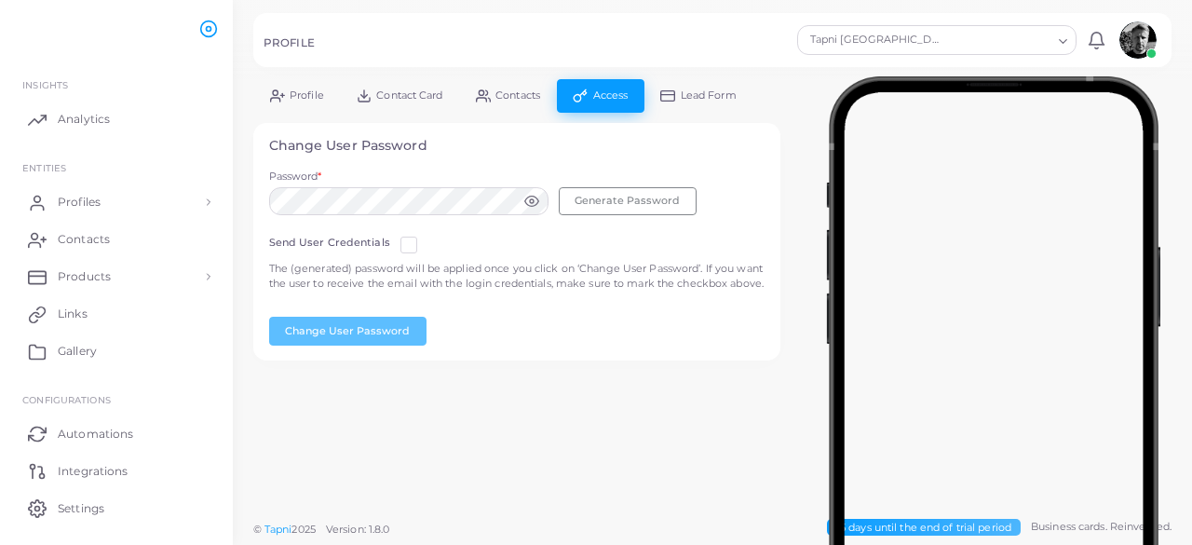
click at [519, 98] on span "Contacts" at bounding box center [517, 95] width 45 height 10
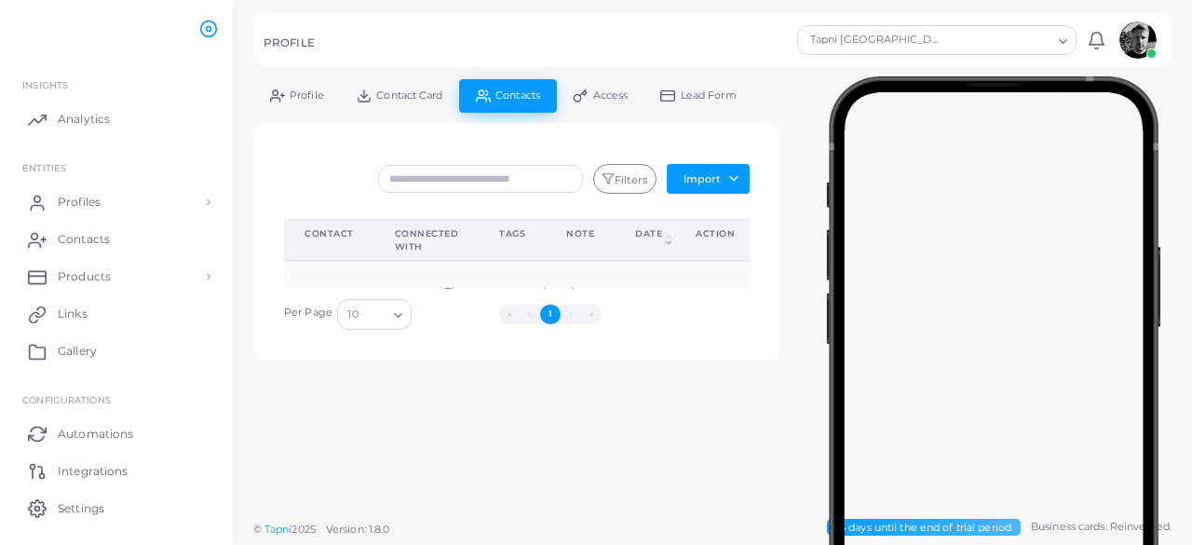
scroll to position [58, 0]
click at [407, 100] on span "Contact Card" at bounding box center [409, 95] width 66 height 10
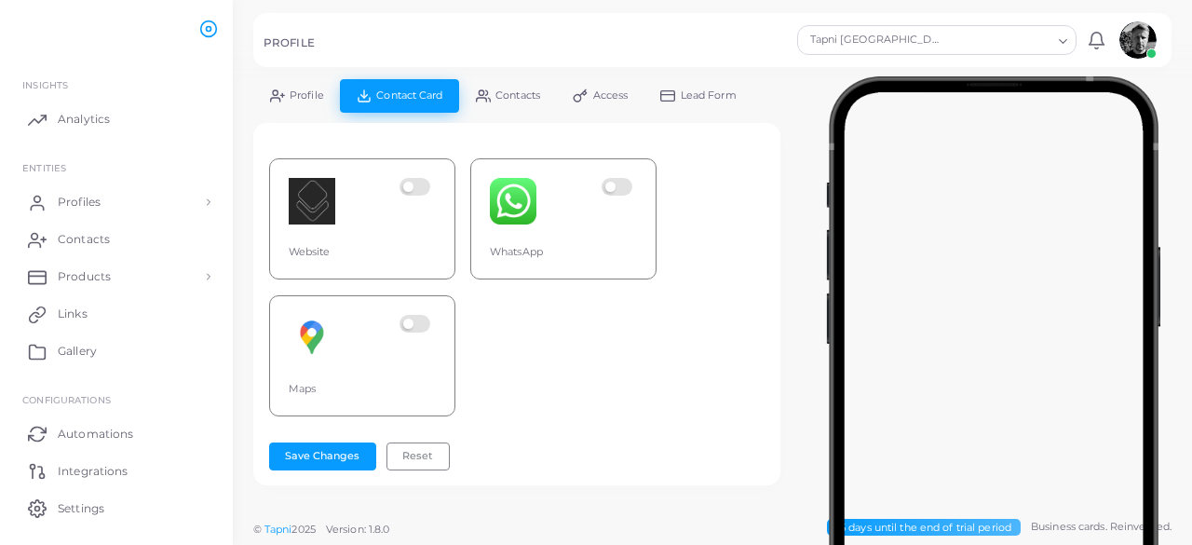
click at [742, 303] on div "Website WhatsApp Maps" at bounding box center [517, 279] width 496 height 273
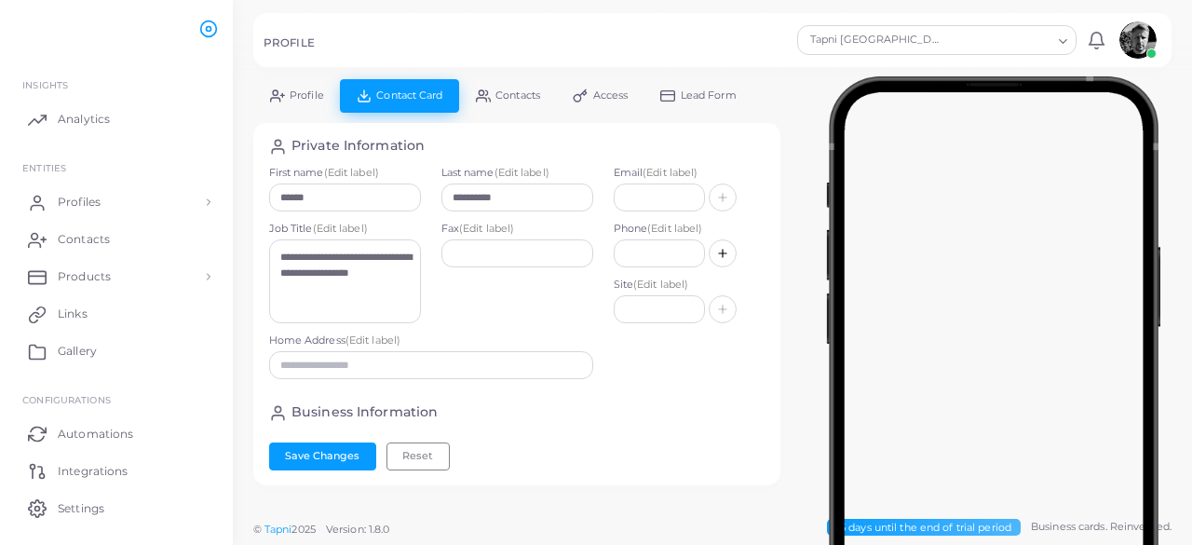
click at [297, 94] on span "Profile" at bounding box center [307, 95] width 34 height 10
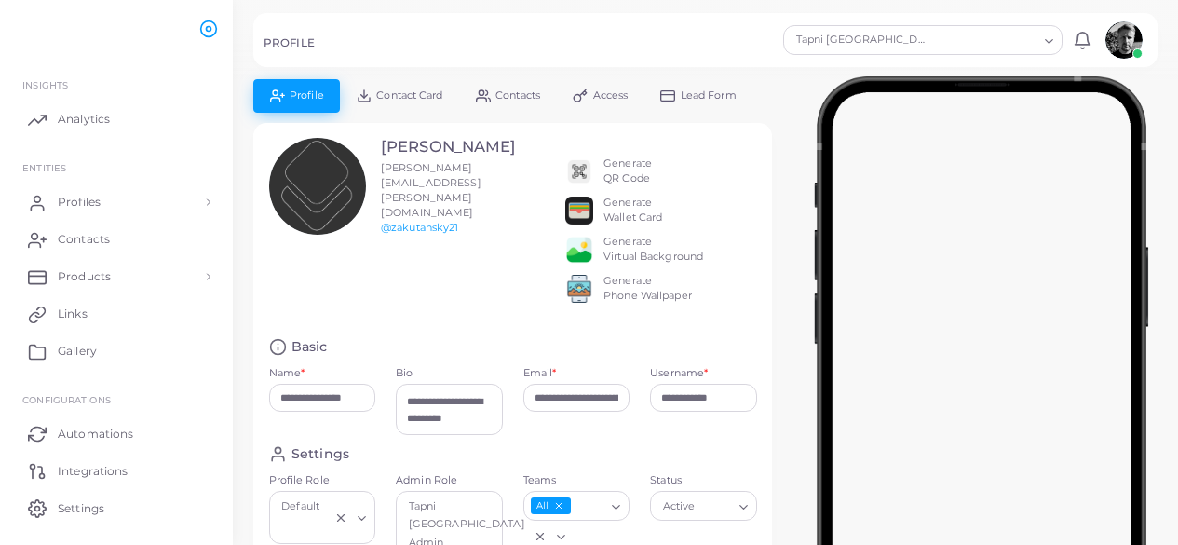
click at [634, 209] on div "Generate Wallet Card" at bounding box center [632, 211] width 59 height 30
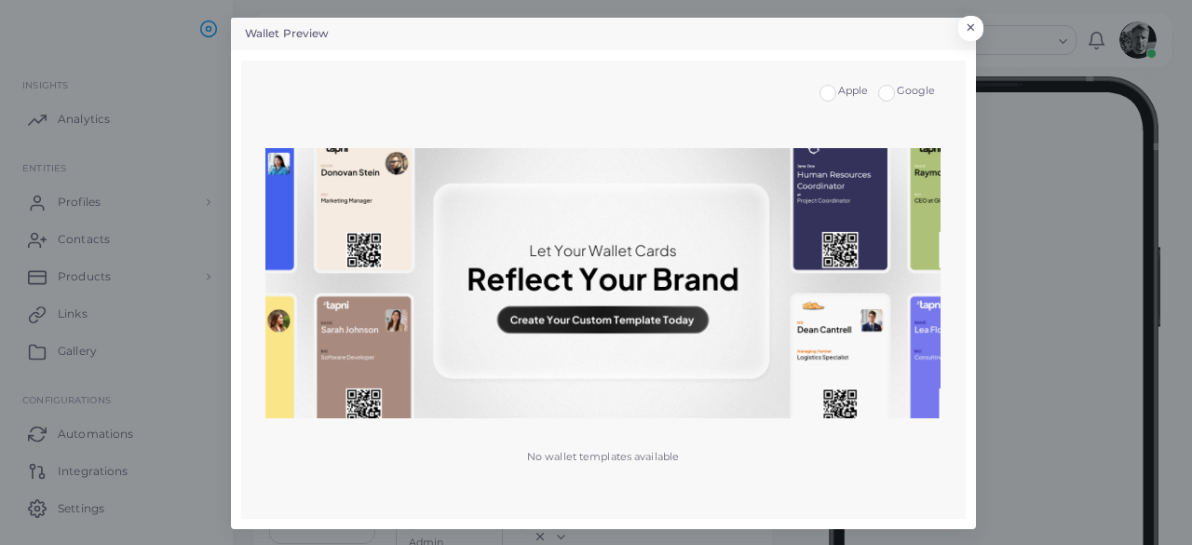
click at [841, 263] on img at bounding box center [602, 283] width 675 height 270
click at [863, 265] on img at bounding box center [602, 283] width 675 height 270
click at [928, 242] on img at bounding box center [602, 283] width 675 height 270
click at [851, 241] on img at bounding box center [602, 283] width 675 height 270
click at [897, 90] on label "Google" at bounding box center [916, 91] width 39 height 15
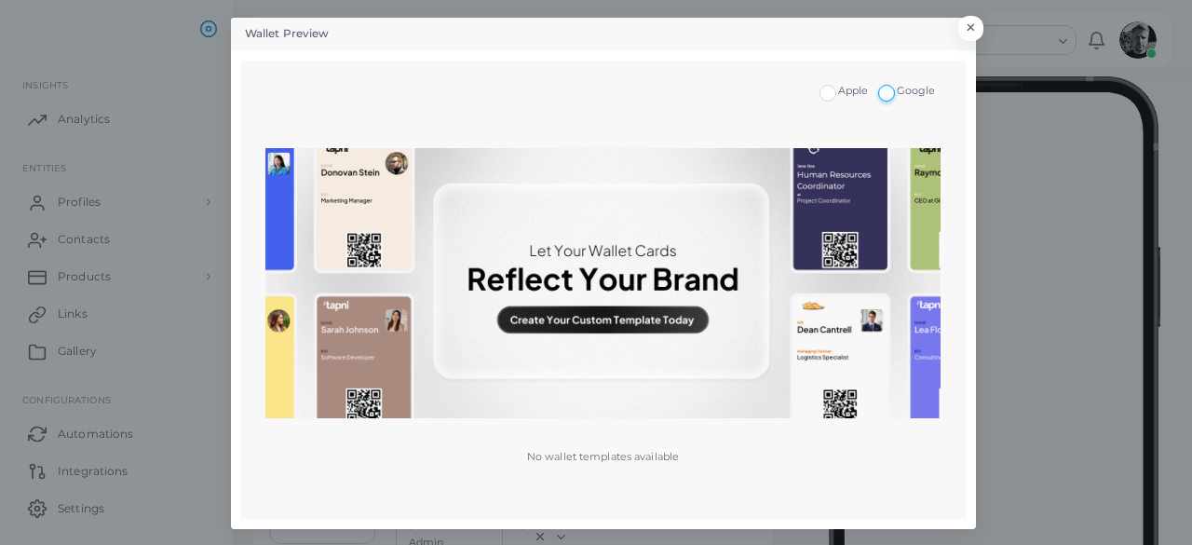
scroll to position [2, 0]
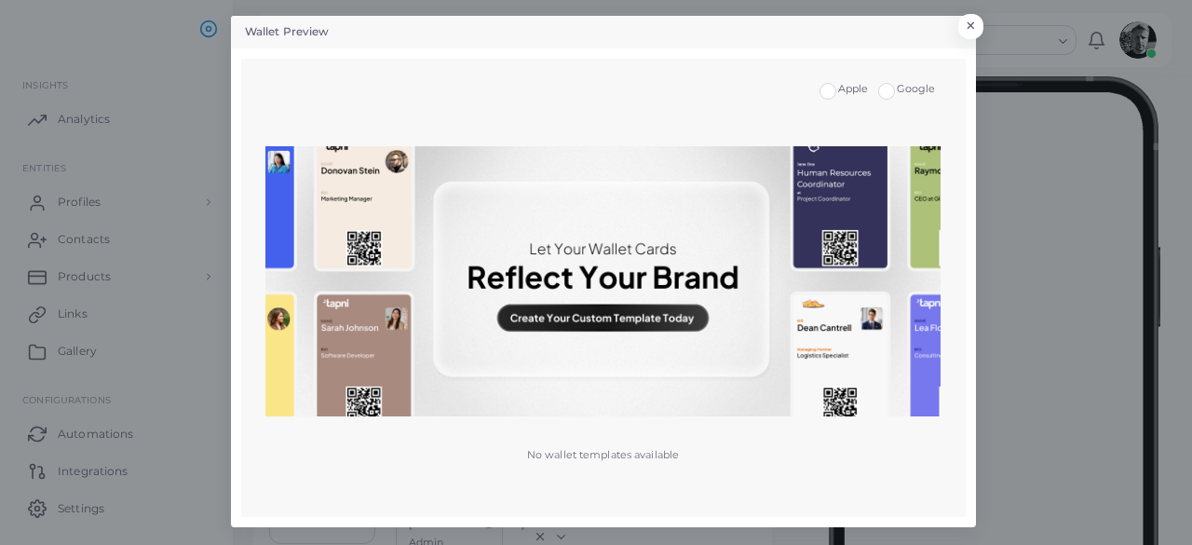
click at [604, 328] on img at bounding box center [602, 281] width 675 height 270
click at [862, 223] on img at bounding box center [602, 281] width 675 height 270
click at [872, 230] on img at bounding box center [602, 281] width 675 height 270
click at [865, 269] on img at bounding box center [602, 281] width 675 height 270
click at [859, 288] on img at bounding box center [602, 281] width 675 height 270
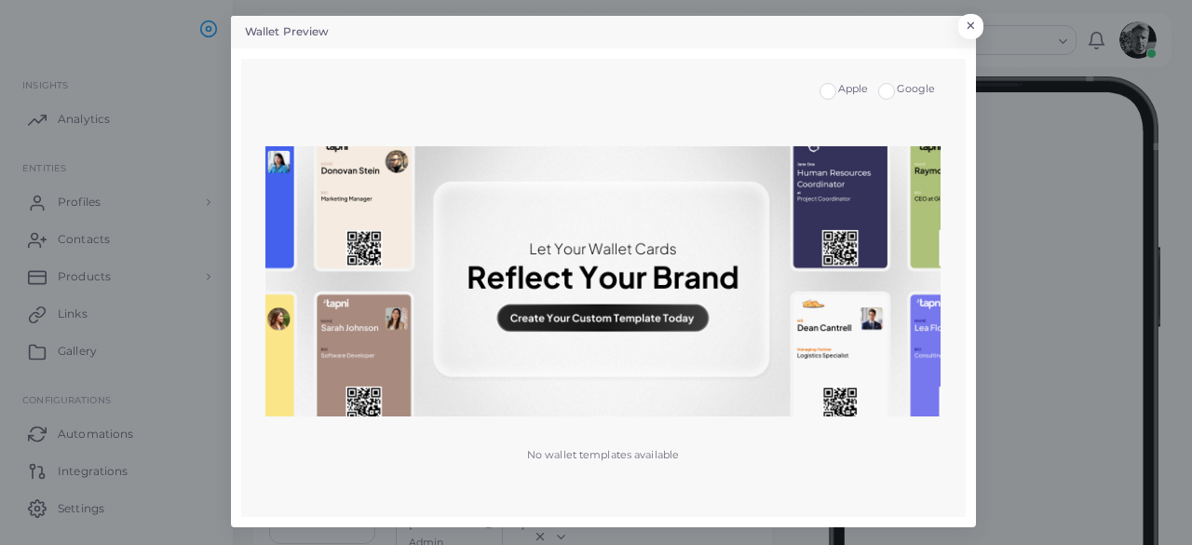
click at [843, 352] on img at bounding box center [602, 281] width 675 height 270
click at [847, 370] on img at bounding box center [602, 281] width 675 height 270
click at [863, 363] on img at bounding box center [602, 281] width 675 height 270
click at [871, 362] on img at bounding box center [602, 281] width 675 height 270
click at [881, 363] on img at bounding box center [602, 281] width 675 height 270
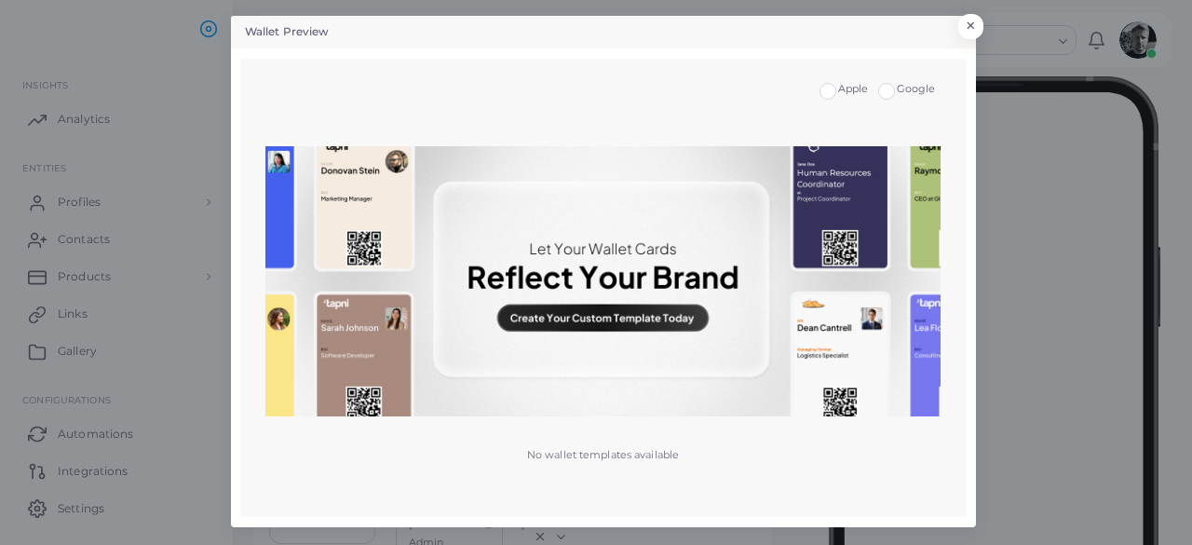
click at [897, 349] on img at bounding box center [602, 281] width 675 height 270
click at [886, 347] on img at bounding box center [602, 281] width 675 height 270
click at [895, 346] on img at bounding box center [602, 281] width 675 height 270
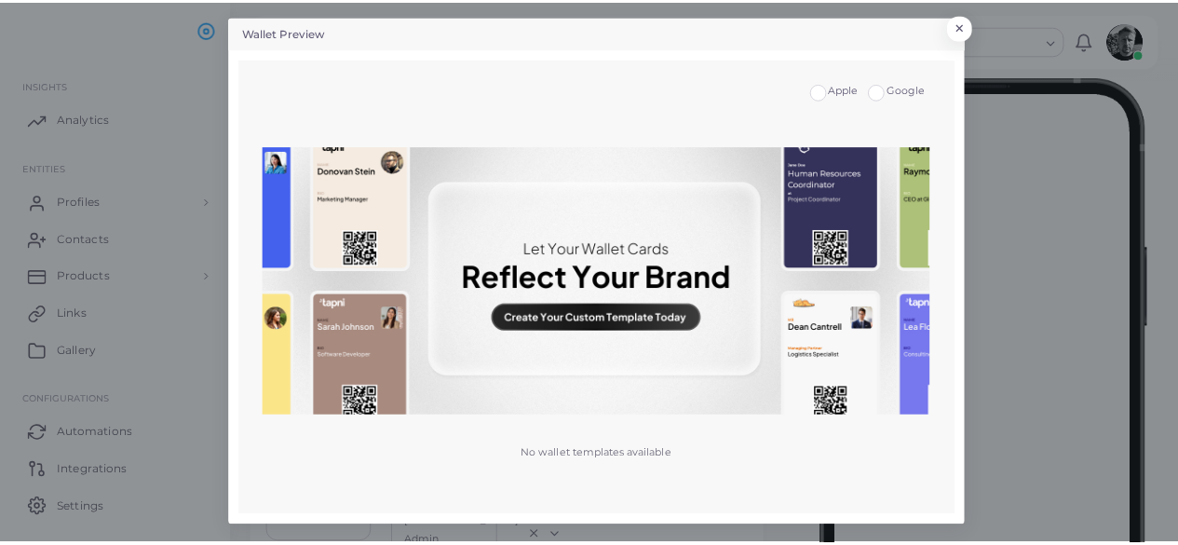
scroll to position [0, 0]
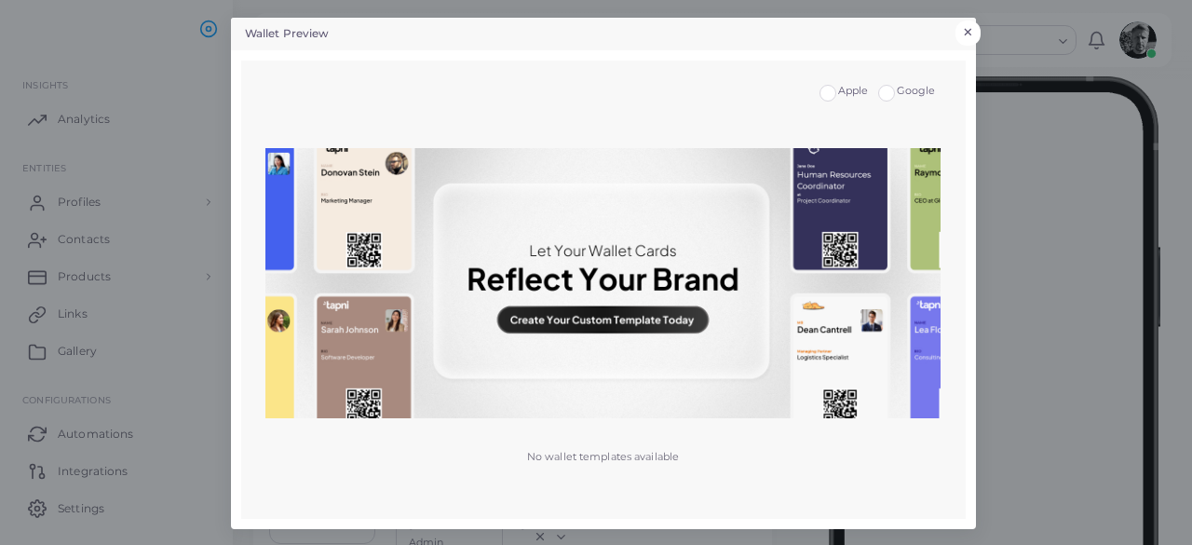
click at [967, 28] on button "×" at bounding box center [967, 32] width 25 height 24
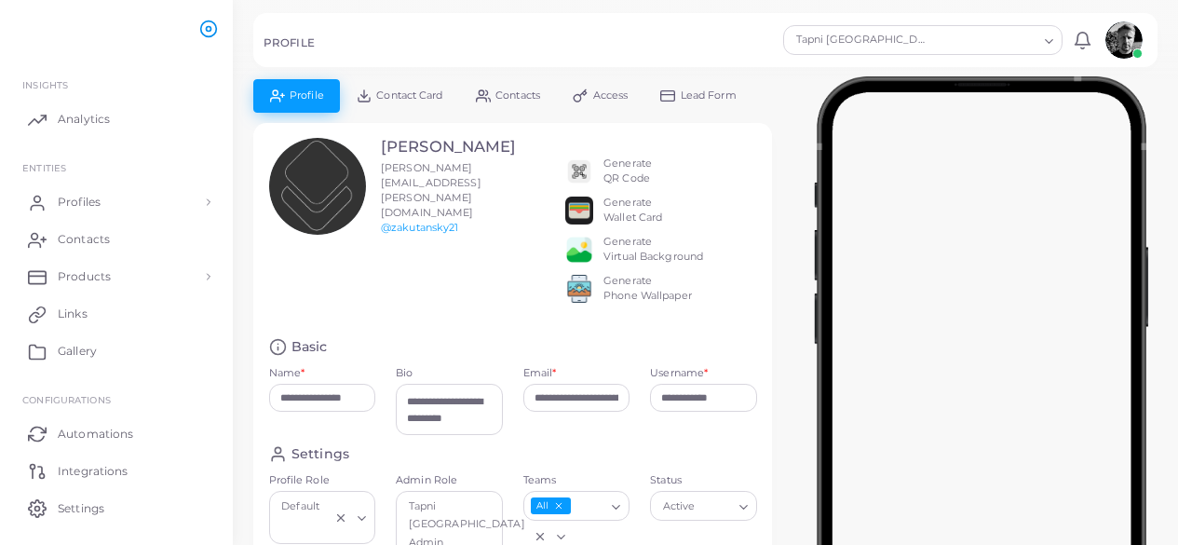
click at [210, 30] on icon at bounding box center [208, 29] width 19 height 19
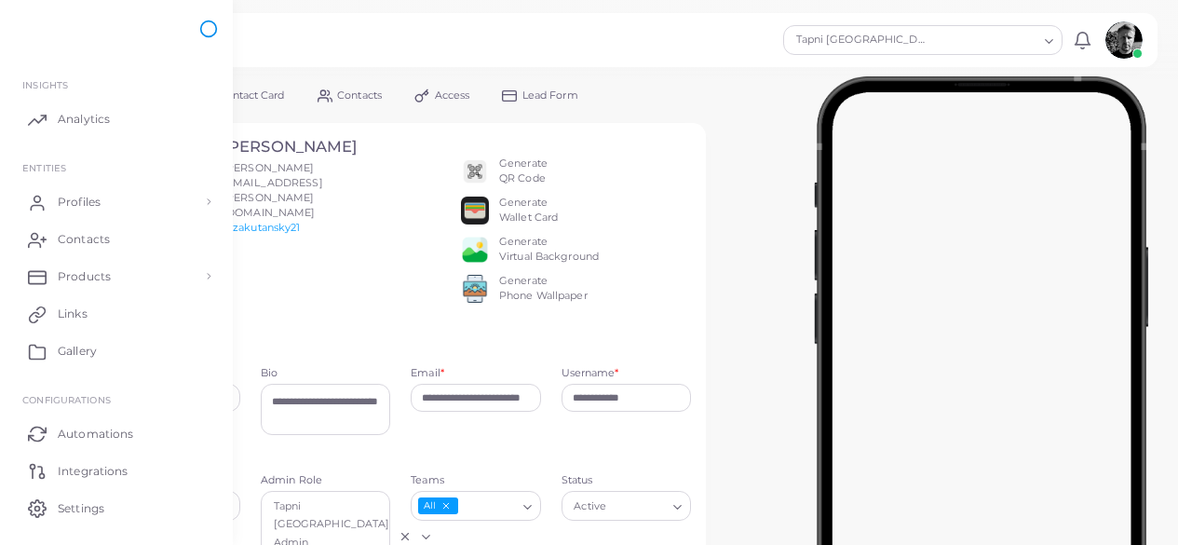
click at [201, 20] on icon at bounding box center [208, 29] width 19 height 19
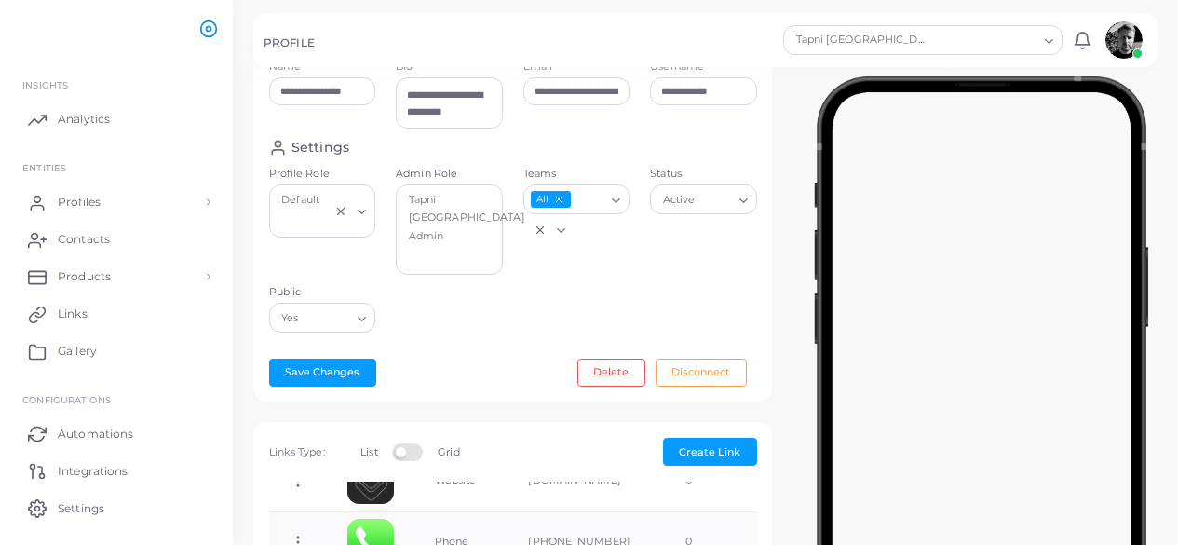
scroll to position [304, 0]
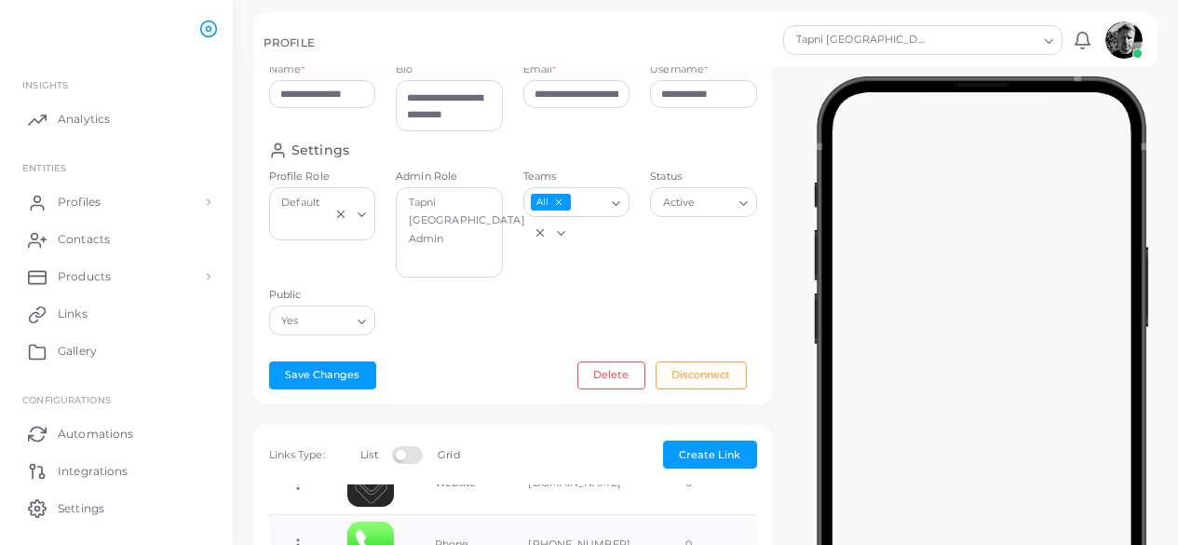
click at [710, 386] on button "Disconnect" at bounding box center [701, 375] width 91 height 28
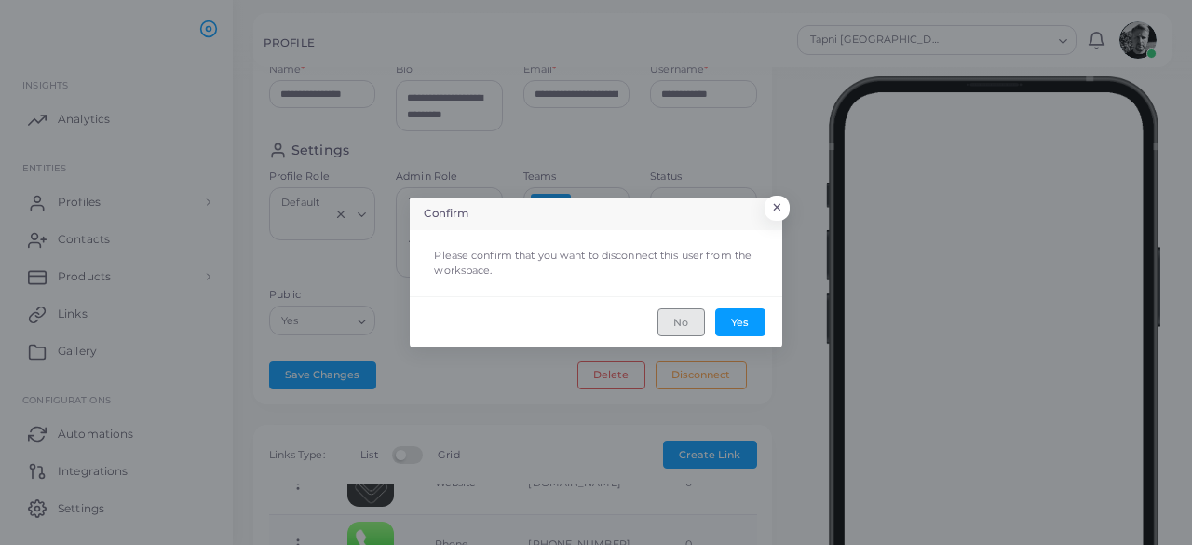
click at [683, 321] on button "No" at bounding box center [680, 322] width 47 height 28
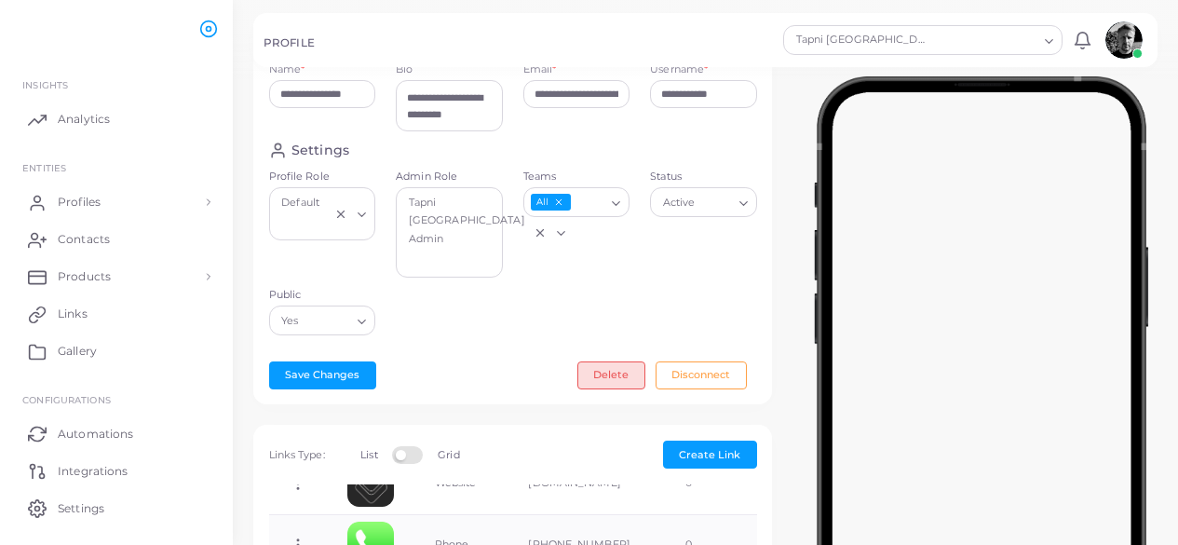
click at [618, 389] on button "Delete" at bounding box center [611, 375] width 68 height 28
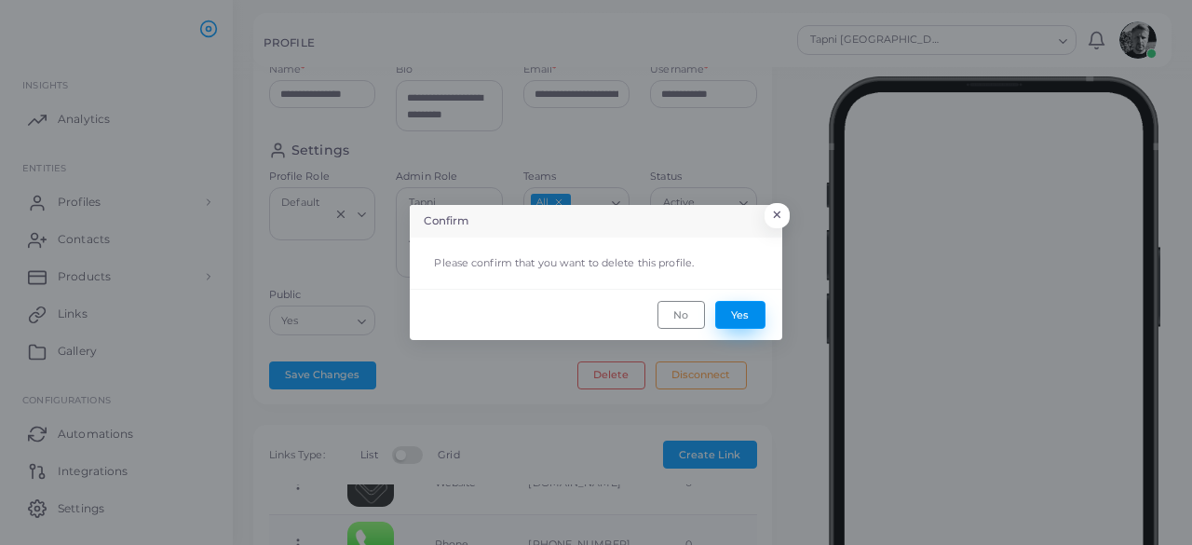
click at [743, 314] on button "Yes" at bounding box center [740, 315] width 50 height 28
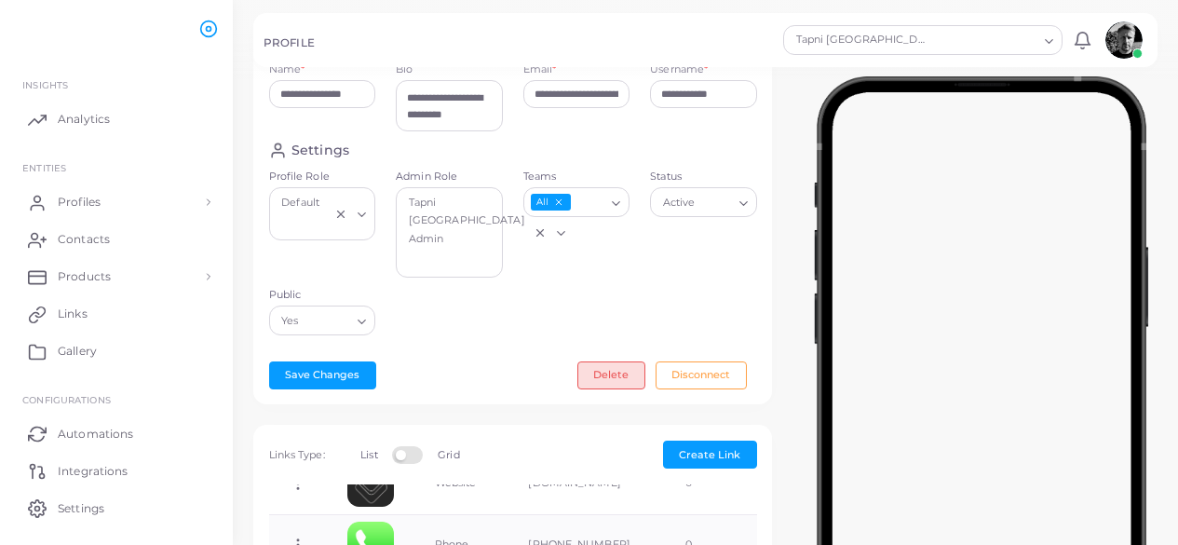
click at [615, 385] on button "Delete" at bounding box center [611, 375] width 68 height 28
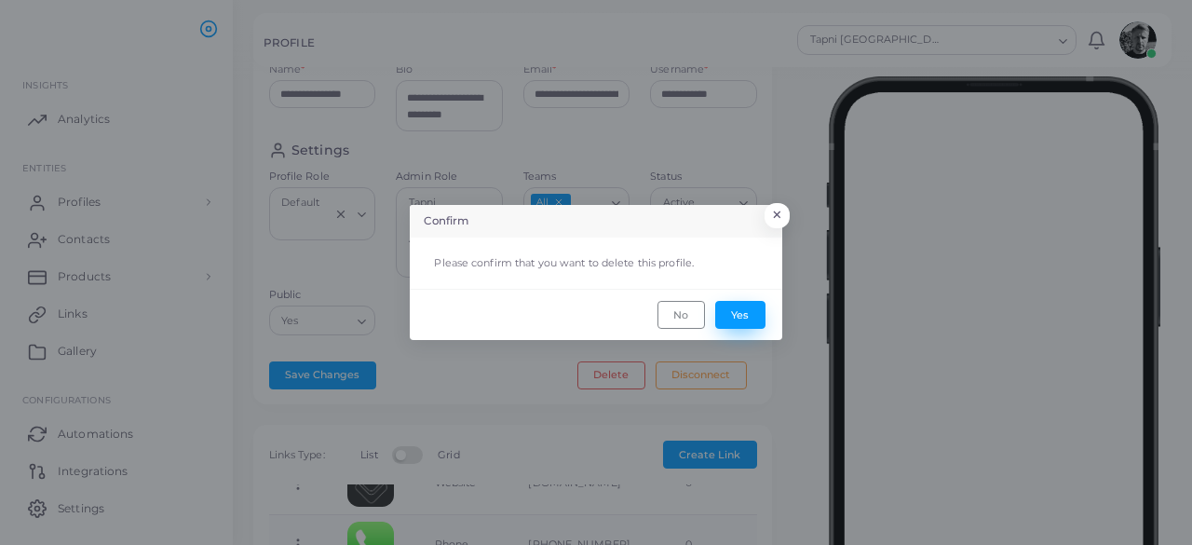
click at [751, 306] on button "Yes" at bounding box center [740, 315] width 50 height 28
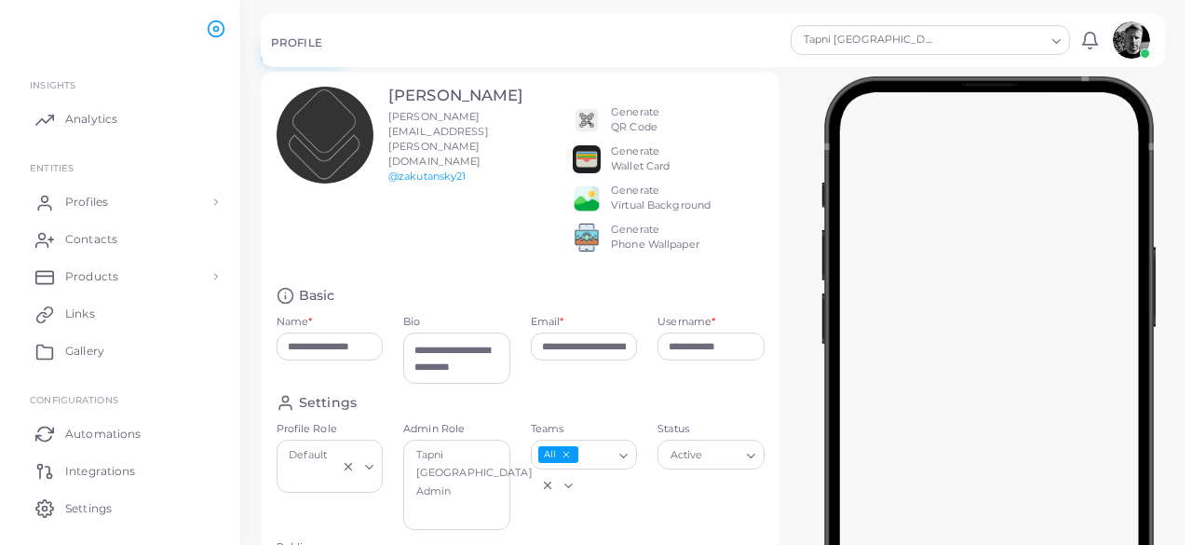
scroll to position [0, 0]
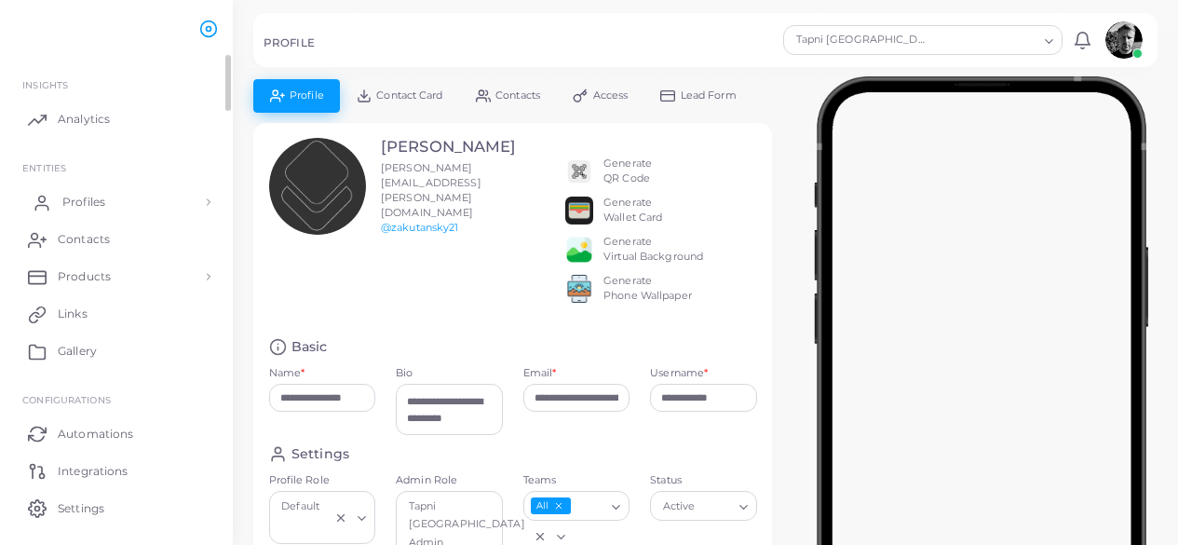
click at [91, 218] on link "Profiles" at bounding box center [116, 201] width 205 height 37
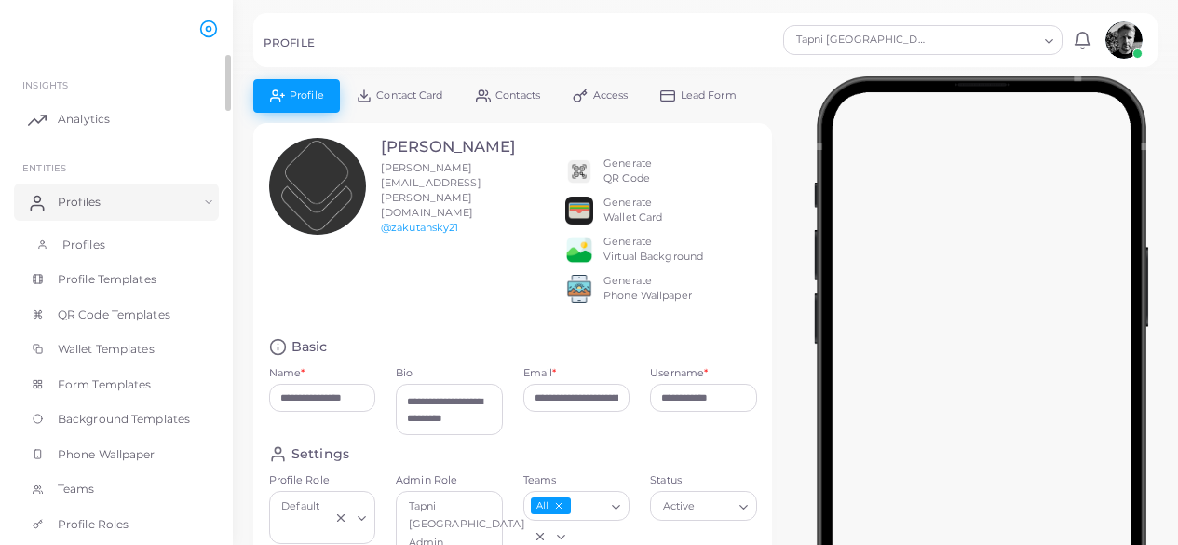
click at [75, 252] on span "Profiles" at bounding box center [83, 245] width 43 height 17
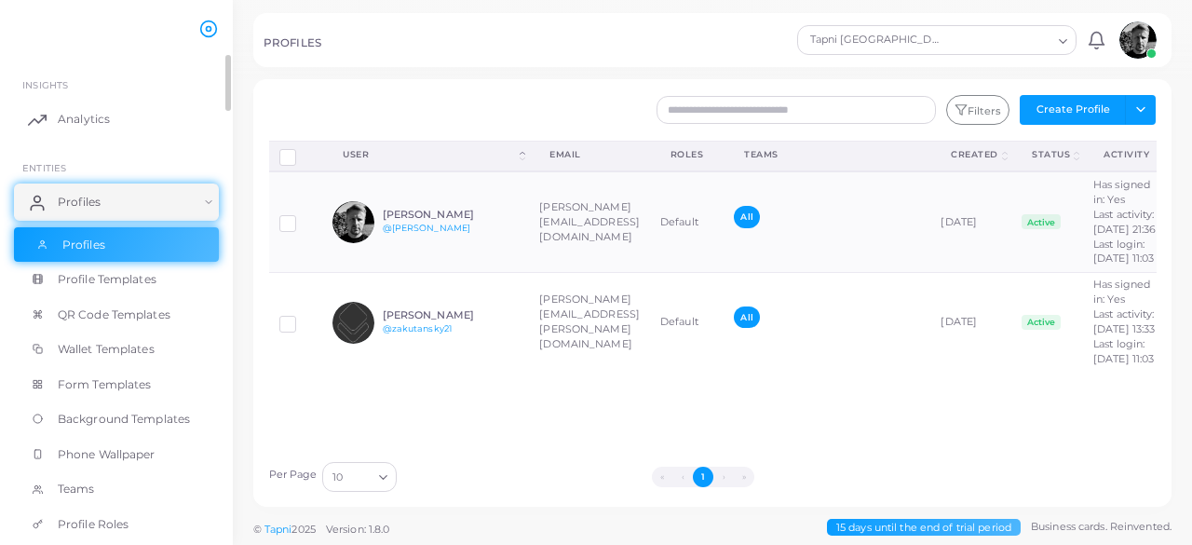
scroll to position [34, 0]
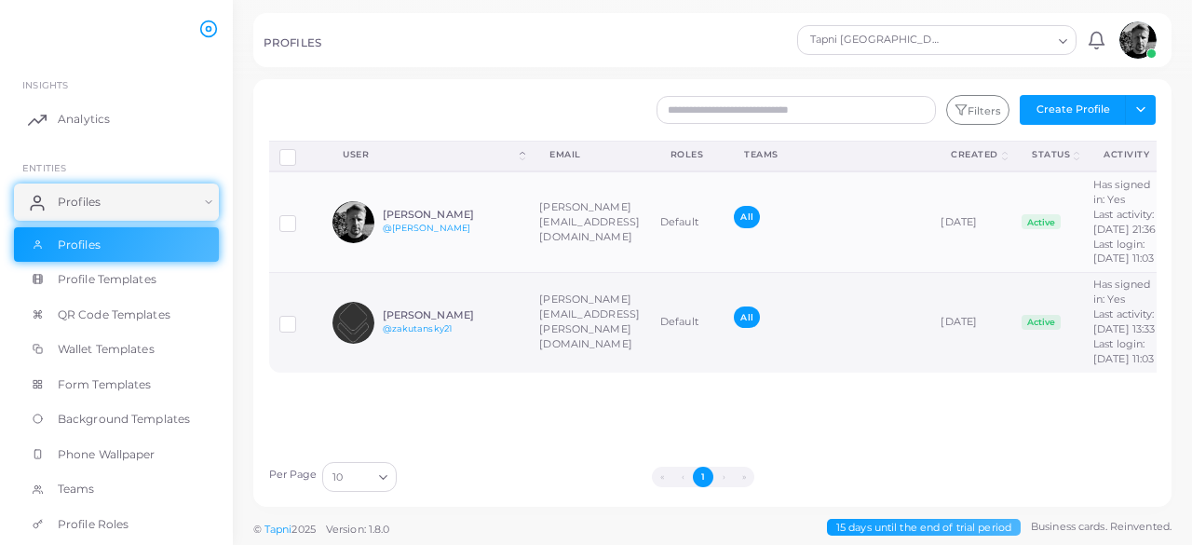
click at [302, 317] on label at bounding box center [302, 317] width 0 height 0
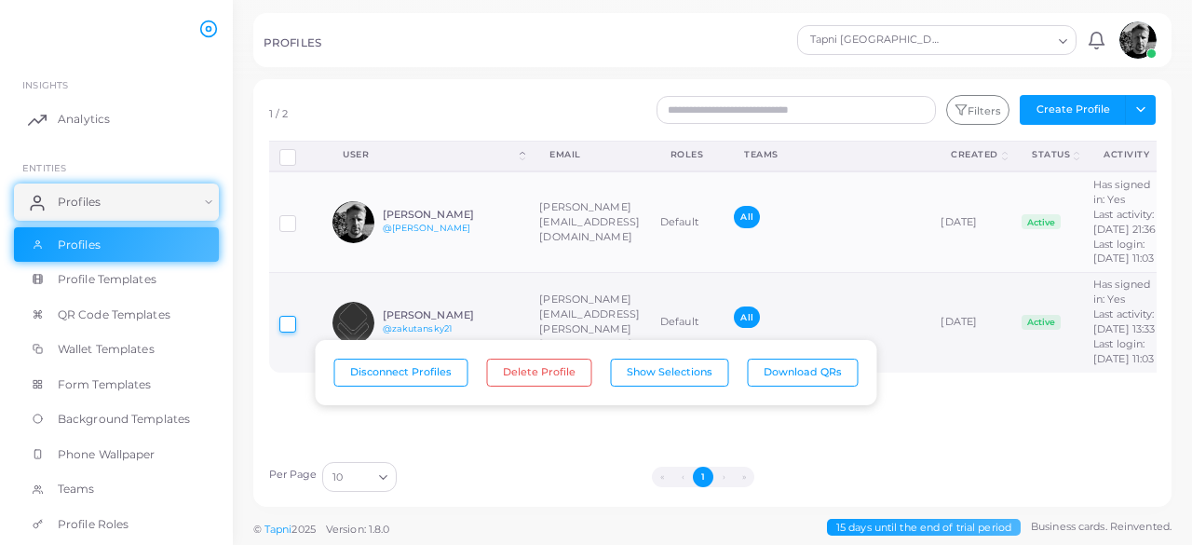
click at [408, 382] on button "Disconnect Profiles" at bounding box center [401, 372] width 134 height 28
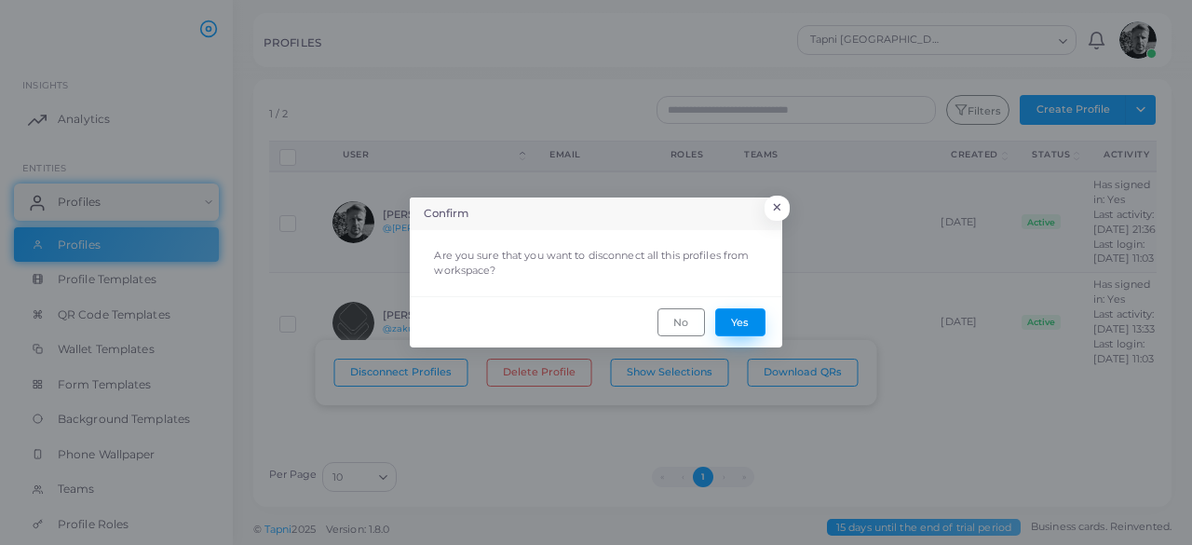
click at [745, 318] on button "Yes" at bounding box center [740, 322] width 50 height 28
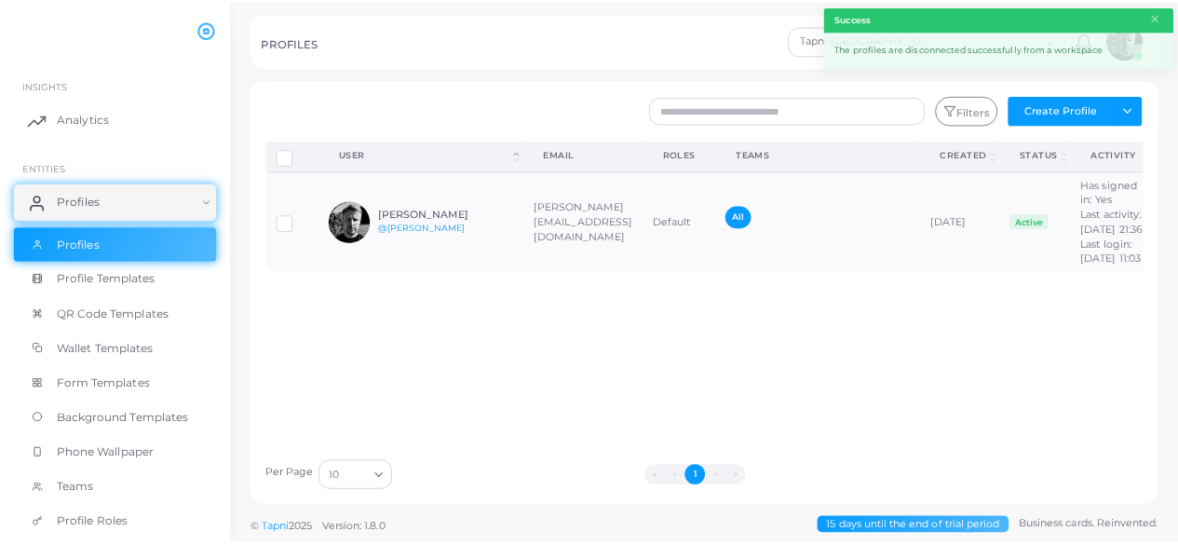
scroll to position [0, 0]
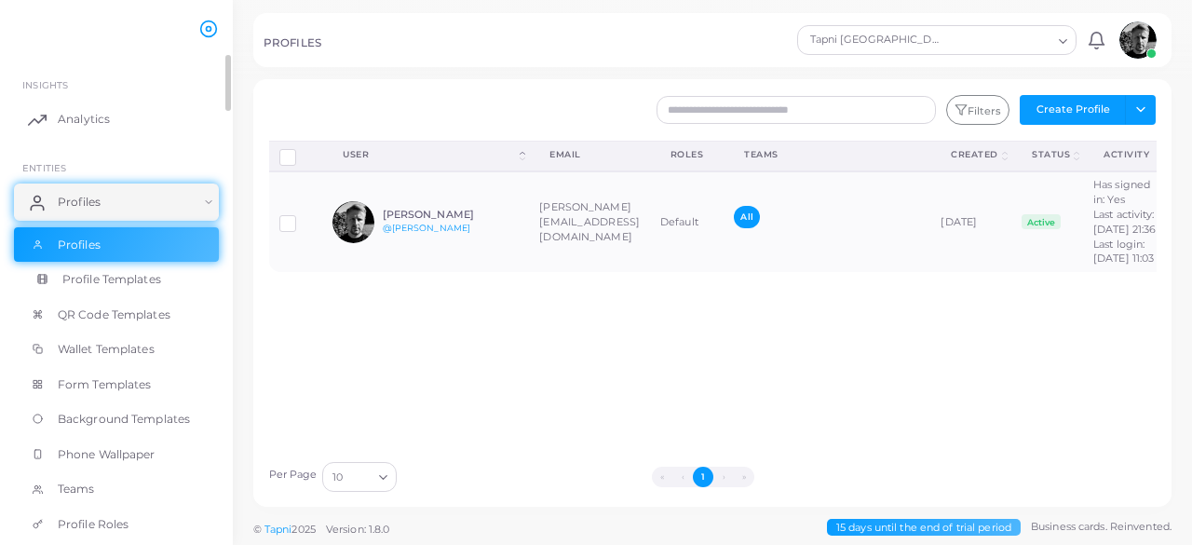
click at [132, 289] on link "Profile Templates" at bounding box center [116, 279] width 205 height 35
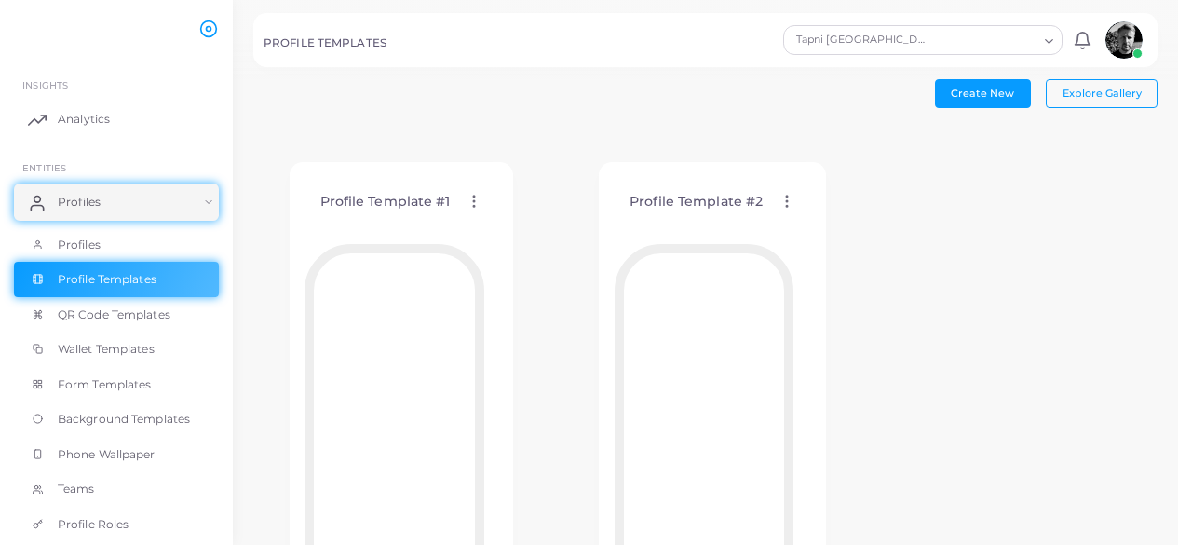
click at [786, 206] on circle at bounding box center [787, 207] width 2 height 2
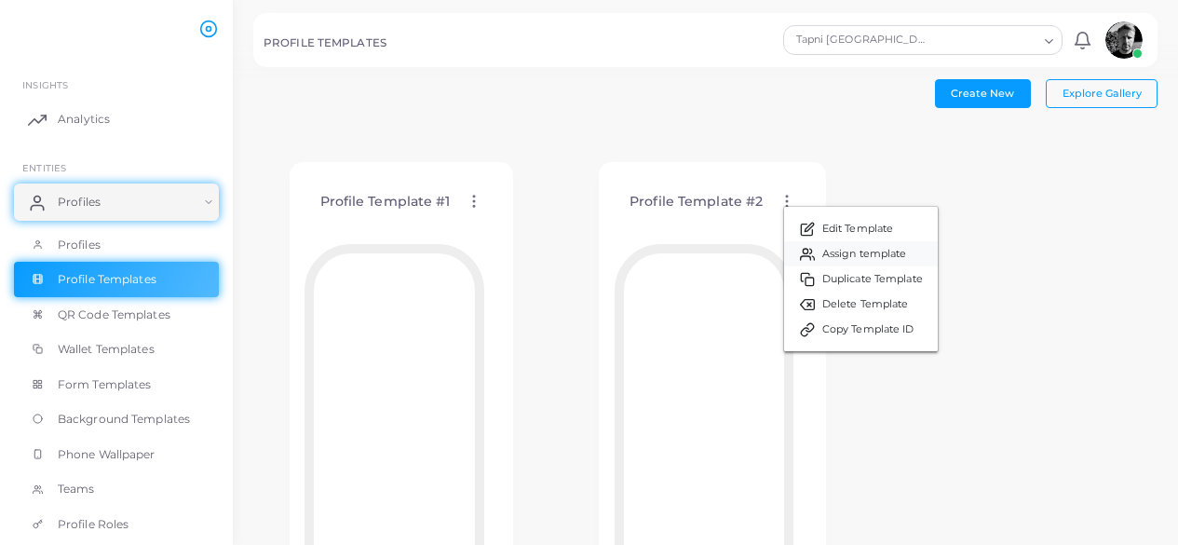
click at [890, 253] on span "Assign template" at bounding box center [864, 254] width 85 height 15
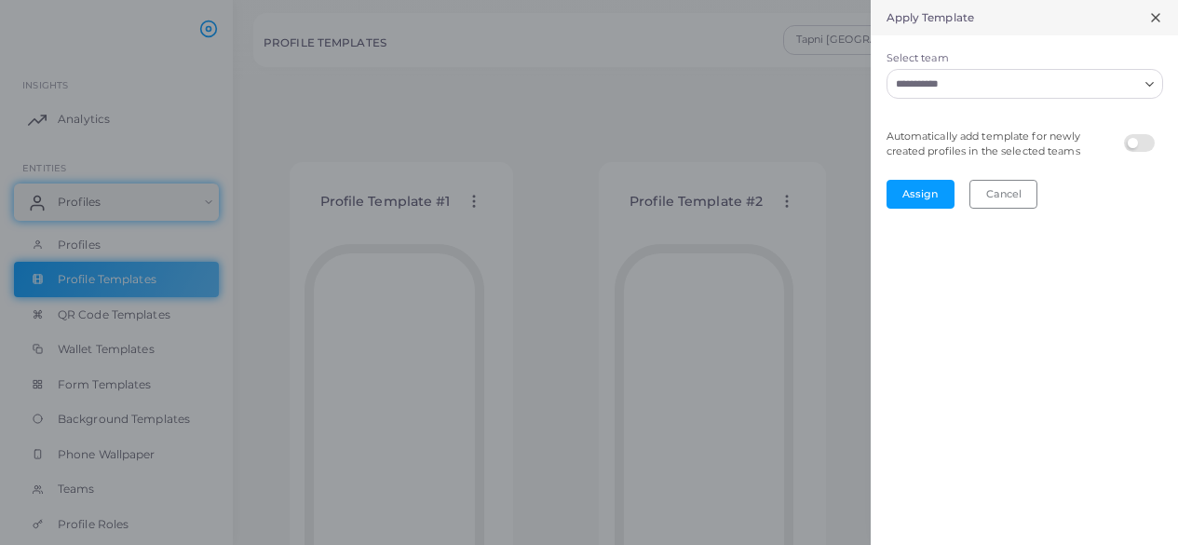
click at [1135, 88] on input "Select team" at bounding box center [1013, 84] width 249 height 20
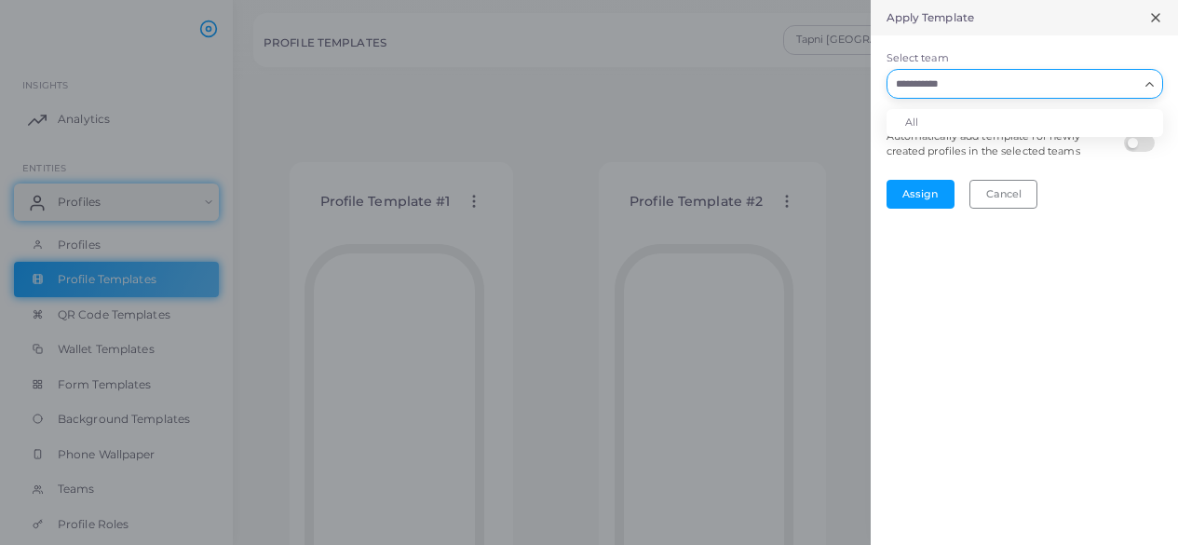
click at [1129, 82] on input "Select team" at bounding box center [1013, 84] width 249 height 20
click at [1128, 83] on input "Select team" at bounding box center [1013, 84] width 249 height 20
click at [1095, 279] on div "Apply Template Select team Loading... All Automatically add template for newly …" at bounding box center [1024, 272] width 307 height 545
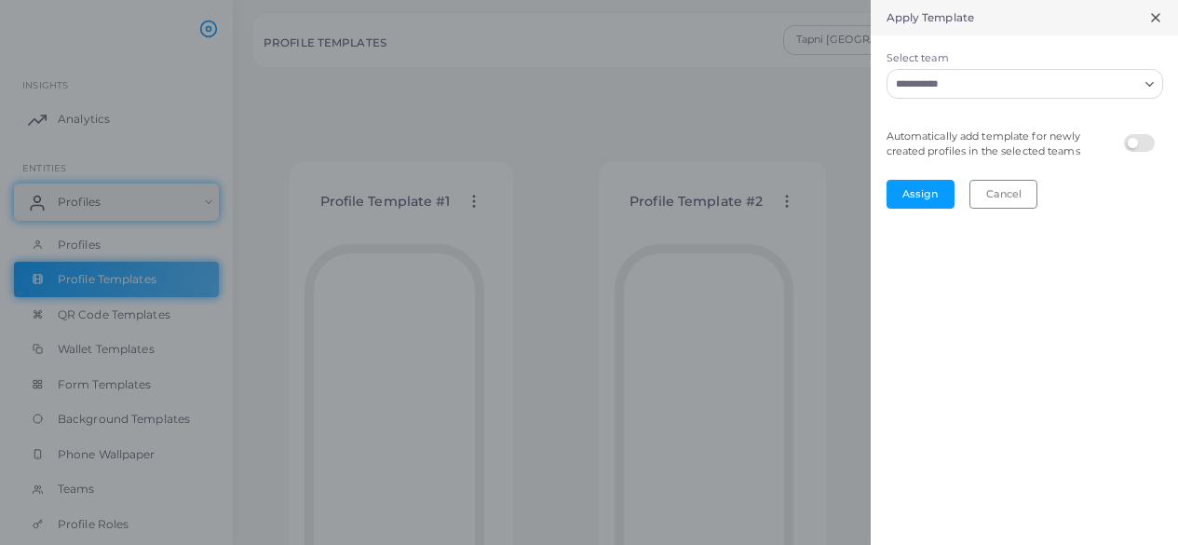
click at [1149, 85] on icon "Search for option" at bounding box center [1150, 84] width 14 height 14
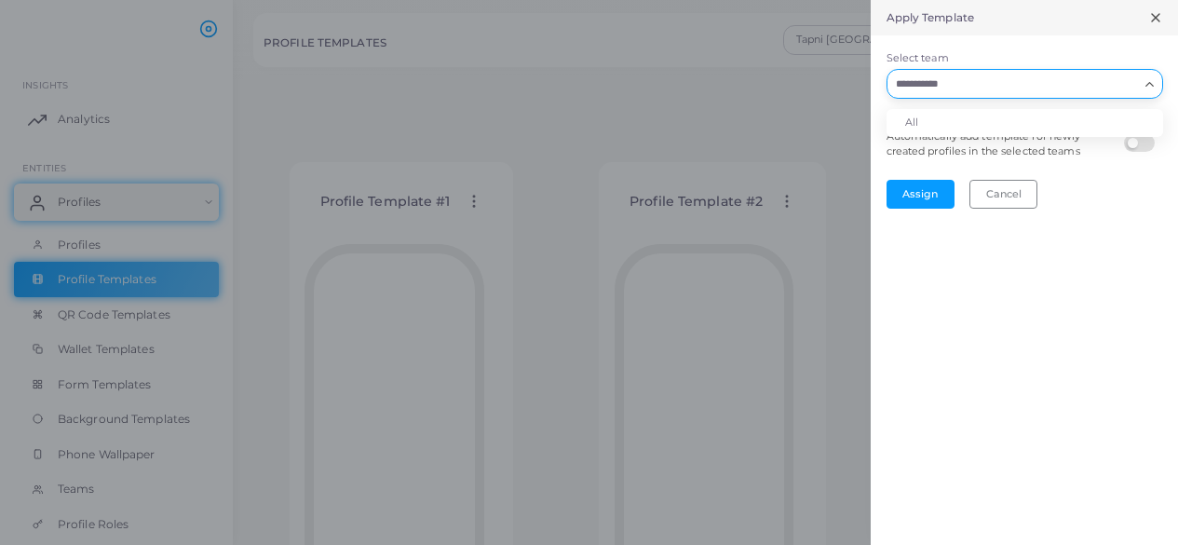
click at [1137, 87] on input "Select team" at bounding box center [1013, 84] width 249 height 20
click at [1114, 299] on div "Apply Template Select team Loading... All Automatically add template for newly …" at bounding box center [1024, 272] width 307 height 545
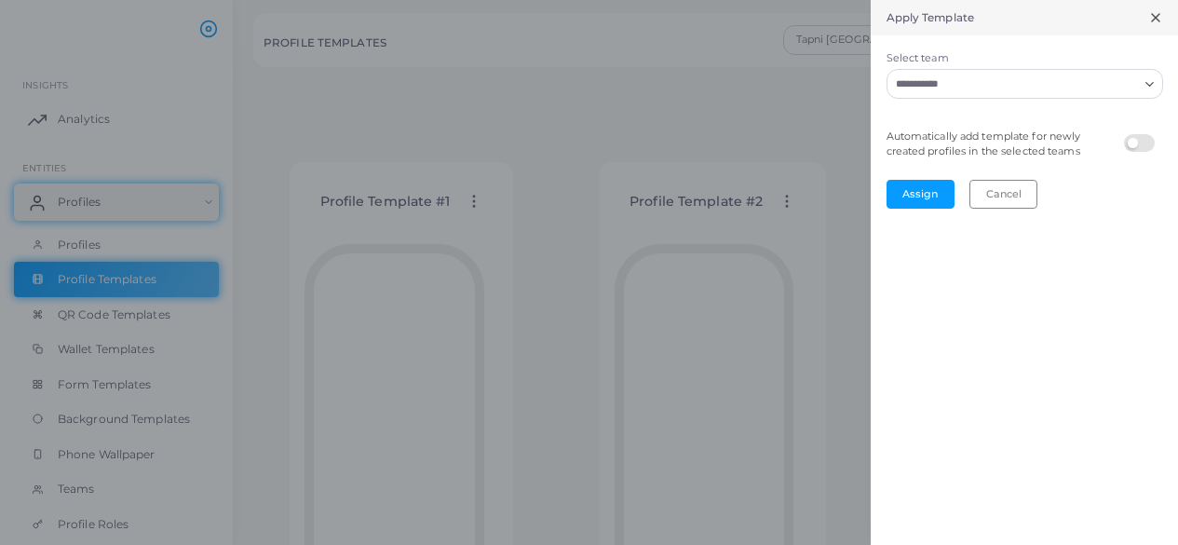
click at [1147, 89] on icon "Search for option" at bounding box center [1150, 84] width 14 height 14
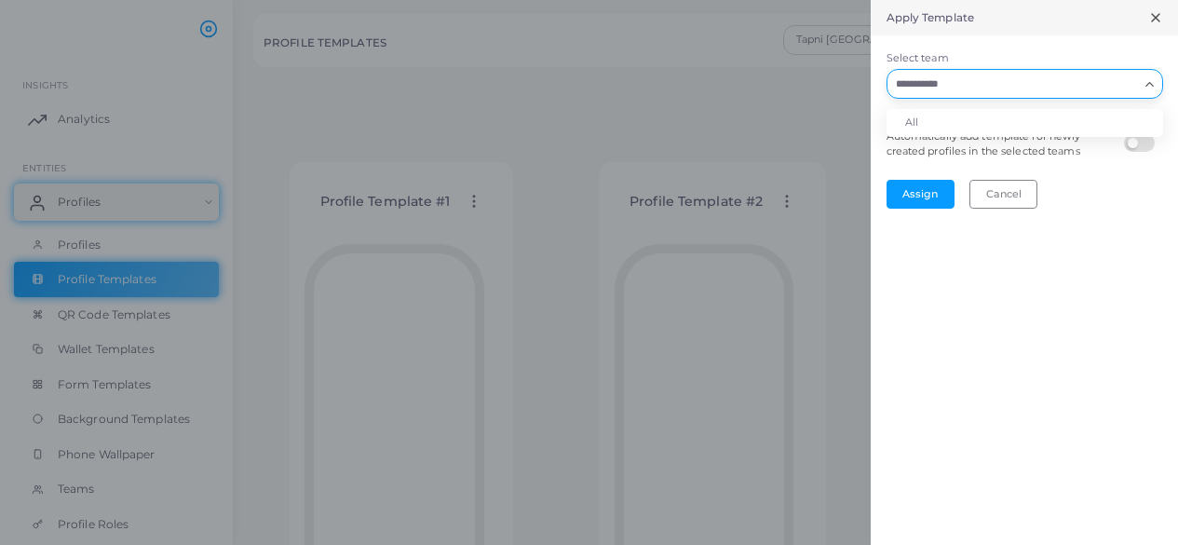
click at [1094, 114] on li "All" at bounding box center [1024, 123] width 277 height 28
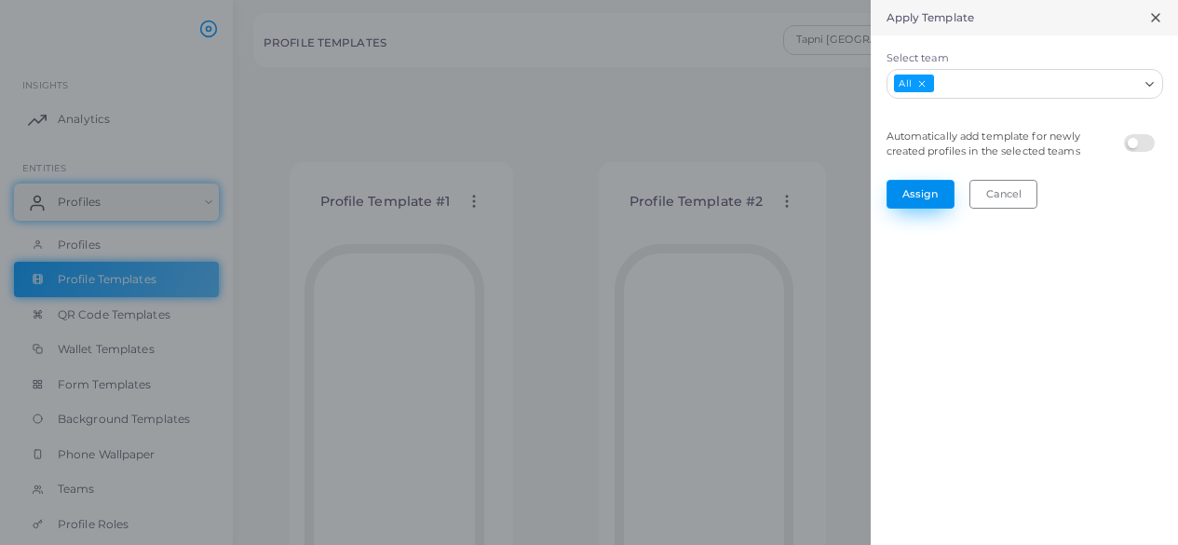
click at [917, 194] on button "Assign" at bounding box center [920, 194] width 68 height 28
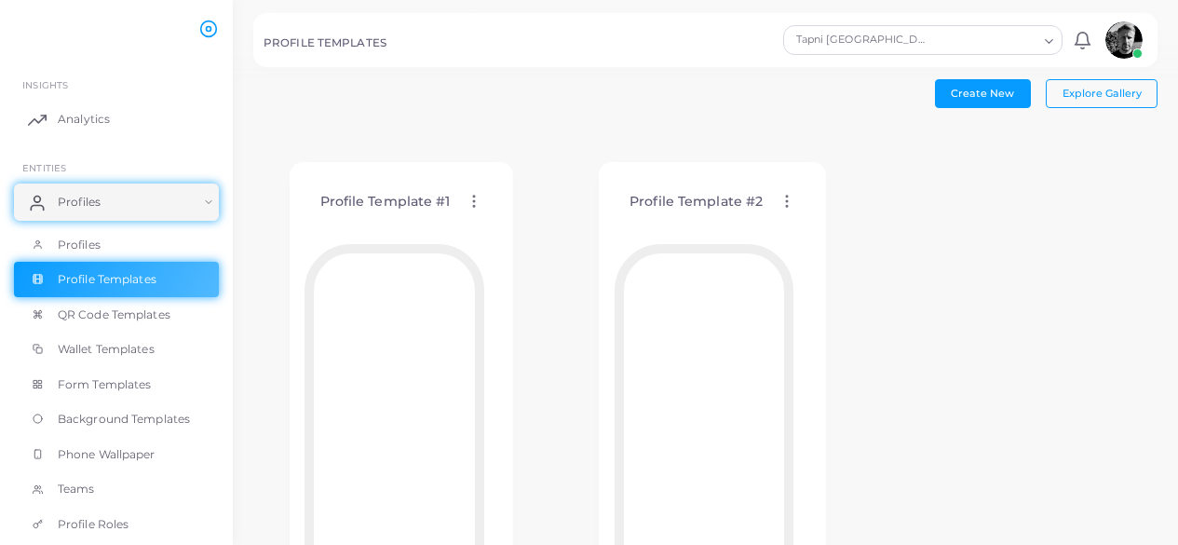
click at [473, 197] on circle at bounding box center [474, 197] width 2 height 2
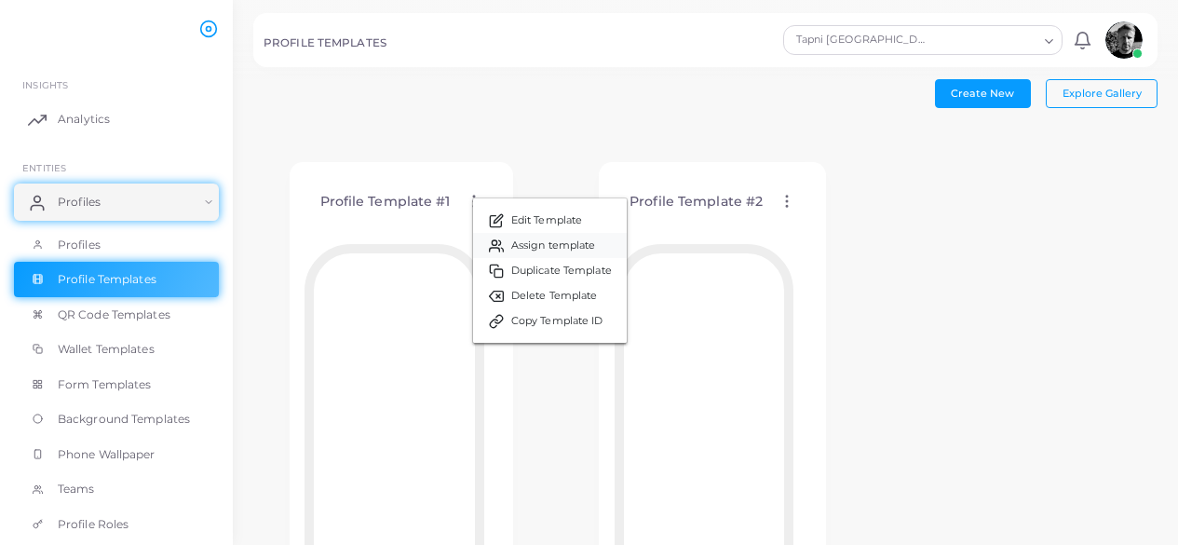
click at [570, 250] on span "Assign template" at bounding box center [553, 245] width 85 height 15
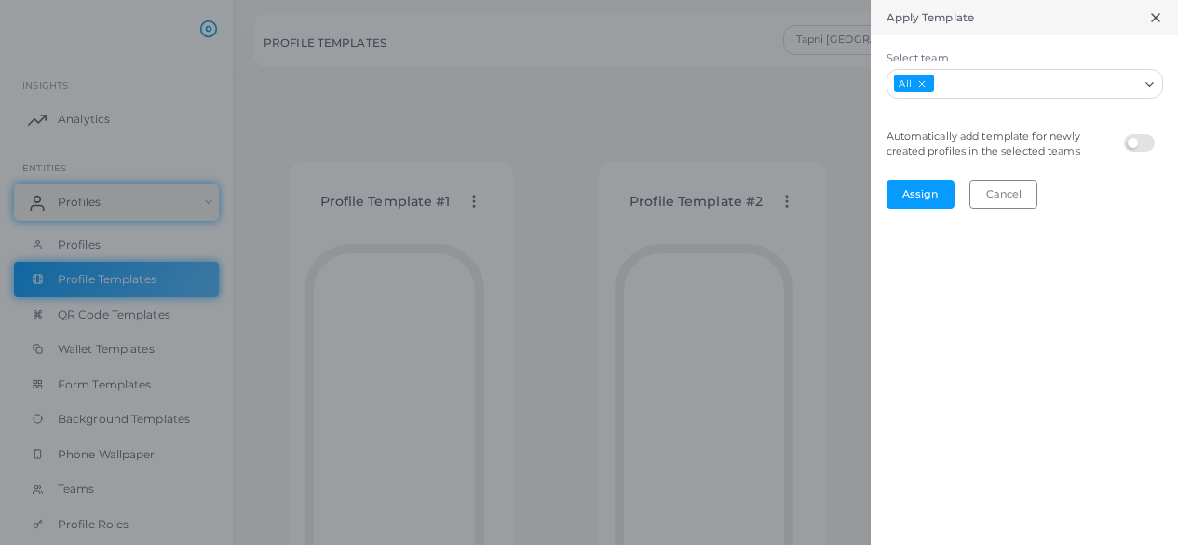
click at [1137, 87] on input "Select team" at bounding box center [1037, 84] width 202 height 20
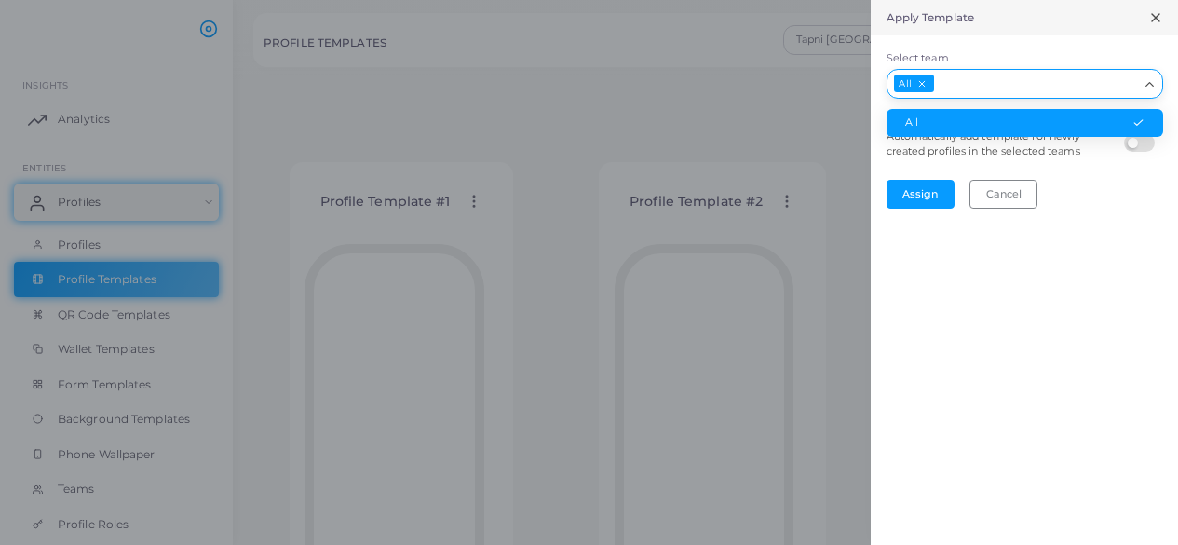
click at [1084, 233] on div "Apply Template Select team All Loading... All Automatically add template for ne…" at bounding box center [1024, 272] width 307 height 545
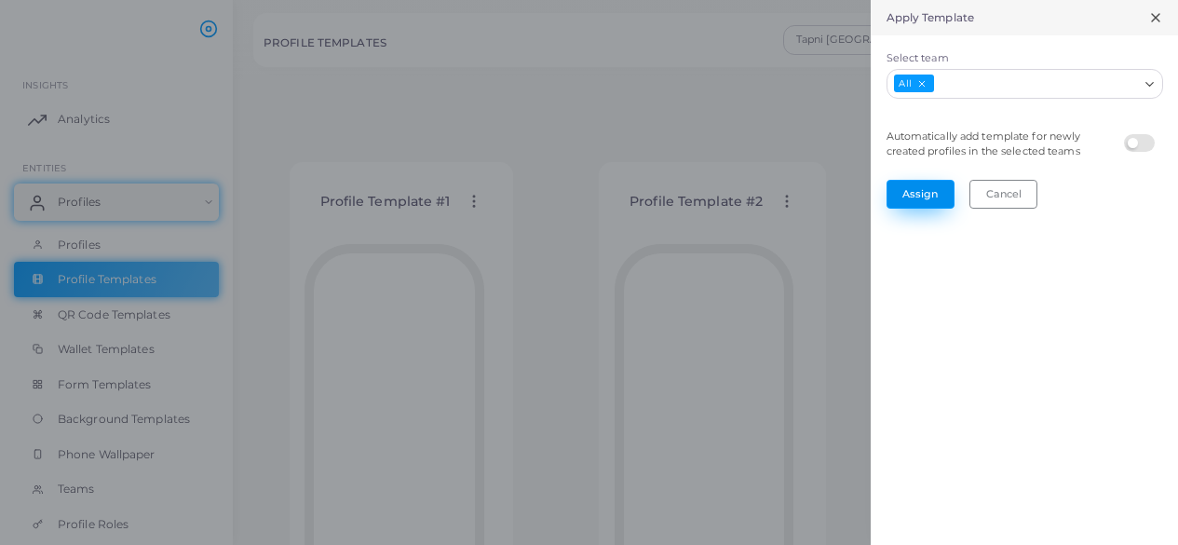
click at [907, 198] on button "Assign" at bounding box center [920, 194] width 68 height 28
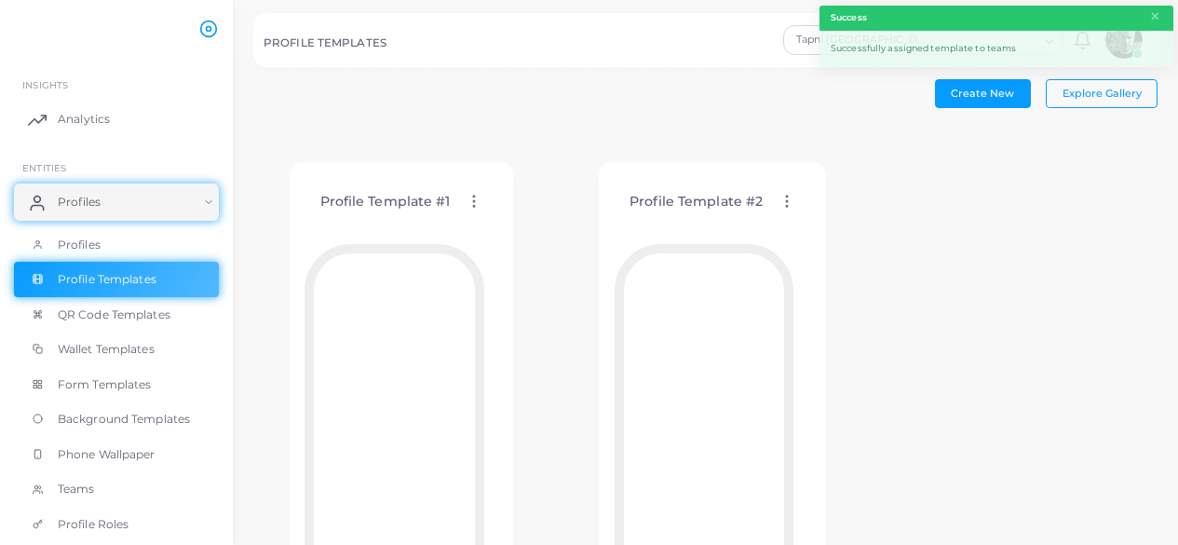
click at [786, 206] on circle at bounding box center [787, 207] width 2 height 2
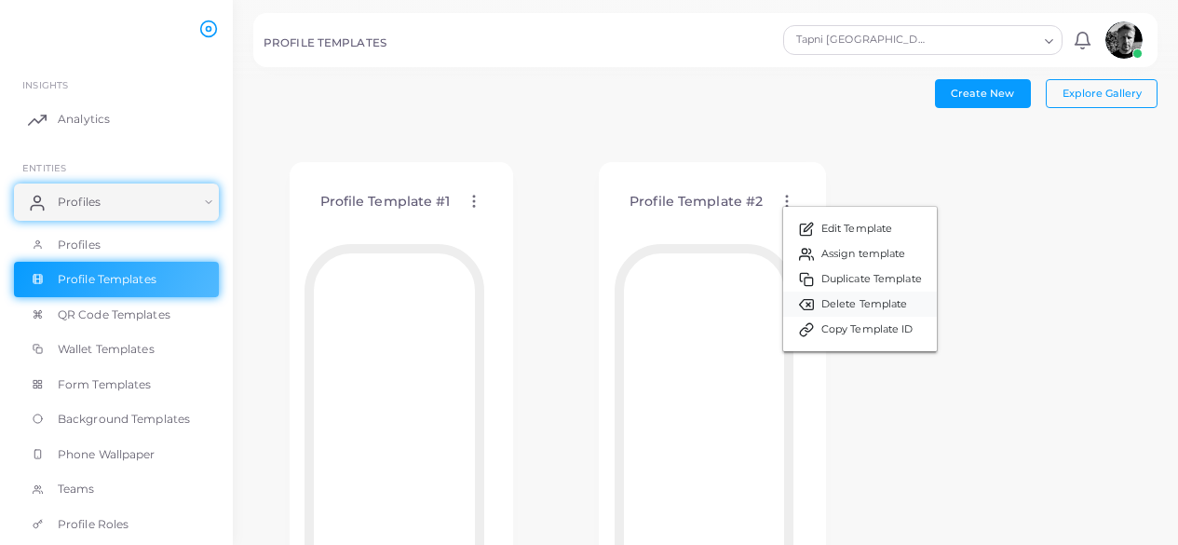
click at [890, 308] on span "Delete Template" at bounding box center [864, 304] width 87 height 15
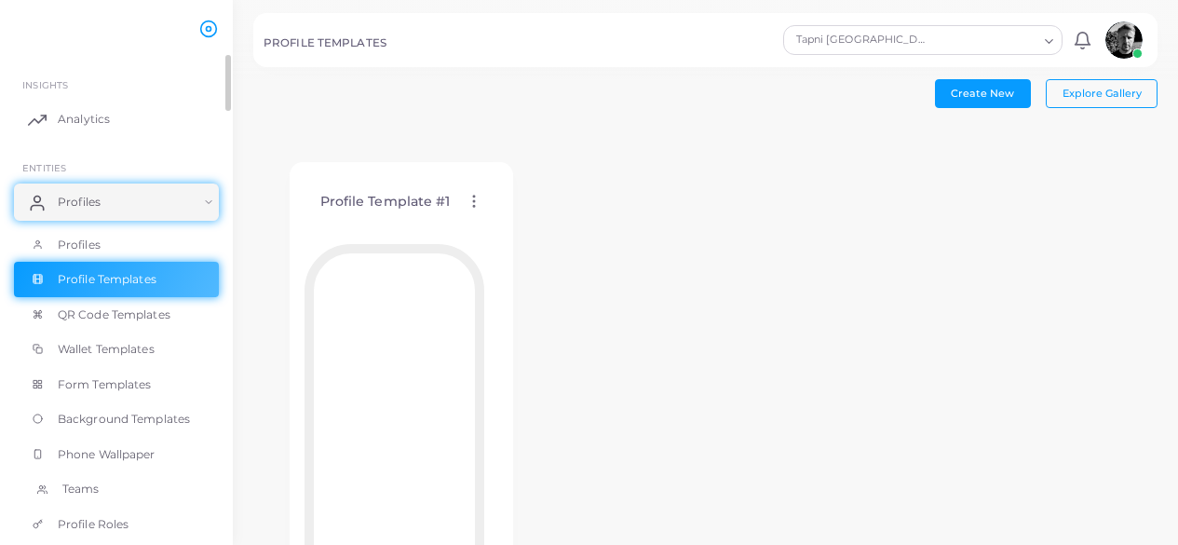
click at [73, 491] on span "Teams" at bounding box center [80, 488] width 37 height 17
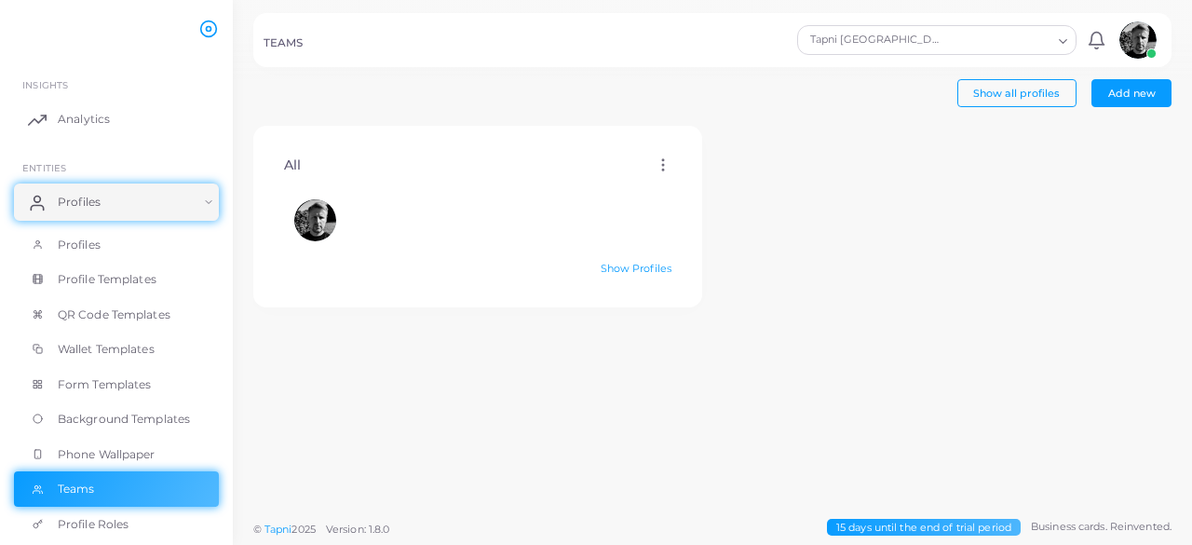
click at [662, 169] on circle at bounding box center [663, 170] width 2 height 2
click at [702, 188] on span "Edit" at bounding box center [705, 192] width 20 height 15
type input "***"
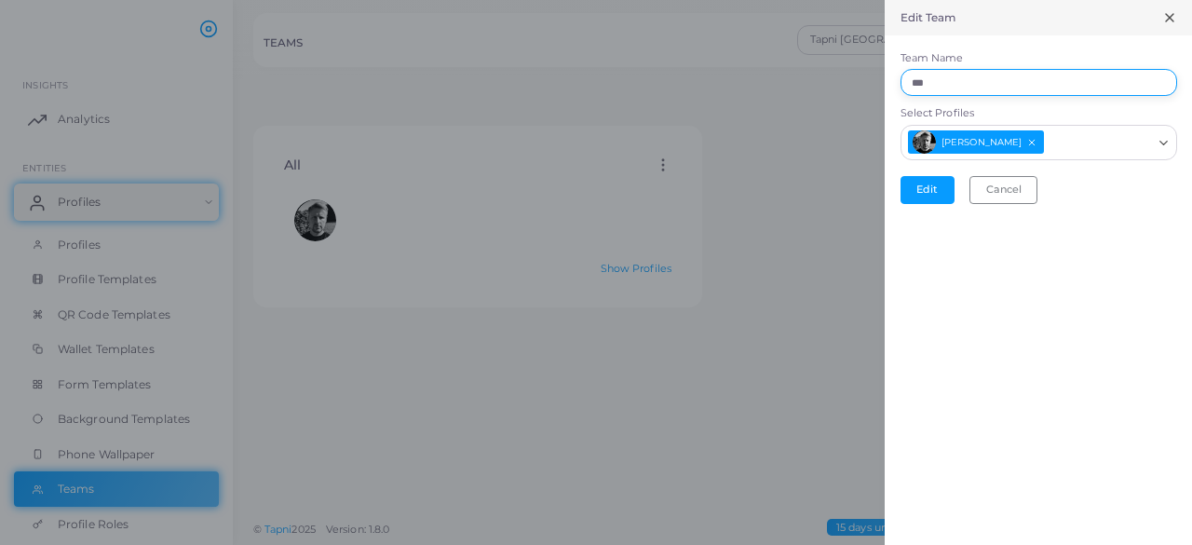
click at [962, 83] on input "***" at bounding box center [1038, 83] width 277 height 28
type input "*"
click at [944, 184] on button "Edit" at bounding box center [927, 190] width 54 height 28
type input "*****"
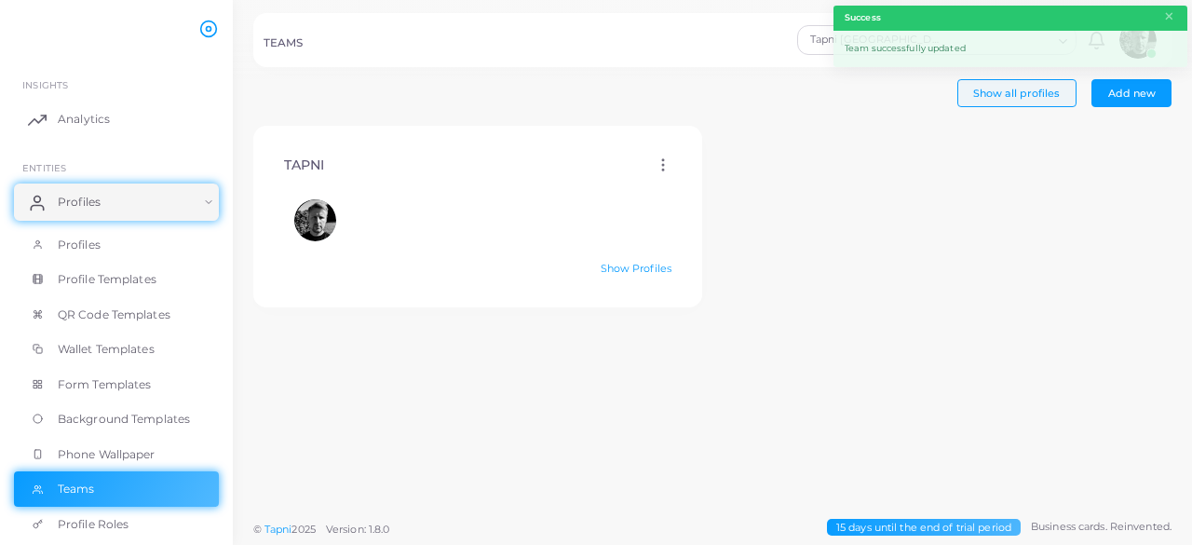
click at [1025, 97] on span "Show all profiles" at bounding box center [1016, 93] width 87 height 13
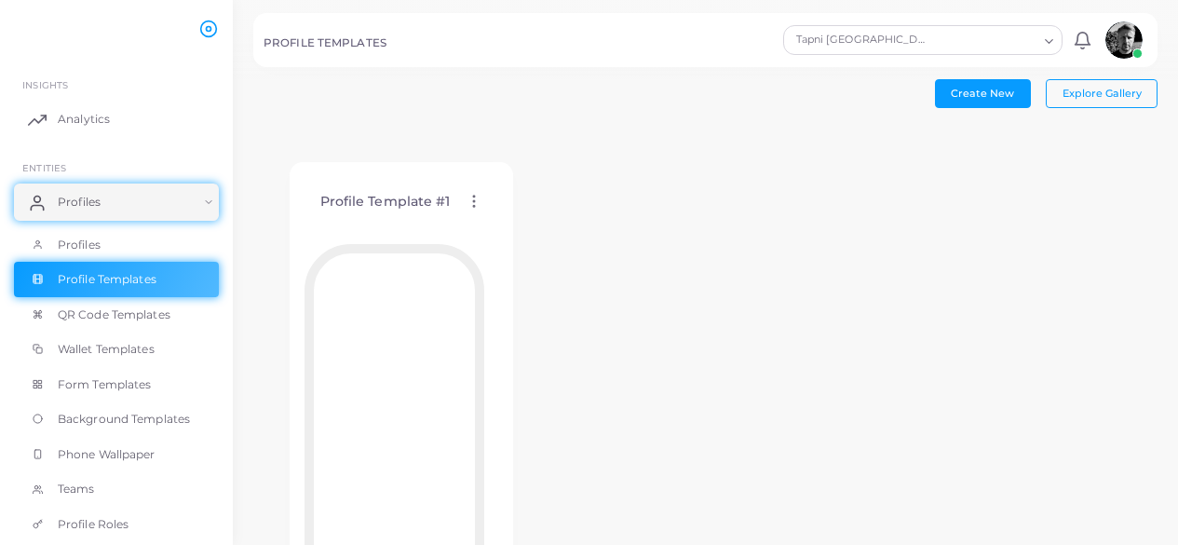
click at [1026, 47] on input "Search for option" at bounding box center [983, 40] width 107 height 20
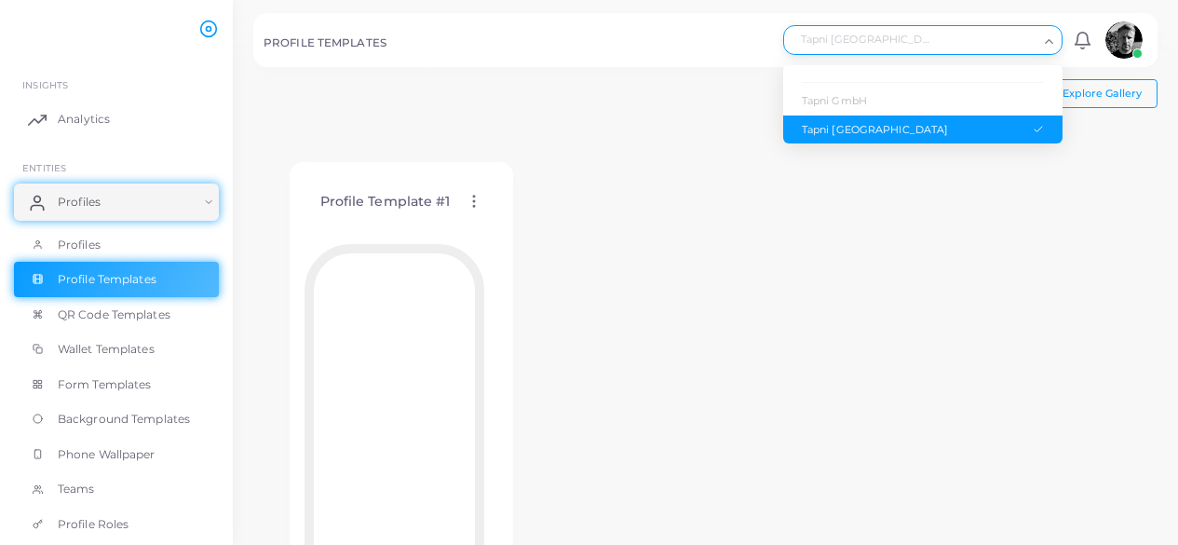
click at [1070, 276] on div "Profile Template #1 Edit Template Assign template Duplicate Template Delete Tem…" at bounding box center [705, 402] width 904 height 550
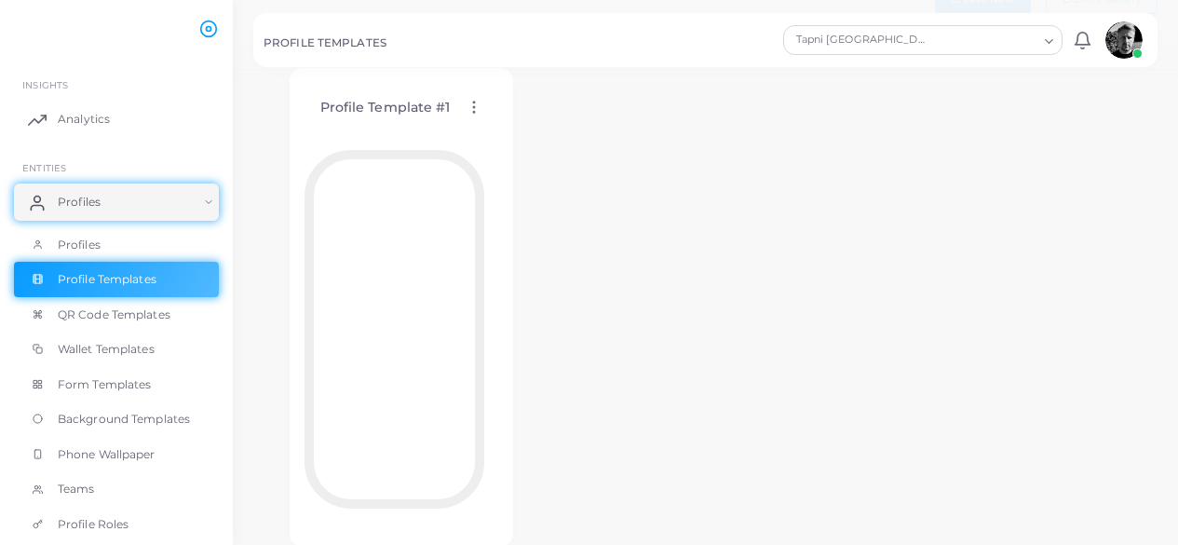
scroll to position [166, 0]
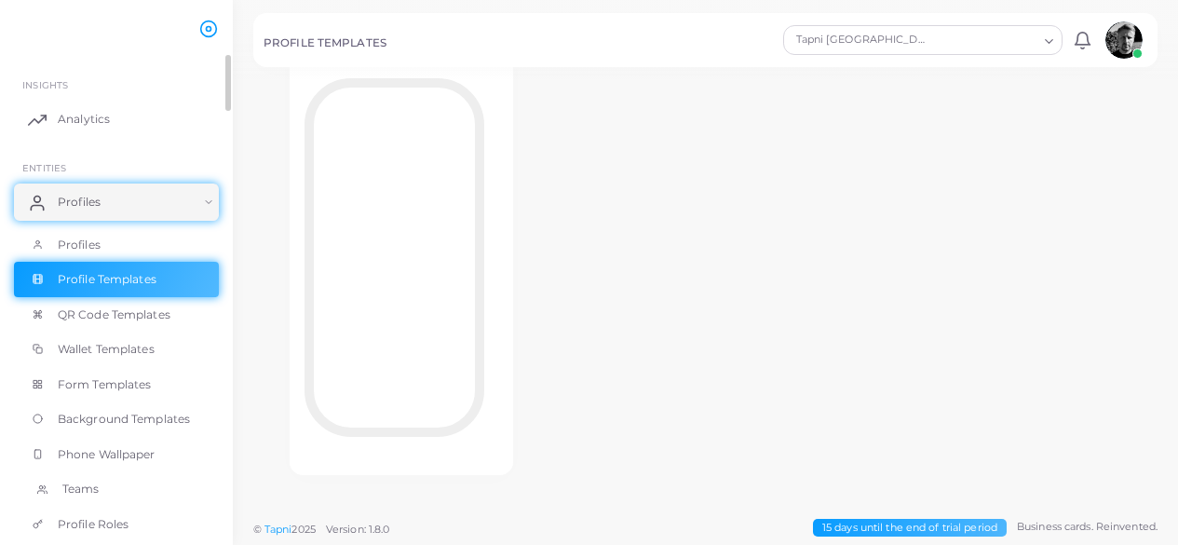
click at [93, 498] on link "Teams" at bounding box center [116, 488] width 205 height 35
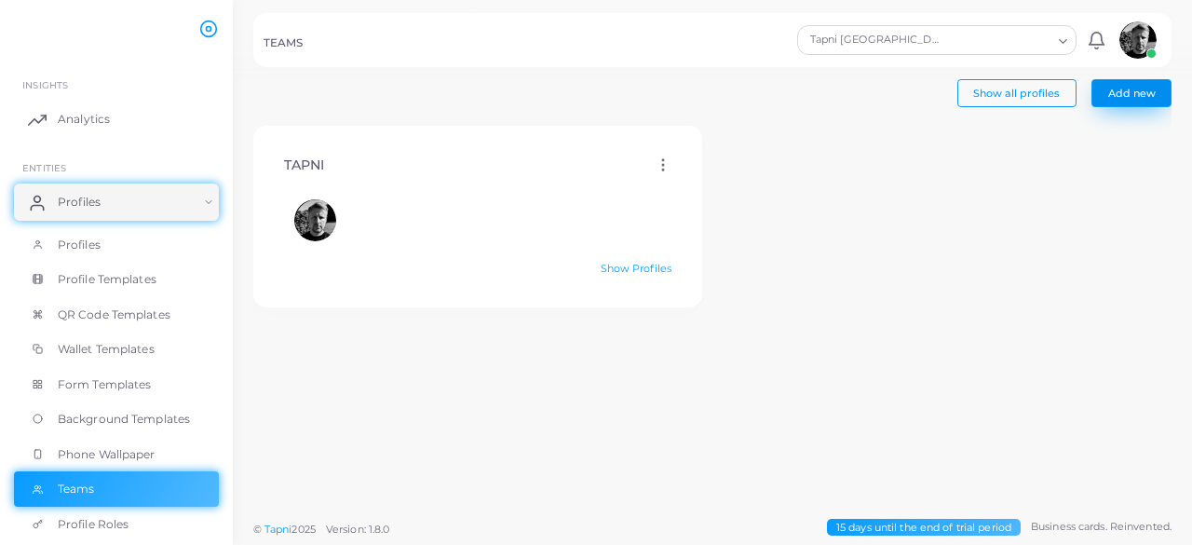
click at [1140, 93] on span "Add new" at bounding box center [1131, 93] width 47 height 13
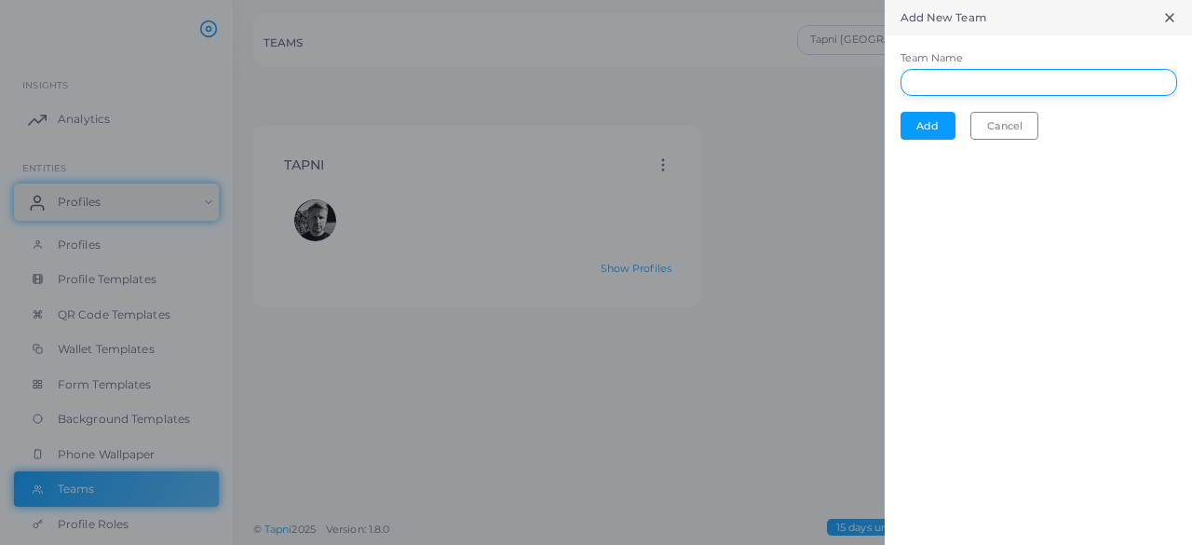
click at [961, 84] on input "Team Name" at bounding box center [1038, 83] width 277 height 28
click at [999, 82] on input "Team Name" at bounding box center [1038, 83] width 277 height 28
type input "*"
click at [931, 129] on button "Add" at bounding box center [927, 126] width 55 height 28
type input "****"
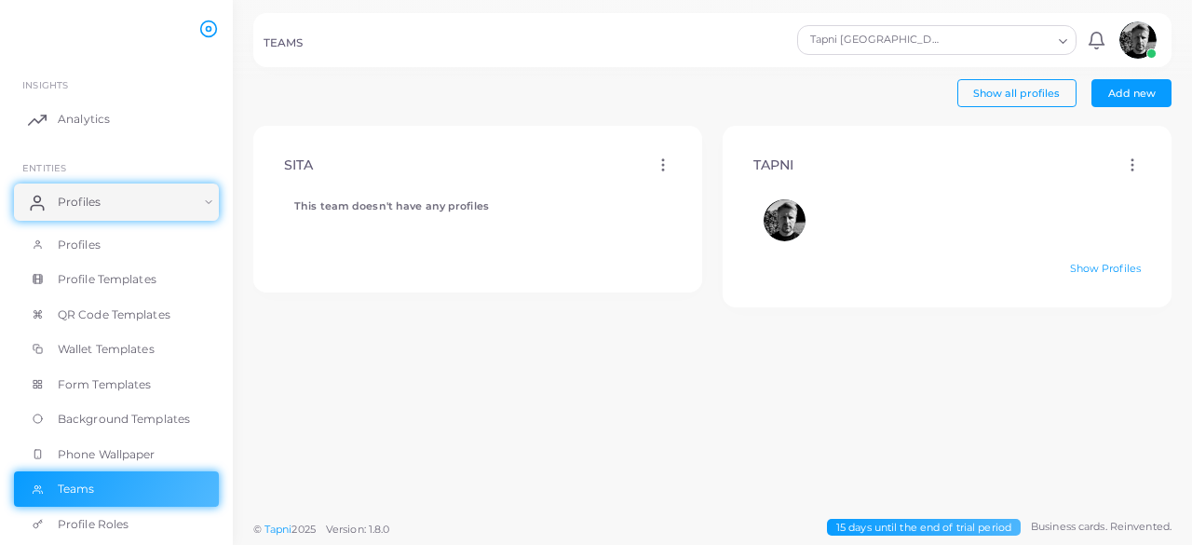
click at [662, 165] on circle at bounding box center [663, 166] width 2 height 2
click at [754, 416] on div "TAPNI Edit Delete Show Profiles" at bounding box center [946, 318] width 469 height 385
click at [68, 208] on span "Profiles" at bounding box center [83, 202] width 43 height 17
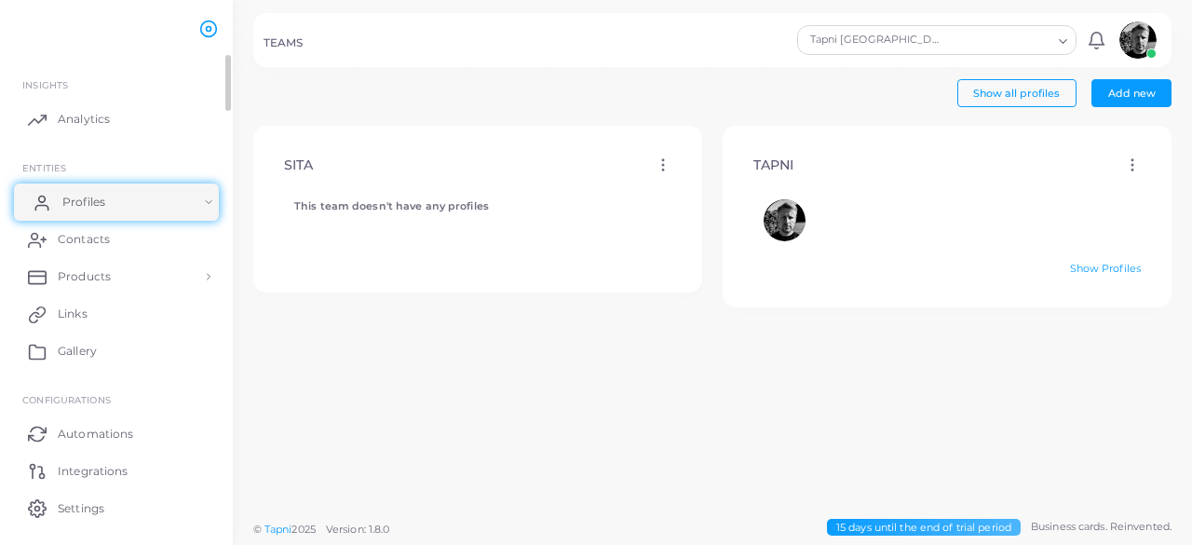
click at [152, 198] on link "Profiles" at bounding box center [116, 201] width 205 height 37
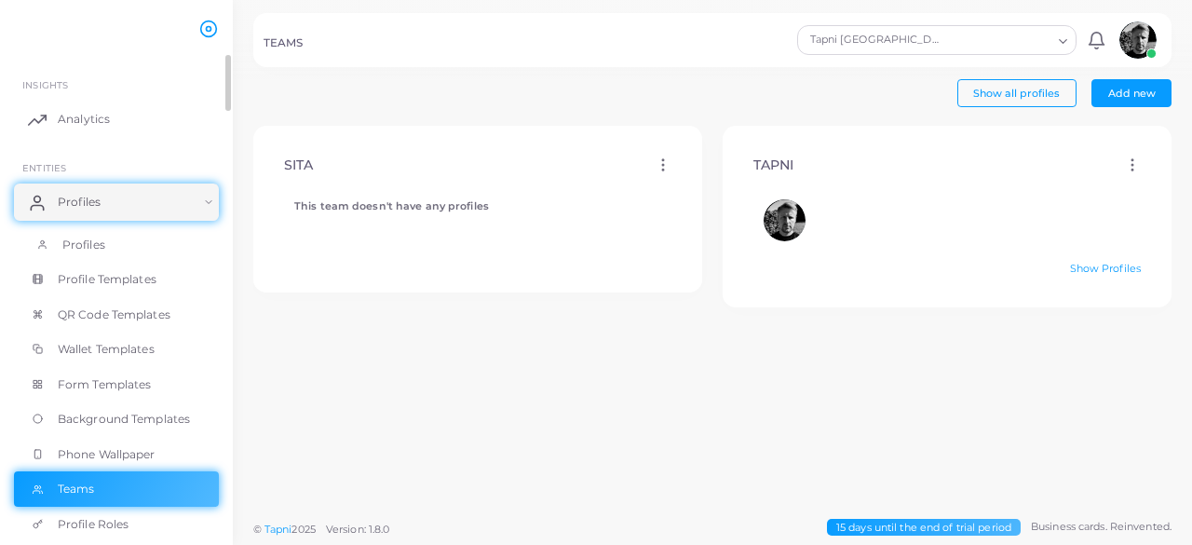
click at [69, 250] on span "Profiles" at bounding box center [83, 245] width 43 height 17
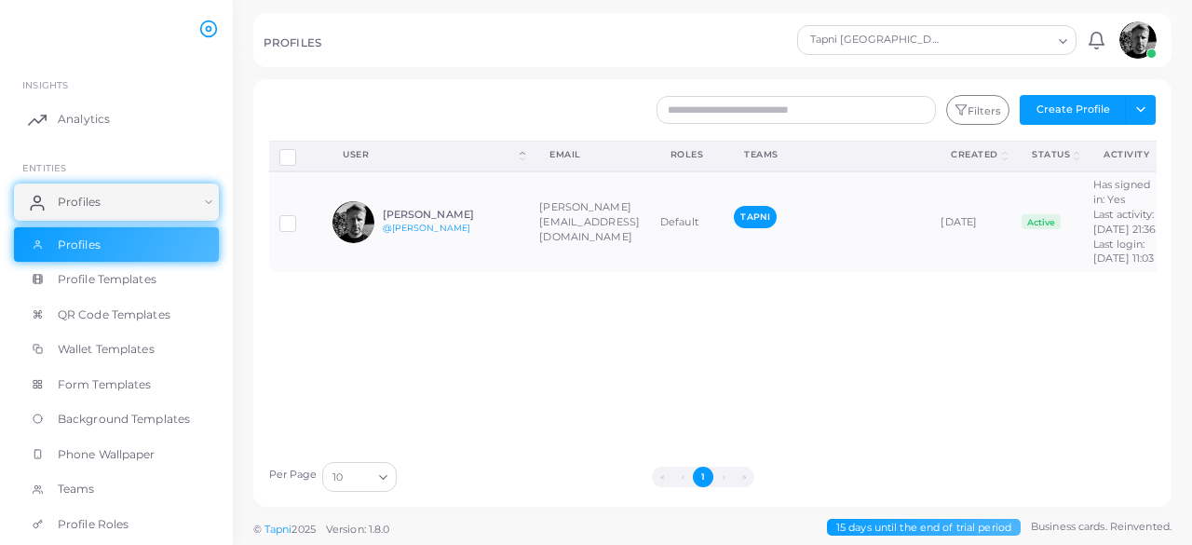
click at [1131, 335] on div "Disconnect Profiles Delete Profile Show Selections Download QRs User (Click to …" at bounding box center [713, 296] width 908 height 311
click at [1130, 331] on div "Disconnect Profiles Delete Profile Show Selections Download QRs User (Click to …" at bounding box center [713, 296] width 908 height 311
click at [1129, 331] on div "Disconnect Profiles Delete Profile Show Selections Download QRs User (Click to …" at bounding box center [713, 296] width 908 height 311
click at [1134, 331] on div "Disconnect Profiles Delete Profile Show Selections Download QRs User (Click to …" at bounding box center [713, 296] width 908 height 311
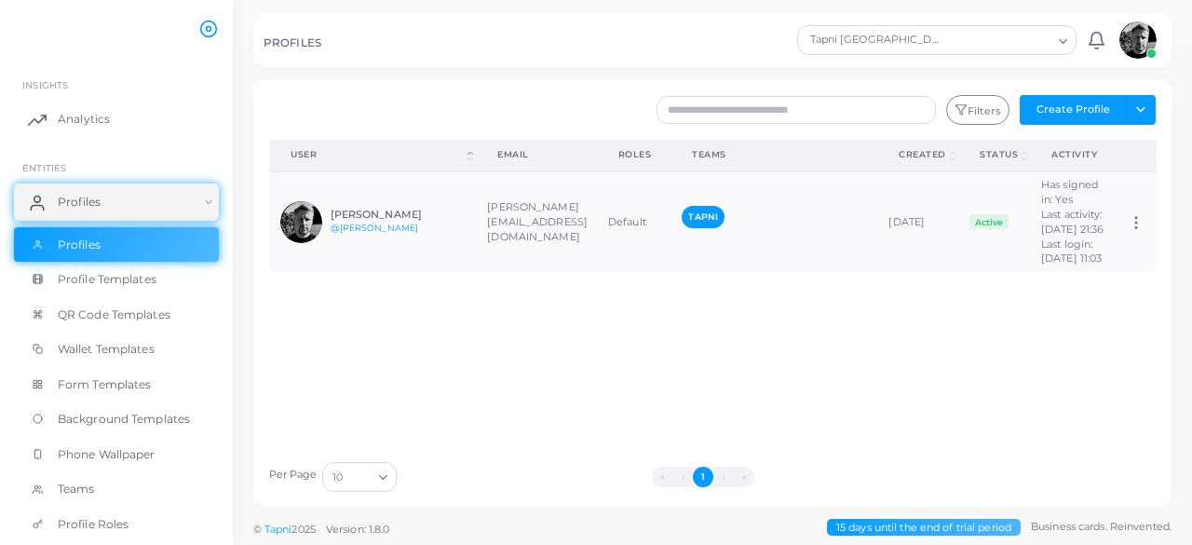
scroll to position [0, 7]
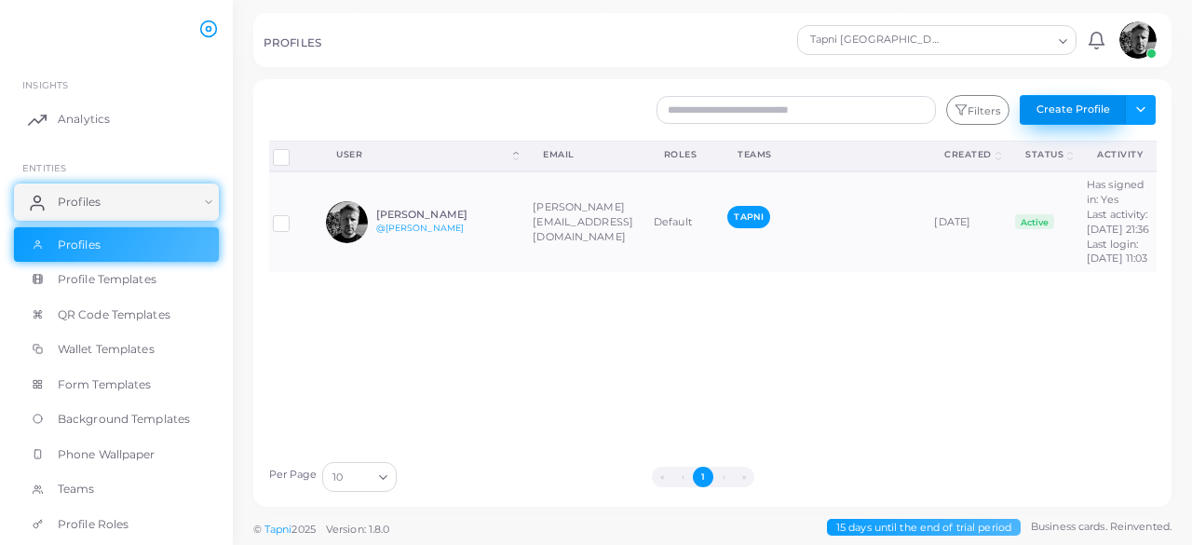
click at [1082, 106] on button "Create Profile" at bounding box center [1073, 110] width 106 height 30
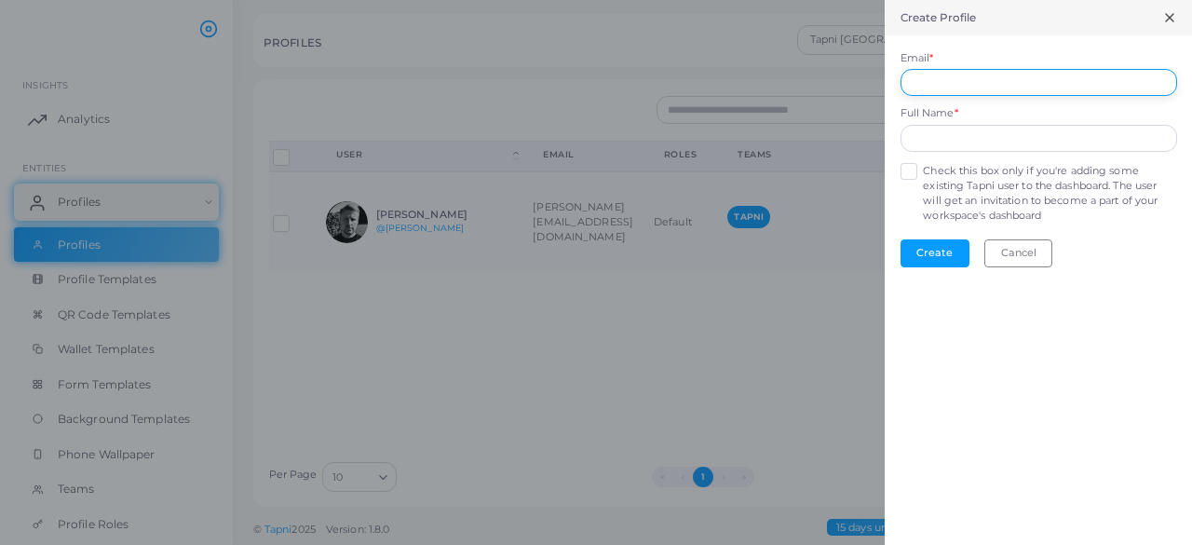
click at [1017, 76] on input "Email *" at bounding box center [1038, 83] width 277 height 28
type input "**********"
click at [967, 141] on input "text" at bounding box center [1038, 139] width 277 height 28
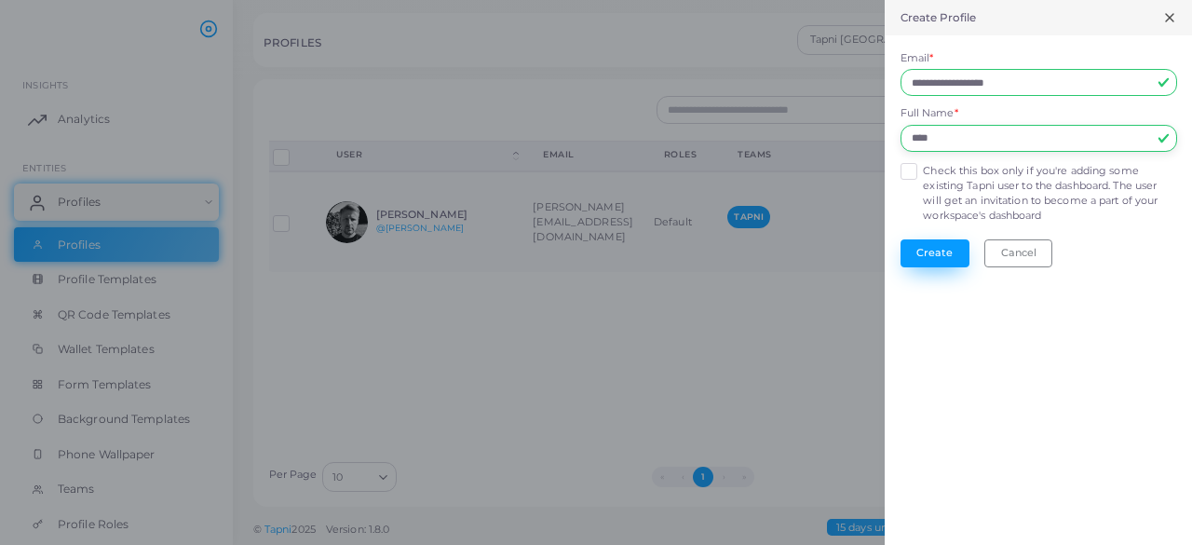
type input "****"
click at [925, 249] on button "Create" at bounding box center [934, 253] width 69 height 28
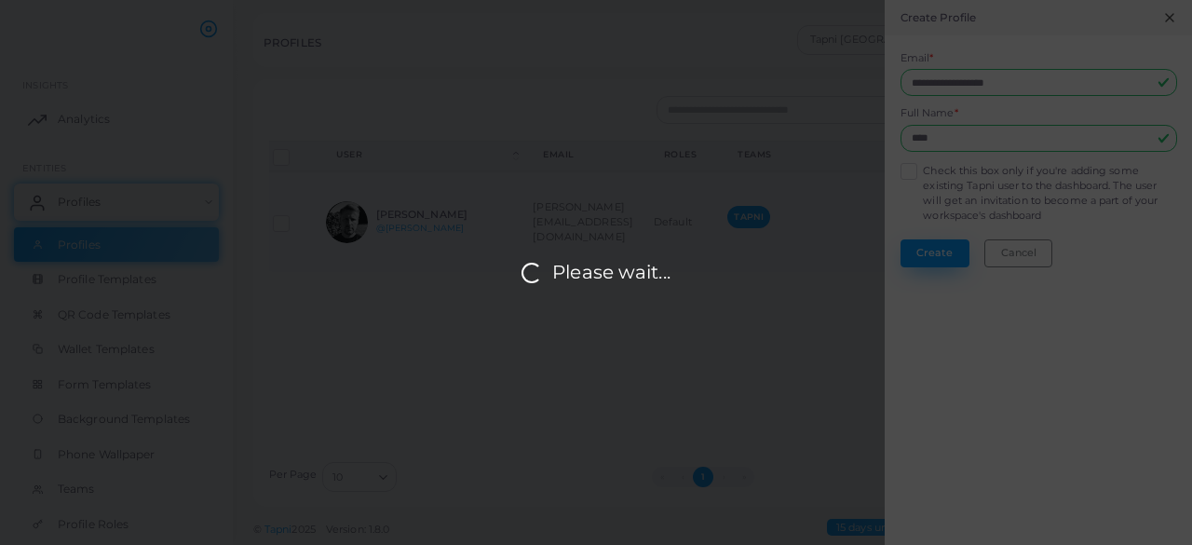
scroll to position [0, 0]
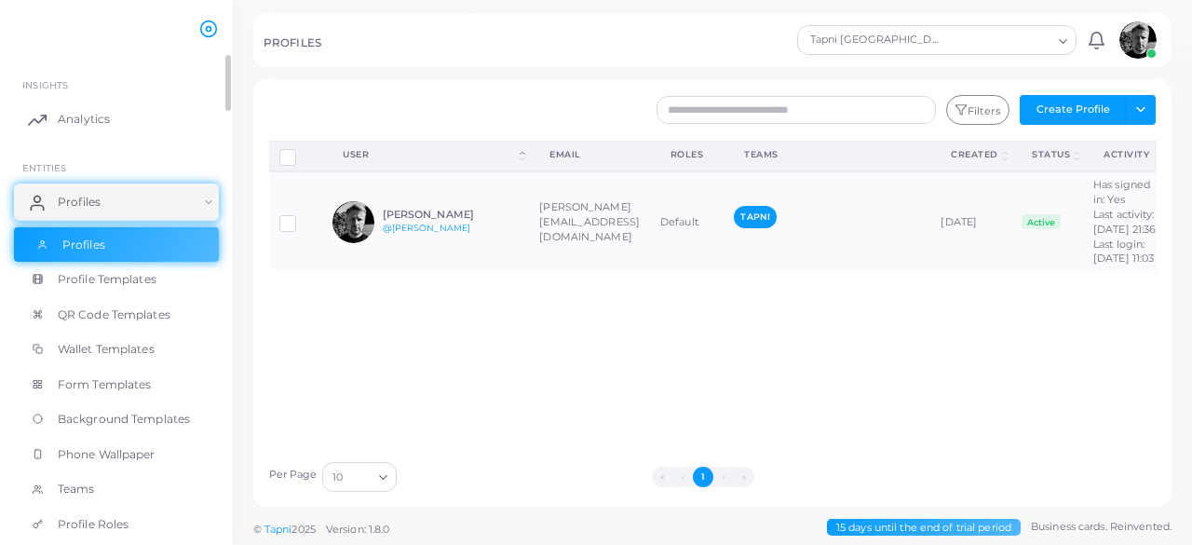
click at [79, 240] on span "Profiles" at bounding box center [83, 245] width 43 height 17
click at [88, 214] on link "Profiles" at bounding box center [116, 201] width 205 height 37
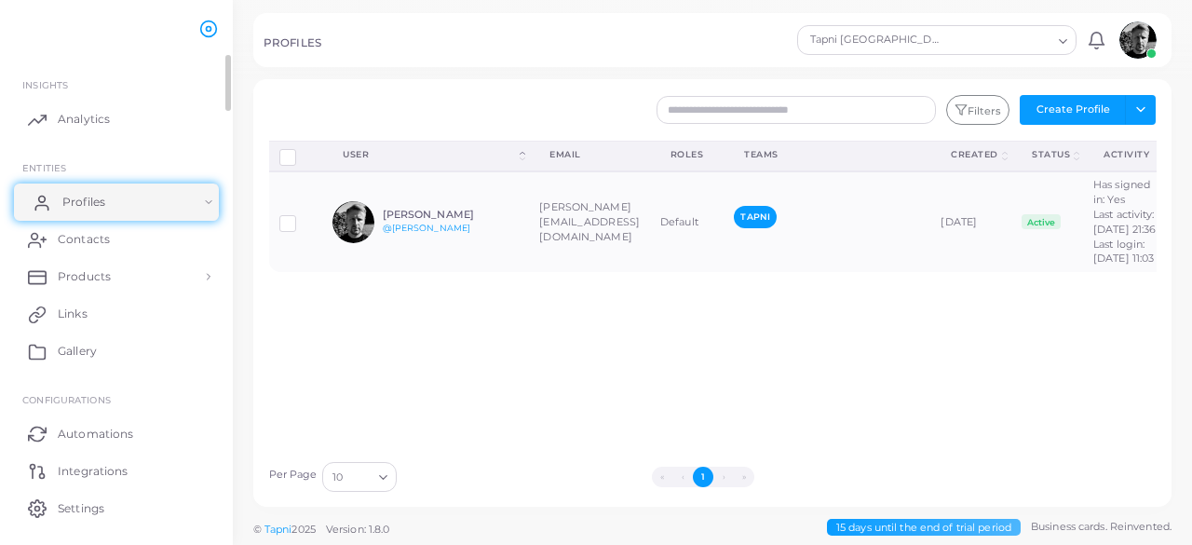
click at [79, 206] on span "Profiles" at bounding box center [83, 202] width 43 height 17
